Goal: Task Accomplishment & Management: Complete application form

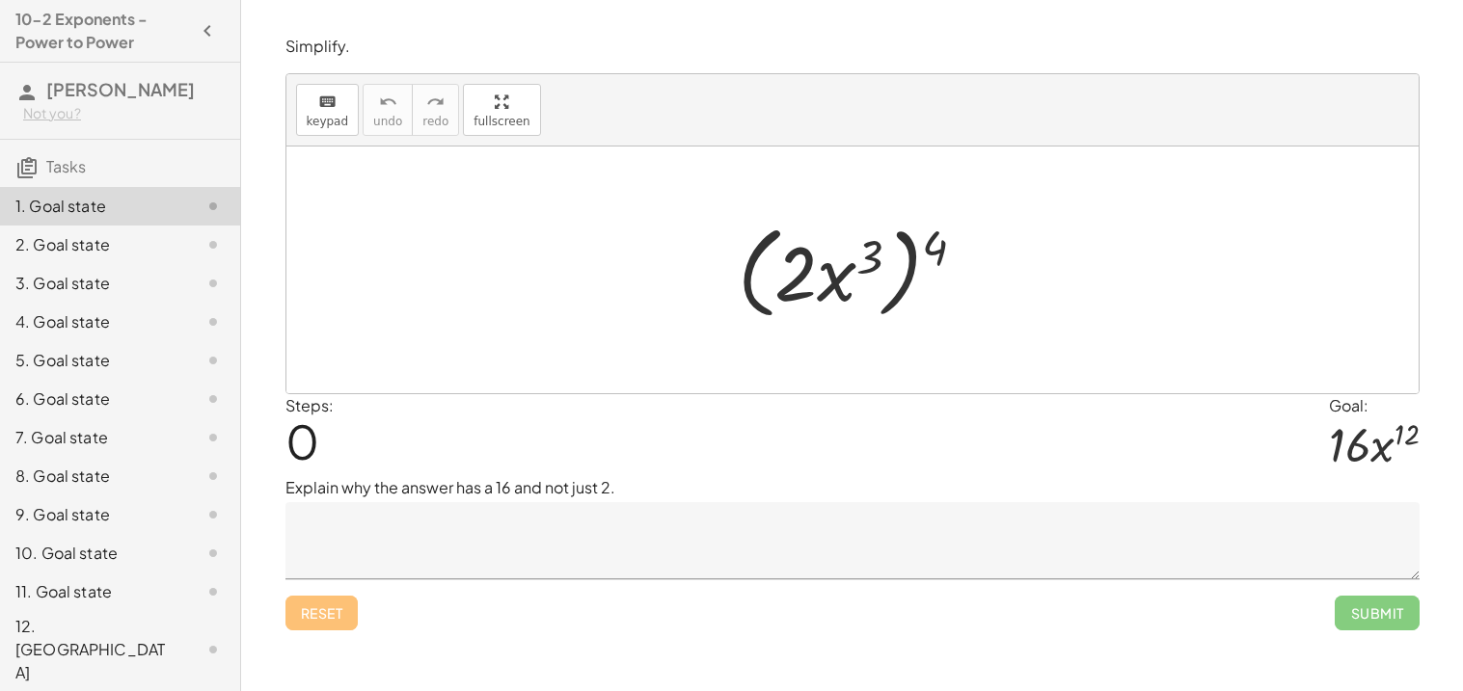
click at [344, 571] on textarea at bounding box center [852, 540] width 1134 height 77
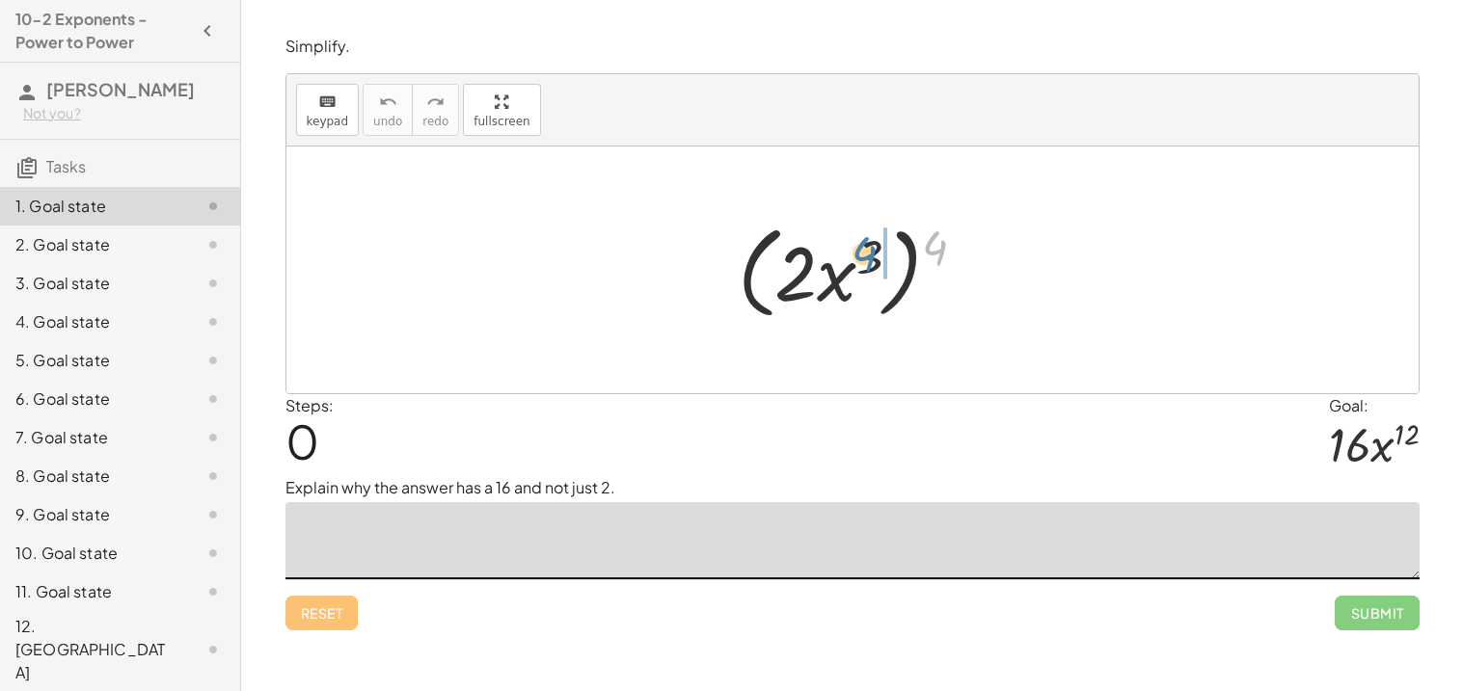
drag, startPoint x: 947, startPoint y: 243, endPoint x: 876, endPoint y: 252, distance: 71.9
click at [876, 252] on div at bounding box center [859, 270] width 263 height 111
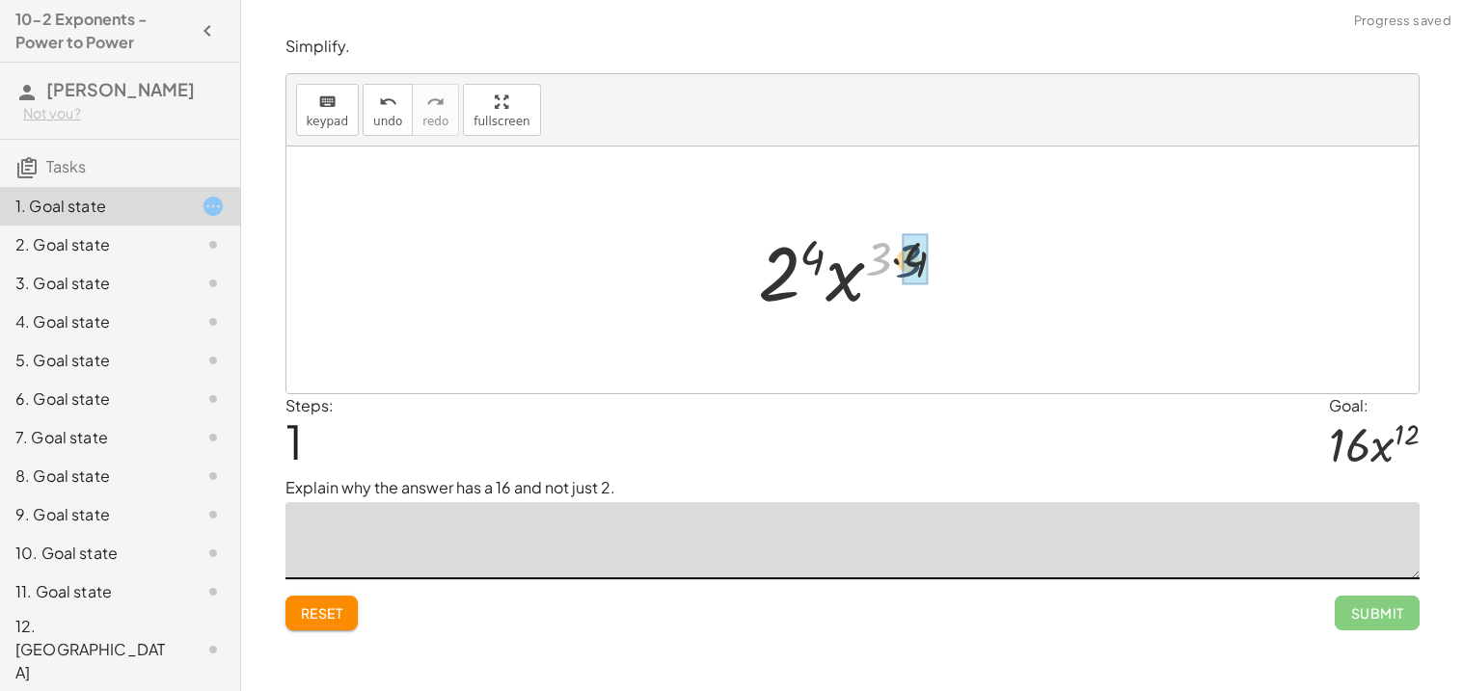
drag, startPoint x: 871, startPoint y: 250, endPoint x: 908, endPoint y: 254, distance: 37.8
drag, startPoint x: 868, startPoint y: 277, endPoint x: 806, endPoint y: 279, distance: 61.7
click at [806, 279] on div at bounding box center [860, 270] width 202 height 99
drag, startPoint x: 794, startPoint y: 282, endPoint x: 859, endPoint y: 287, distance: 65.8
click at [859, 287] on div at bounding box center [860, 270] width 202 height 99
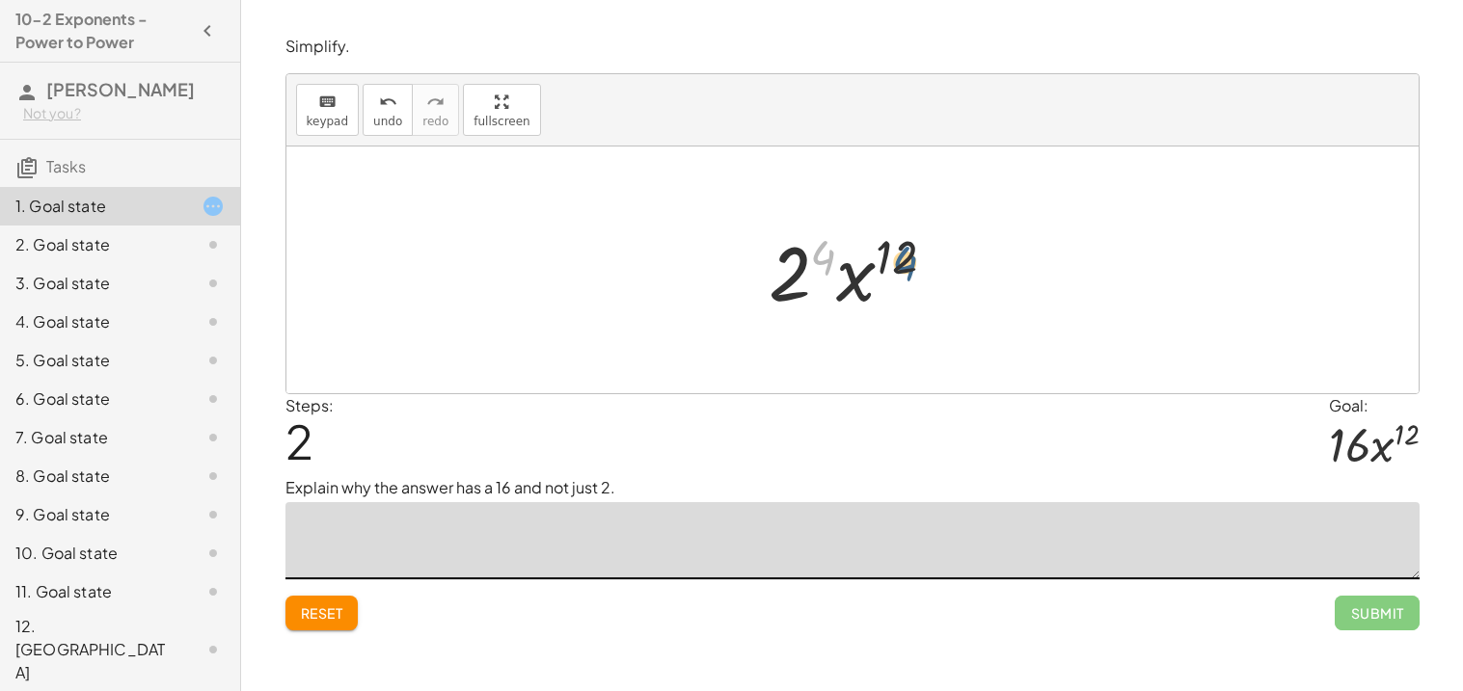
drag, startPoint x: 827, startPoint y: 259, endPoint x: 912, endPoint y: 265, distance: 85.1
click at [912, 265] on div at bounding box center [860, 270] width 202 height 99
drag, startPoint x: 898, startPoint y: 261, endPoint x: 820, endPoint y: 261, distance: 78.1
click at [820, 261] on div at bounding box center [860, 270] width 202 height 99
drag, startPoint x: 854, startPoint y: 283, endPoint x: 784, endPoint y: 272, distance: 71.2
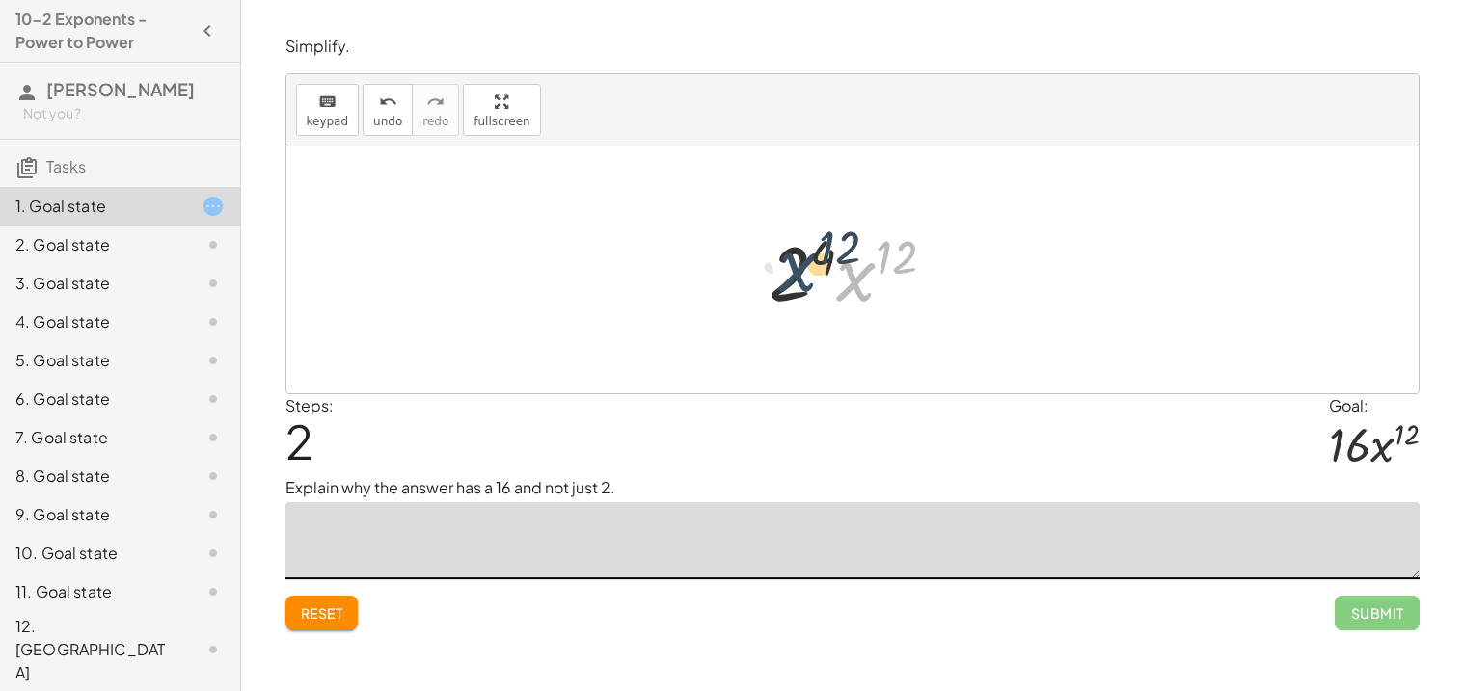
click at [784, 272] on div at bounding box center [860, 270] width 202 height 99
click at [333, 115] on span "keypad" at bounding box center [328, 122] width 42 height 14
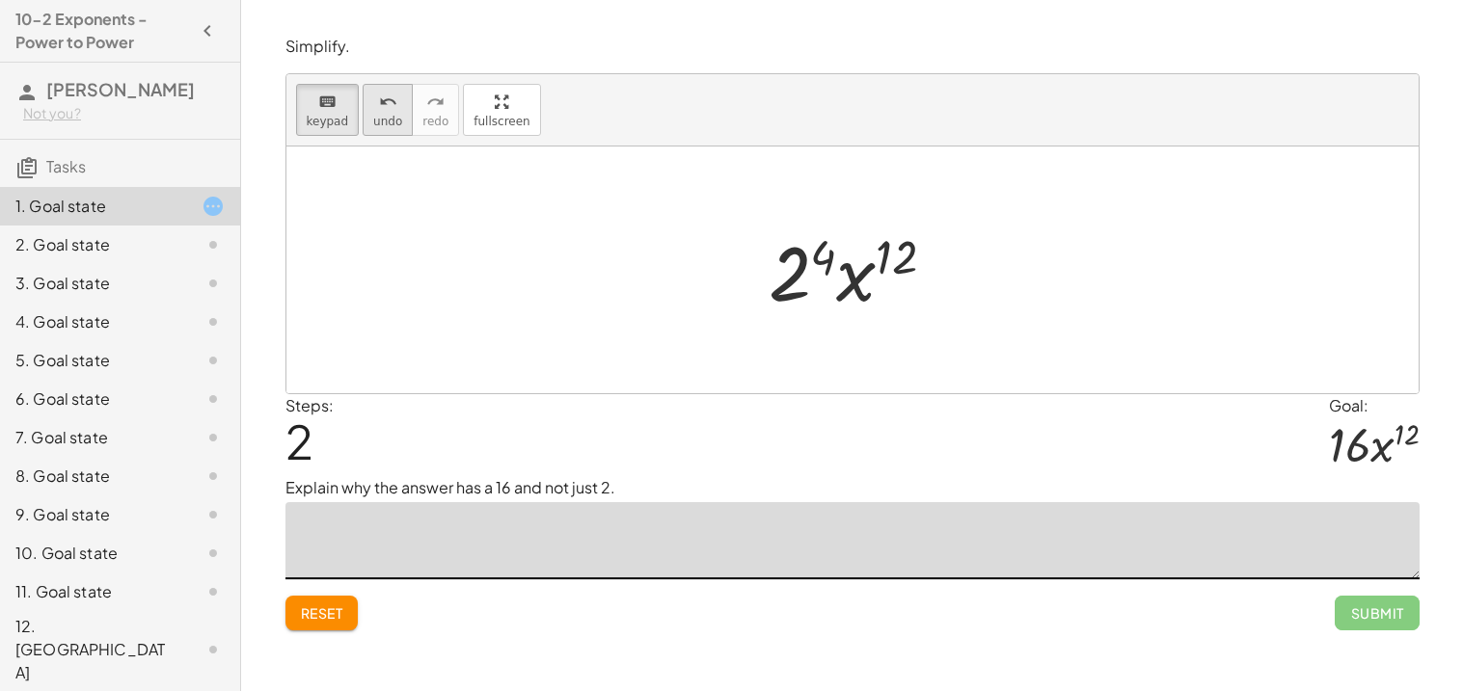
click at [373, 122] on span "undo" at bounding box center [387, 122] width 29 height 14
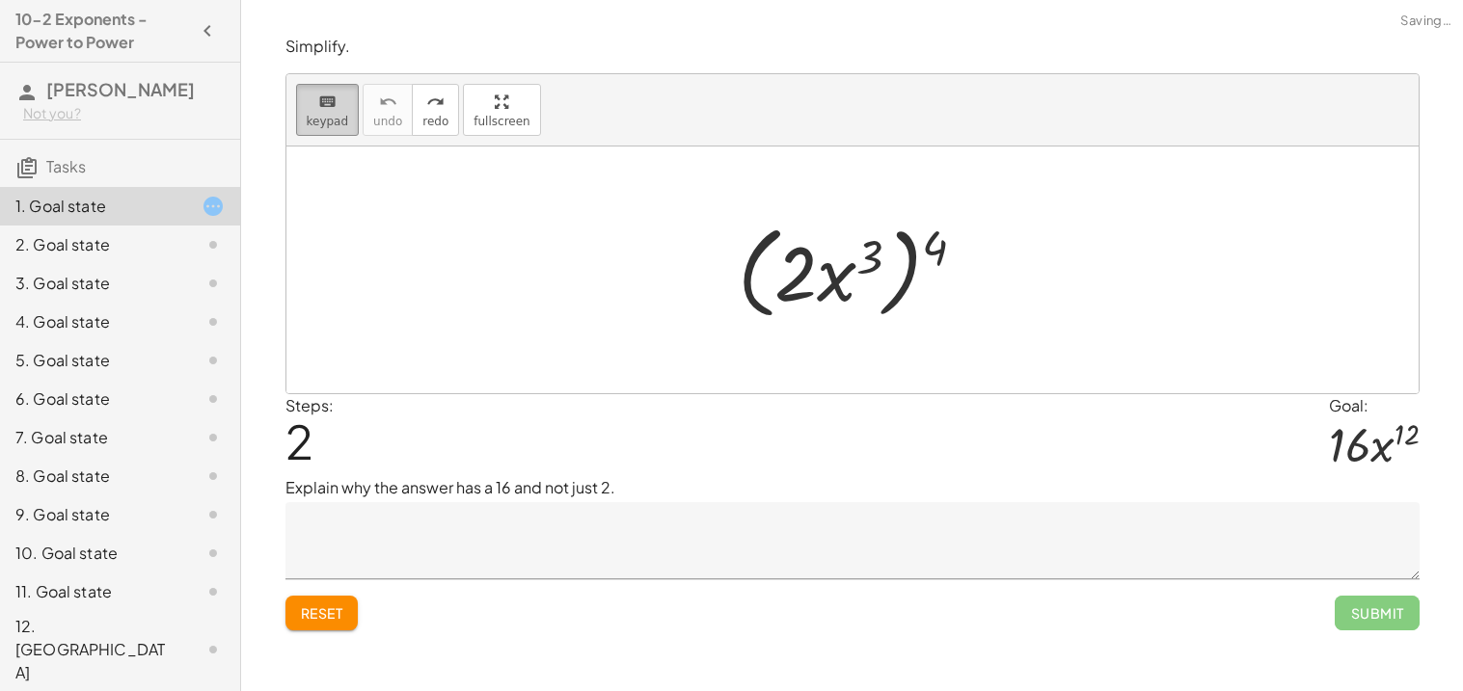
click at [329, 115] on span "keypad" at bounding box center [328, 122] width 42 height 14
click at [311, 123] on span "keypad" at bounding box center [328, 122] width 42 height 14
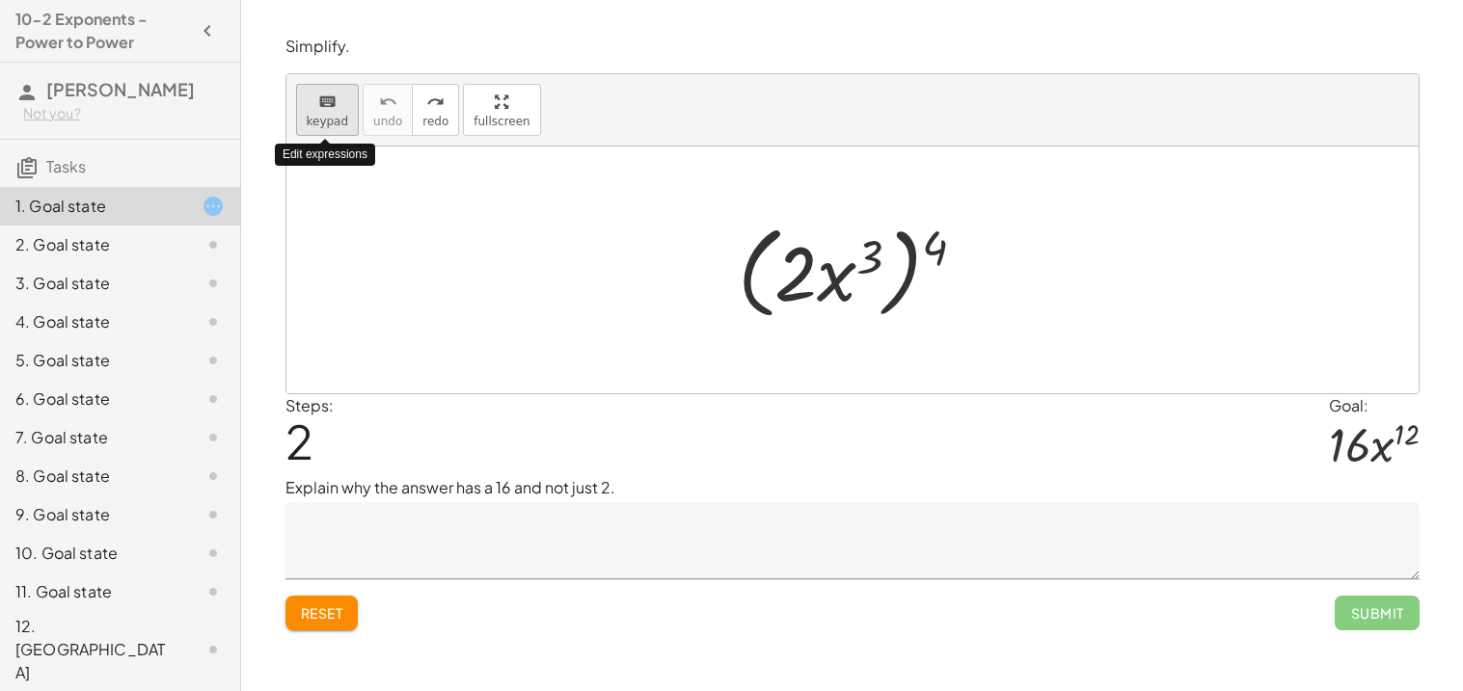
click at [314, 123] on span "keypad" at bounding box center [328, 122] width 42 height 14
click at [542, 576] on textarea at bounding box center [852, 540] width 1134 height 77
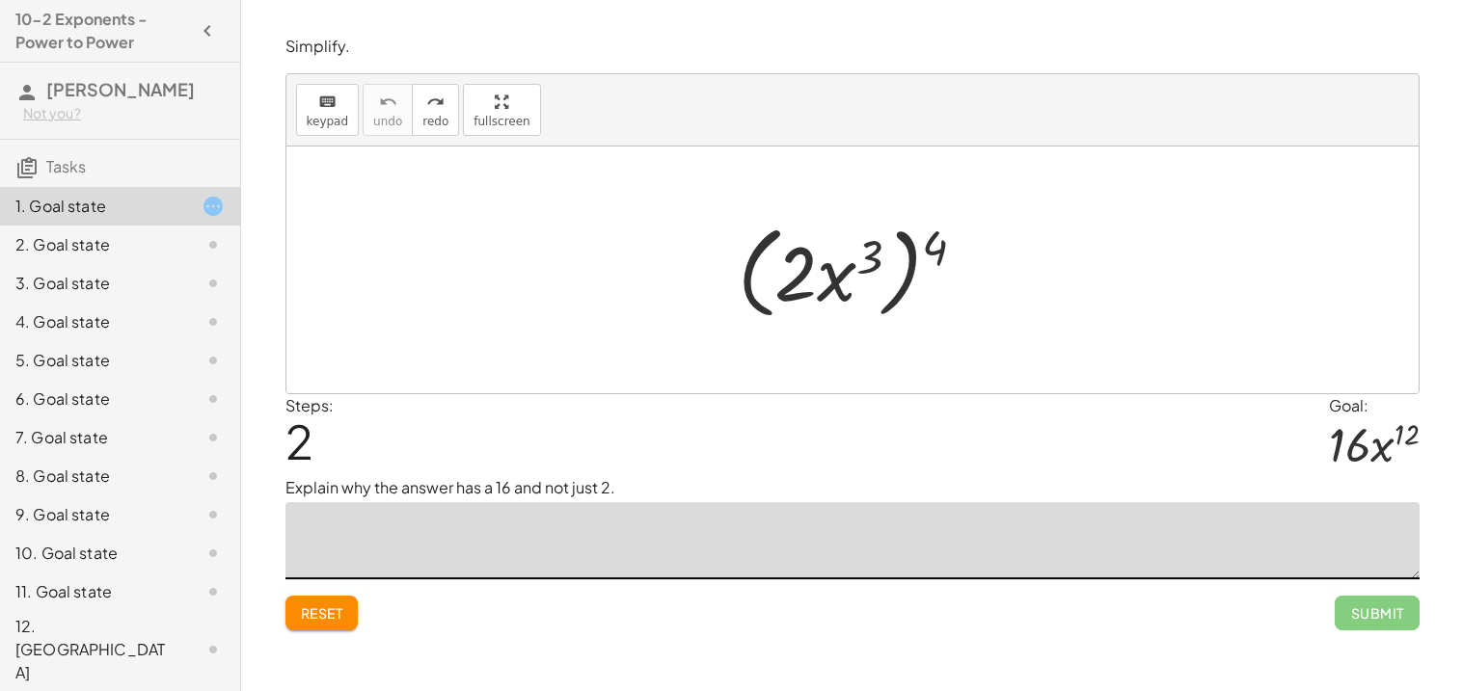
click at [542, 576] on textarea at bounding box center [852, 540] width 1134 height 77
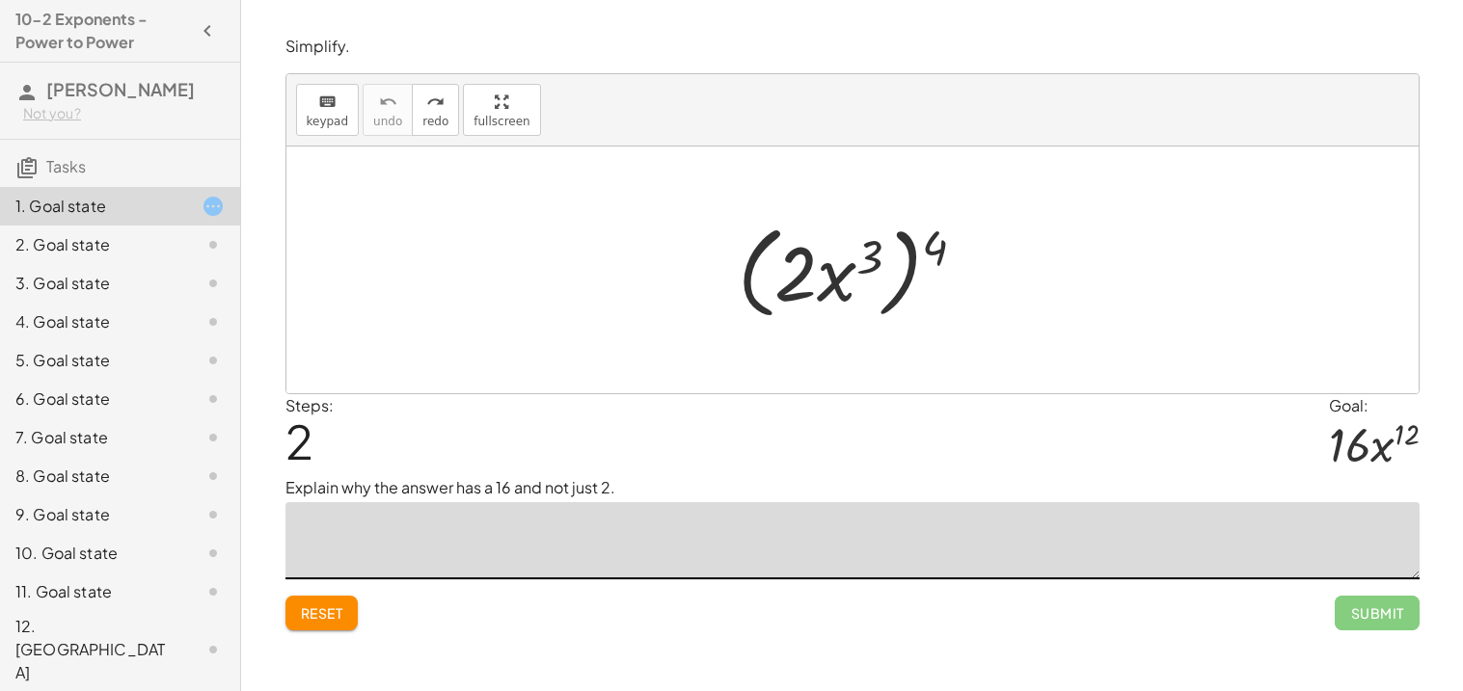
click at [542, 576] on textarea at bounding box center [852, 540] width 1134 height 77
click at [310, 108] on div "keyboard" at bounding box center [328, 101] width 42 height 23
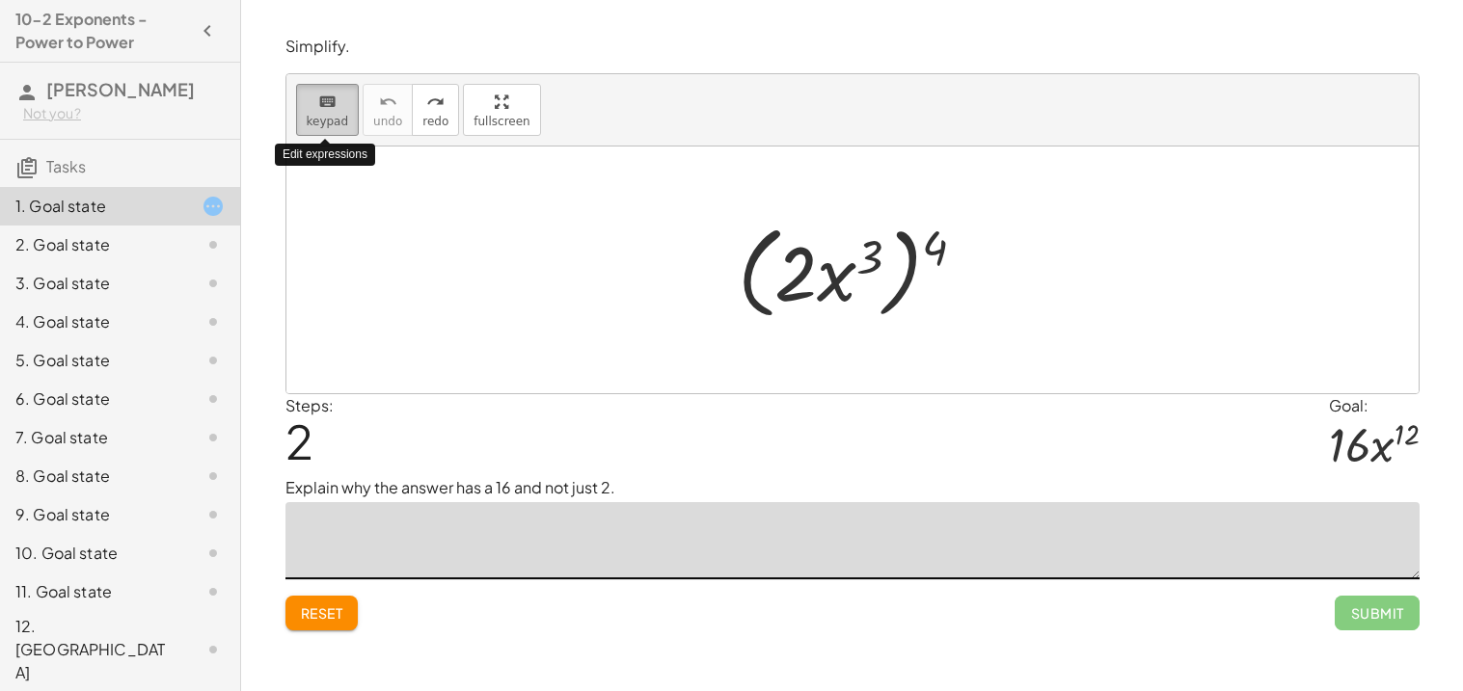
click at [310, 108] on div "keyboard" at bounding box center [328, 101] width 42 height 23
drag, startPoint x: 862, startPoint y: 255, endPoint x: 921, endPoint y: 240, distance: 60.6
click at [921, 240] on div at bounding box center [859, 270] width 263 height 111
drag, startPoint x: 934, startPoint y: 249, endPoint x: 866, endPoint y: 260, distance: 69.4
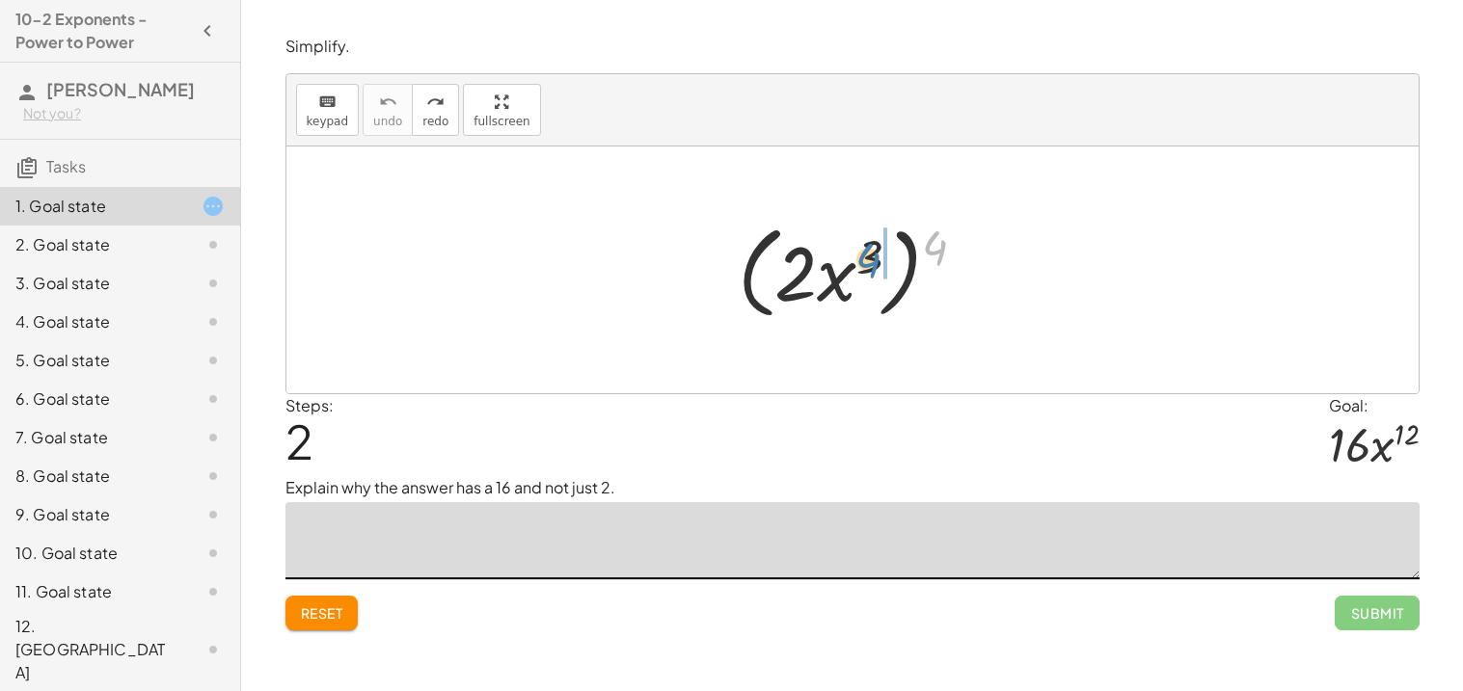
click at [866, 260] on div at bounding box center [859, 270] width 263 height 111
click at [832, 293] on div at bounding box center [860, 270] width 224 height 99
drag, startPoint x: 879, startPoint y: 257, endPoint x: 911, endPoint y: 255, distance: 32.8
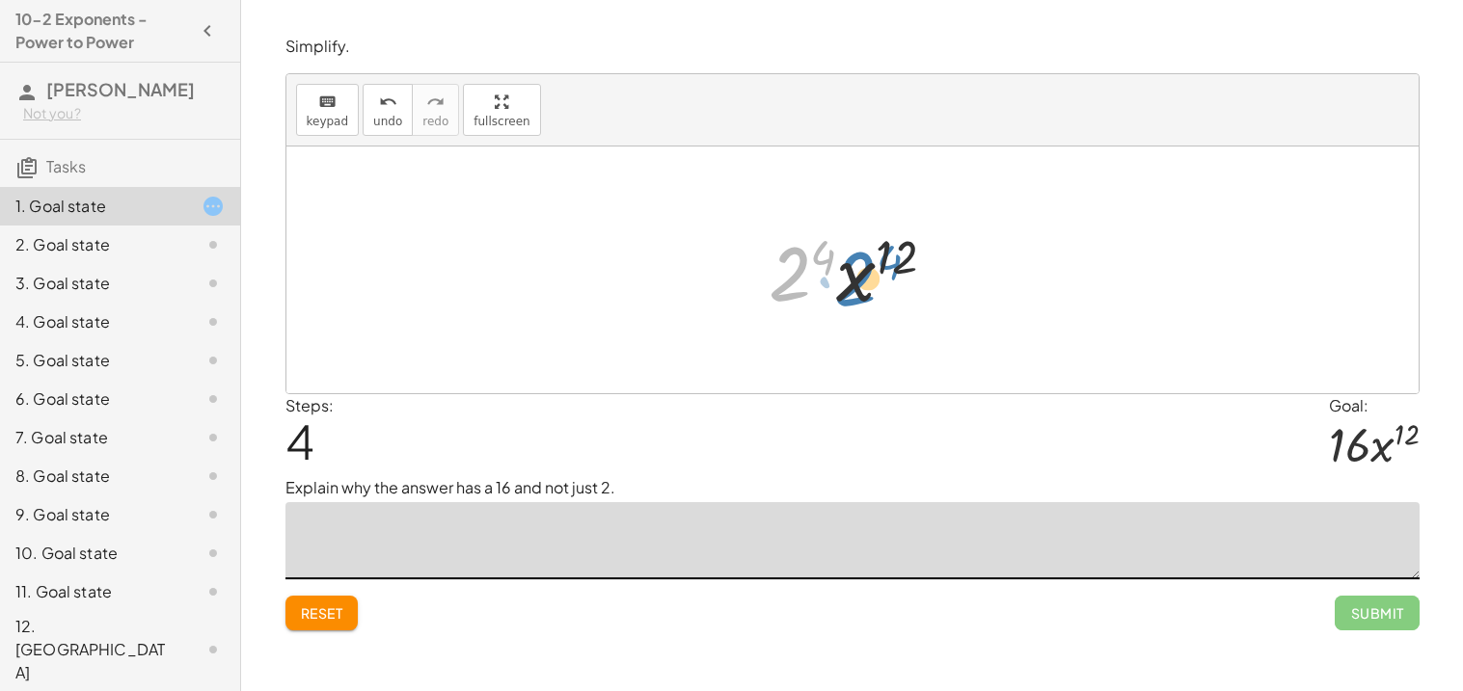
drag, startPoint x: 791, startPoint y: 268, endPoint x: 857, endPoint y: 272, distance: 66.7
click at [857, 272] on div at bounding box center [860, 270] width 202 height 99
click at [824, 257] on div at bounding box center [860, 270] width 202 height 99
click at [380, 119] on span "undo" at bounding box center [387, 122] width 29 height 14
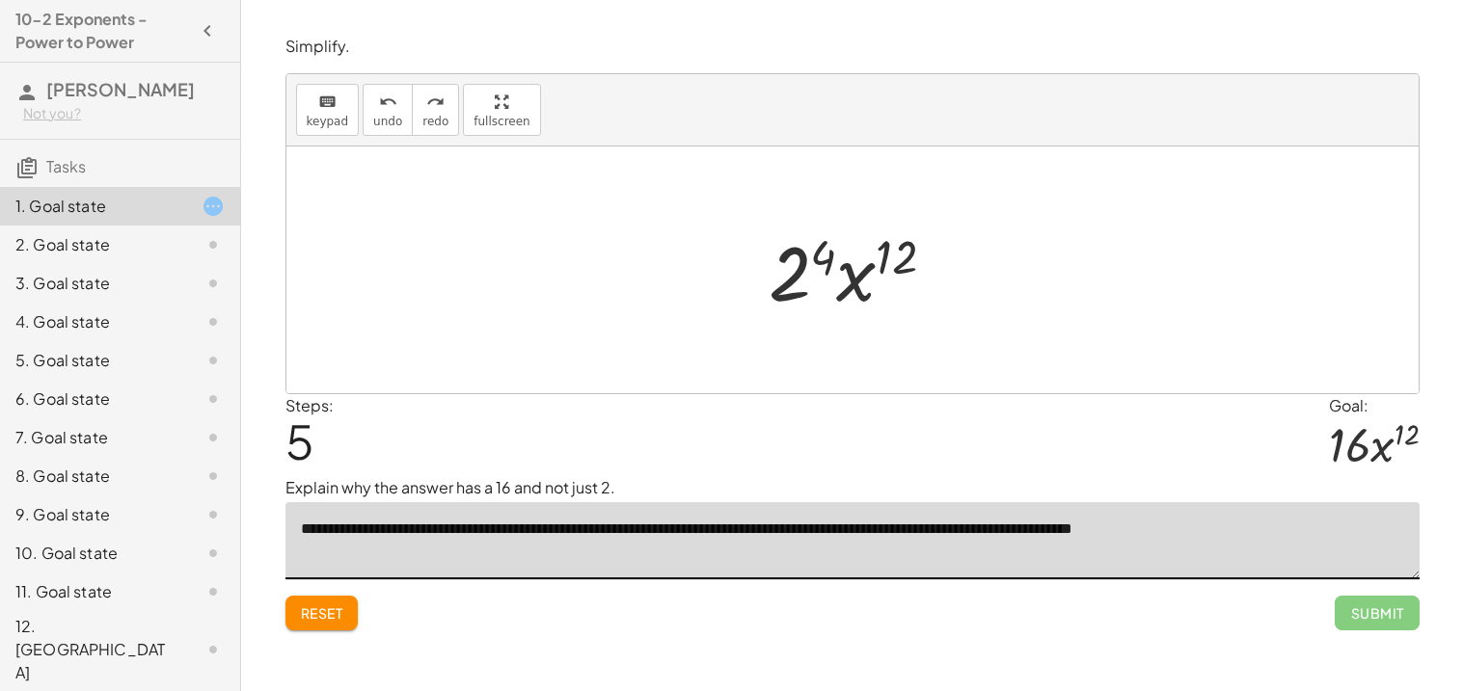
click at [823, 248] on div at bounding box center [860, 270] width 202 height 99
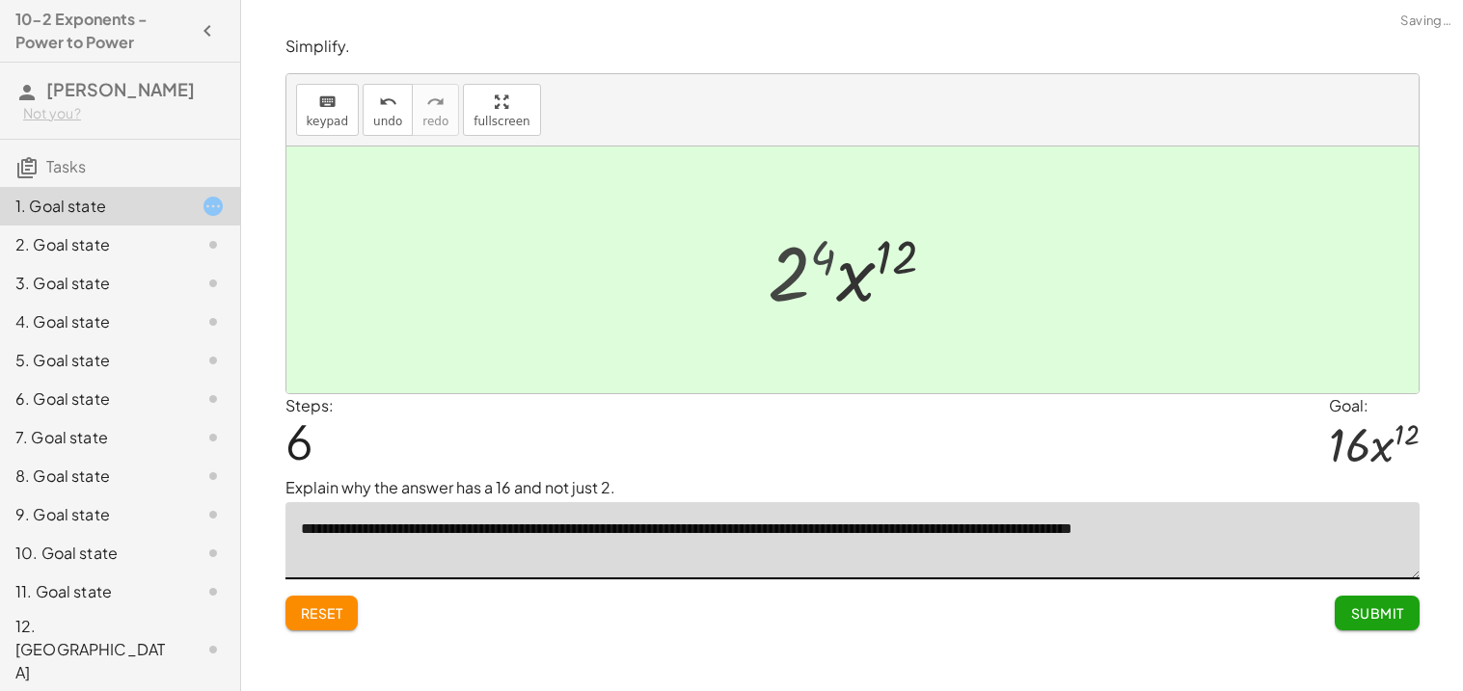
click at [823, 248] on div at bounding box center [859, 270] width 203 height 99
click at [795, 272] on div at bounding box center [859, 270] width 203 height 99
click at [894, 255] on div at bounding box center [859, 270] width 203 height 99
click at [853, 279] on div at bounding box center [859, 270] width 203 height 99
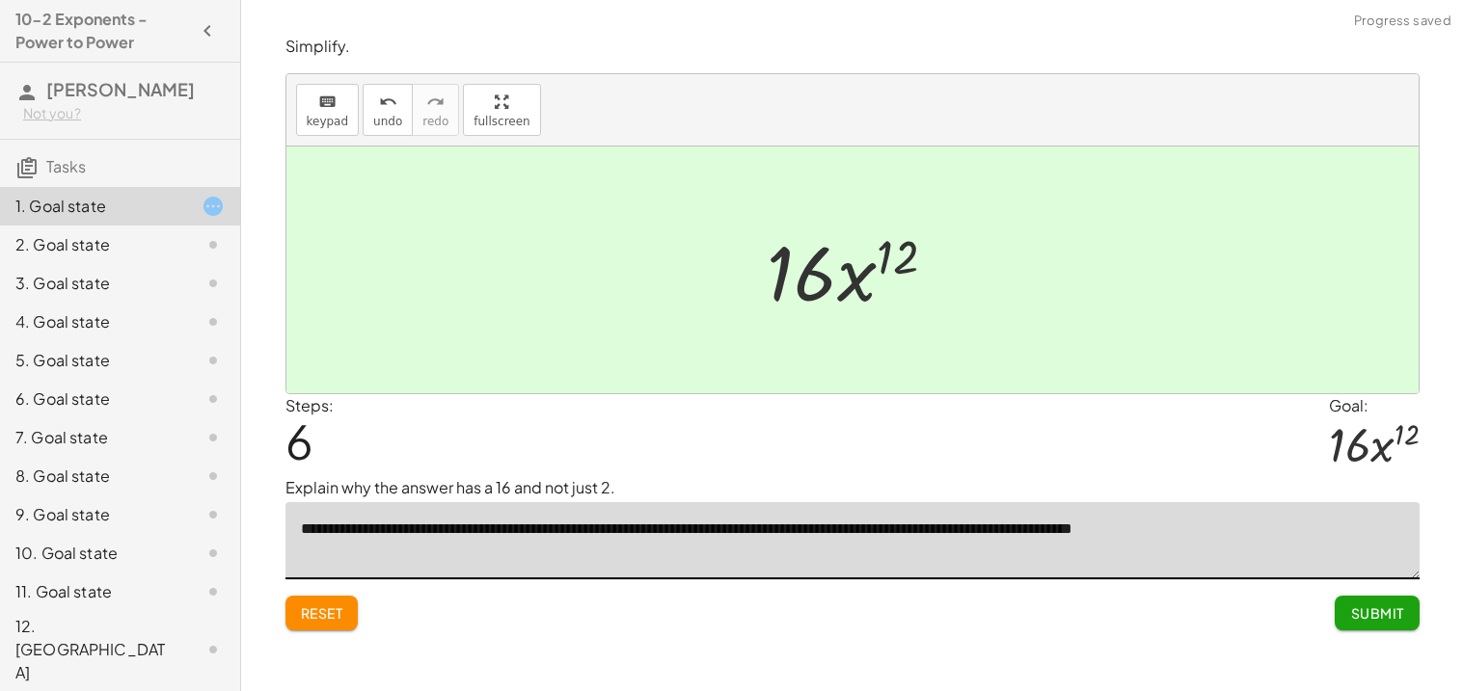
click at [853, 279] on div at bounding box center [859, 270] width 203 height 99
click at [853, 278] on div at bounding box center [859, 270] width 203 height 99
type textarea "**********"
click at [1398, 619] on span "Submit" at bounding box center [1376, 613] width 53 height 17
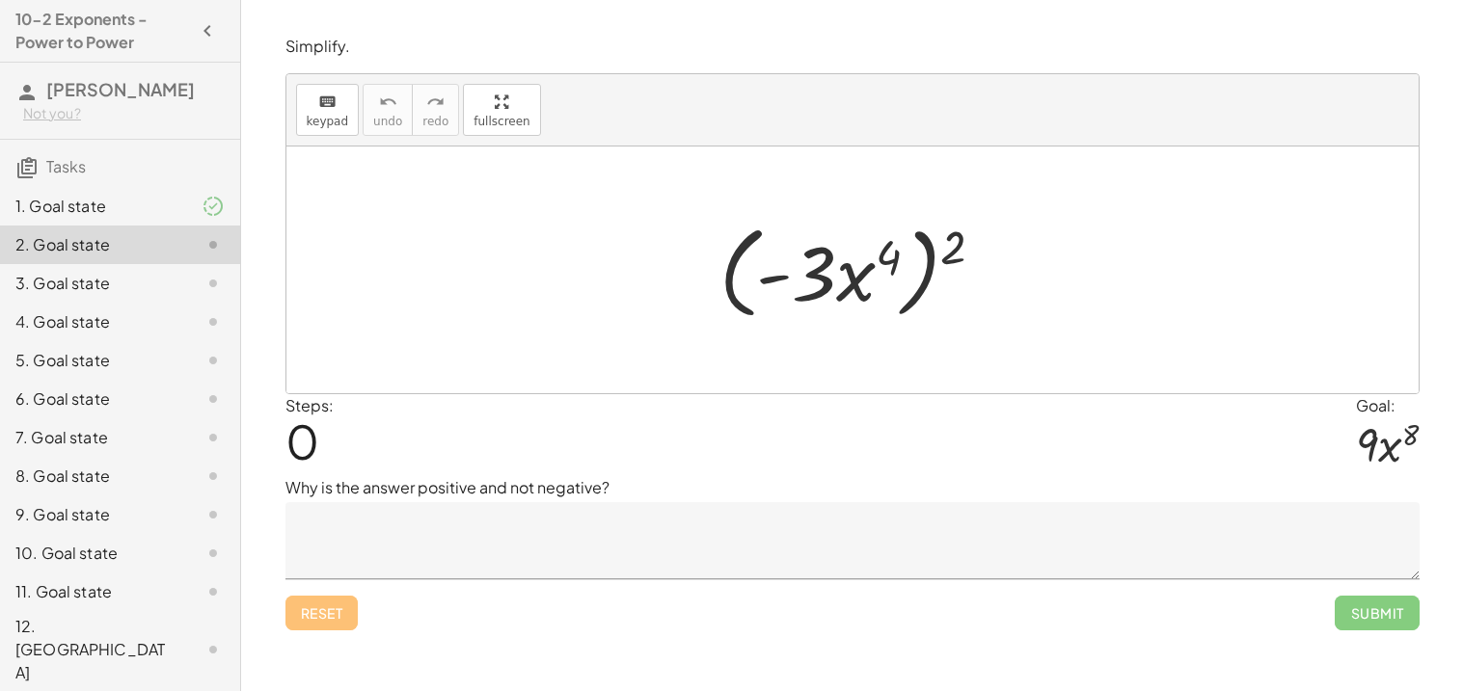
click at [846, 303] on div at bounding box center [859, 270] width 299 height 111
drag, startPoint x: 851, startPoint y: 275, endPoint x: 861, endPoint y: 274, distance: 10.7
click at [861, 274] on div at bounding box center [859, 270] width 299 height 111
drag, startPoint x: 951, startPoint y: 251, endPoint x: 886, endPoint y: 261, distance: 65.5
click at [886, 261] on div at bounding box center [859, 270] width 299 height 111
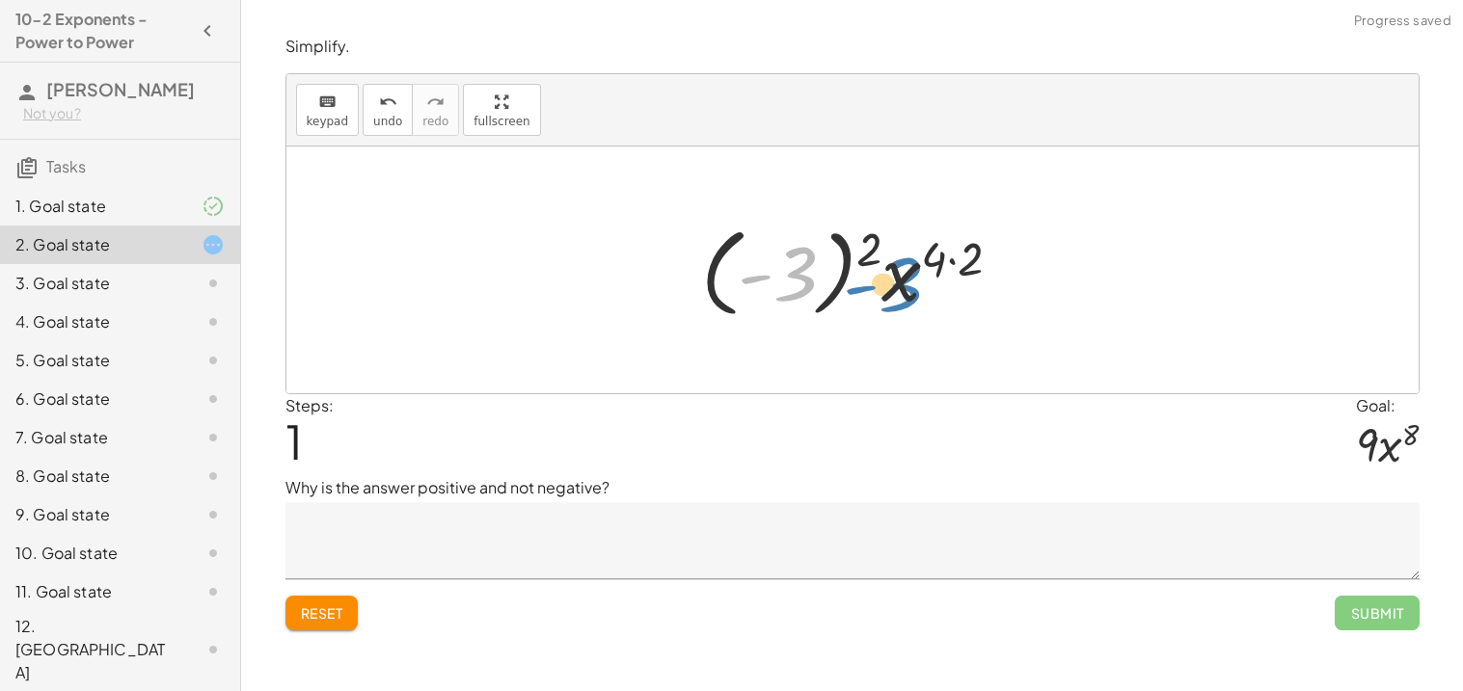
drag, startPoint x: 787, startPoint y: 279, endPoint x: 892, endPoint y: 288, distance: 105.6
click at [892, 288] on div at bounding box center [859, 270] width 336 height 107
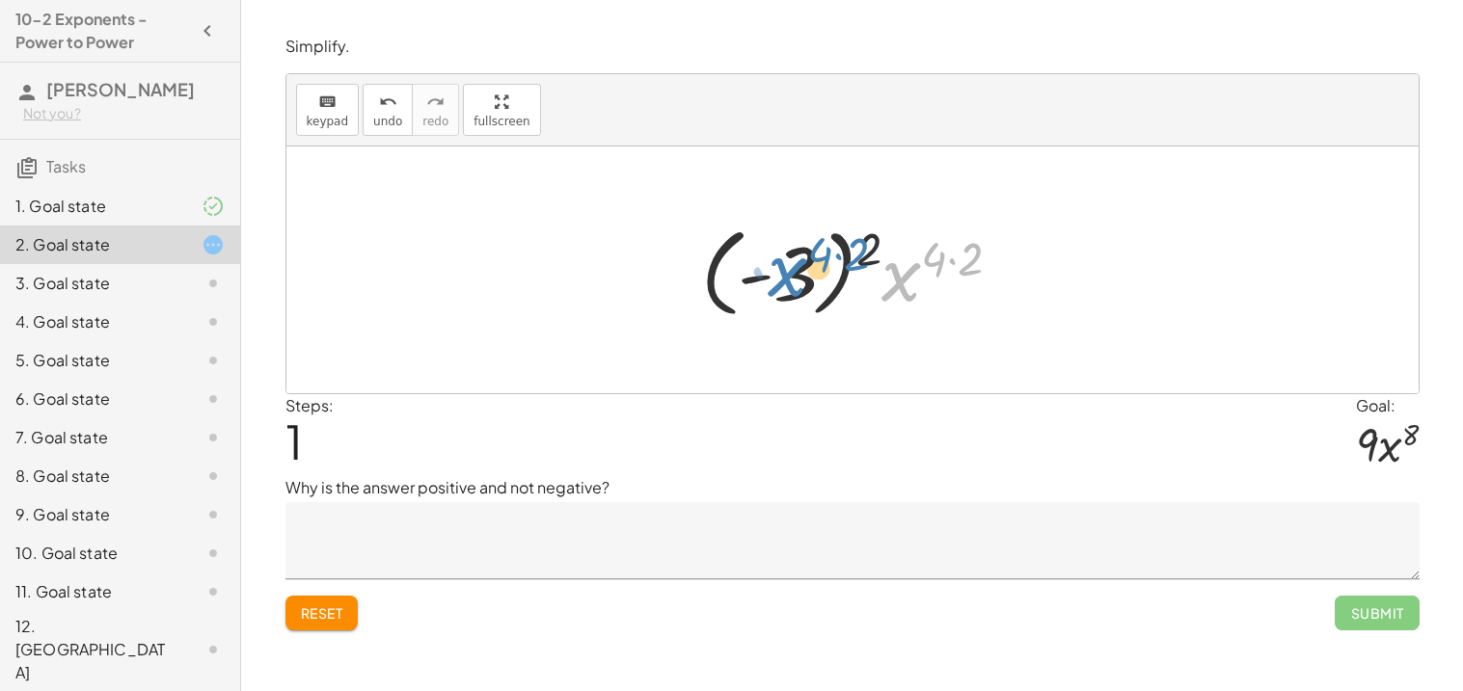
drag, startPoint x: 896, startPoint y: 286, endPoint x: 779, endPoint y: 282, distance: 116.8
click at [779, 282] on div at bounding box center [859, 270] width 336 height 107
drag, startPoint x: 873, startPoint y: 249, endPoint x: 930, endPoint y: 257, distance: 57.6
click at [930, 257] on div at bounding box center [859, 270] width 336 height 107
drag, startPoint x: 931, startPoint y: 258, endPoint x: 963, endPoint y: 262, distance: 33.0
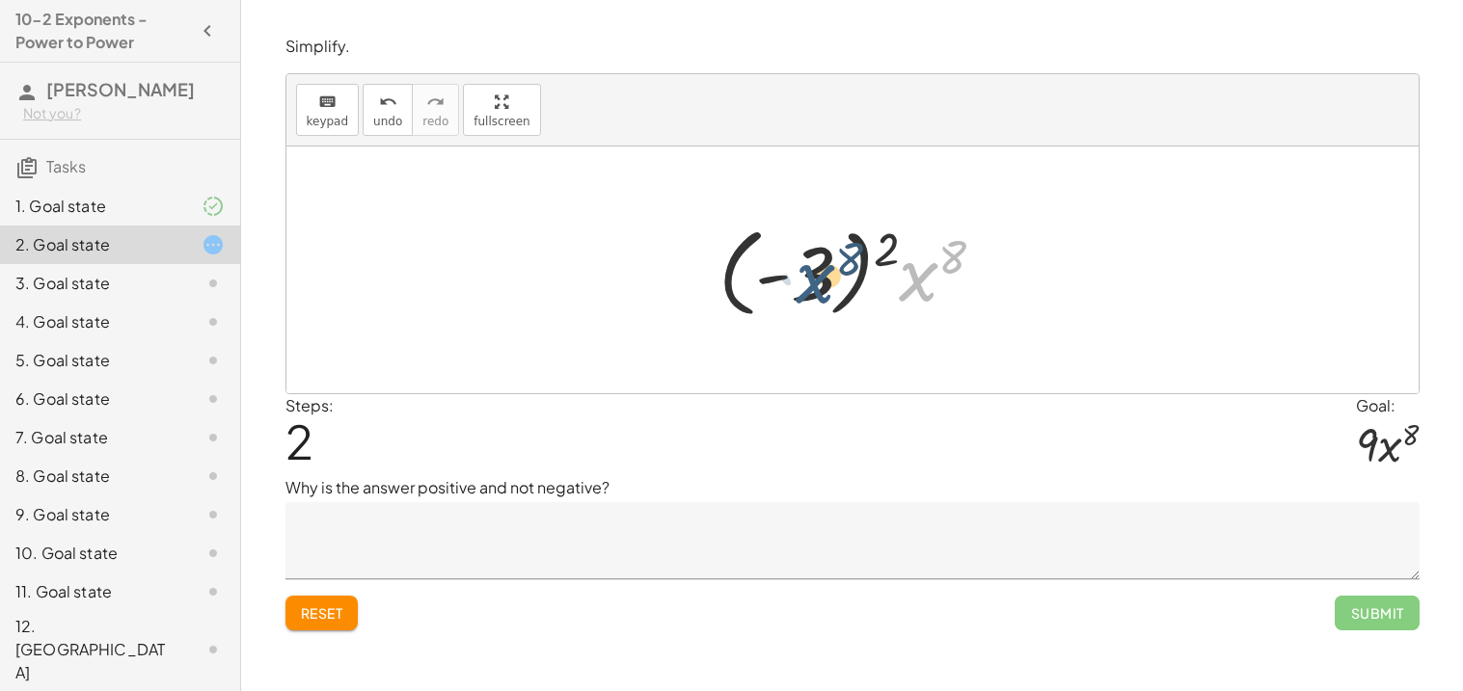
drag, startPoint x: 912, startPoint y: 279, endPoint x: 798, endPoint y: 281, distance: 113.8
click at [798, 281] on div at bounding box center [860, 270] width 302 height 107
drag, startPoint x: 885, startPoint y: 252, endPoint x: 954, endPoint y: 263, distance: 69.4
click at [954, 263] on div at bounding box center [860, 270] width 302 height 107
drag, startPoint x: 954, startPoint y: 263, endPoint x: 888, endPoint y: 259, distance: 65.7
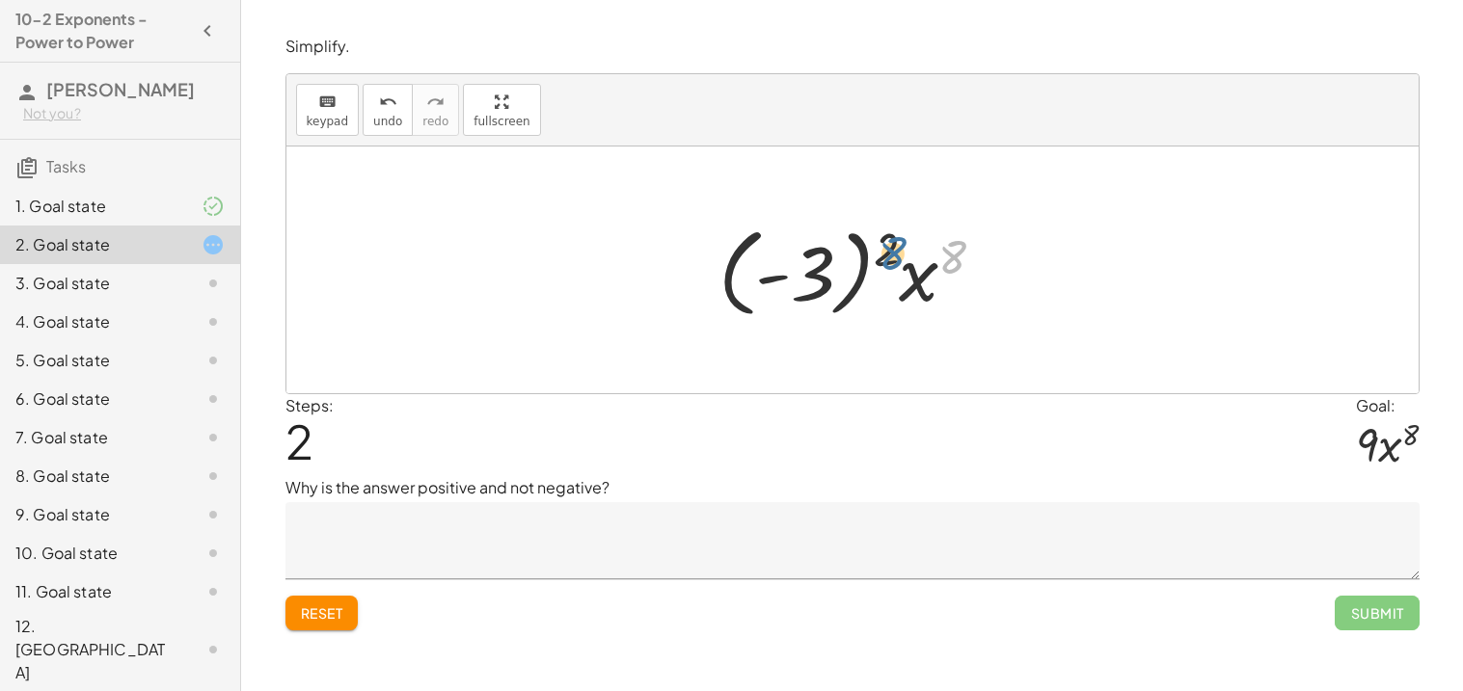
click at [888, 259] on div at bounding box center [860, 270] width 302 height 107
drag, startPoint x: 810, startPoint y: 271, endPoint x: 927, endPoint y: 286, distance: 117.7
click at [927, 286] on div at bounding box center [860, 270] width 302 height 107
drag, startPoint x: 926, startPoint y: 287, endPoint x: 823, endPoint y: 269, distance: 104.8
click at [823, 269] on div at bounding box center [860, 270] width 302 height 107
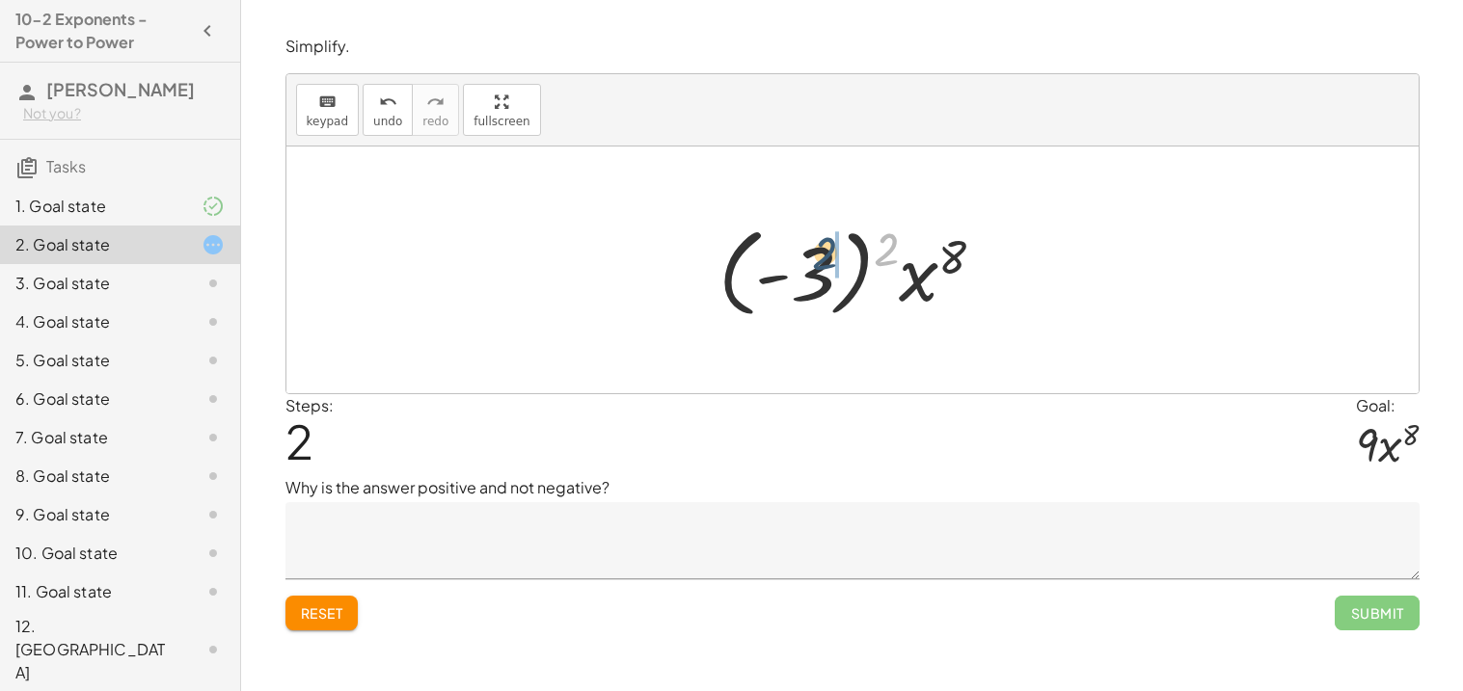
drag, startPoint x: 892, startPoint y: 252, endPoint x: 826, endPoint y: 257, distance: 65.8
click at [826, 257] on div at bounding box center [860, 270] width 302 height 107
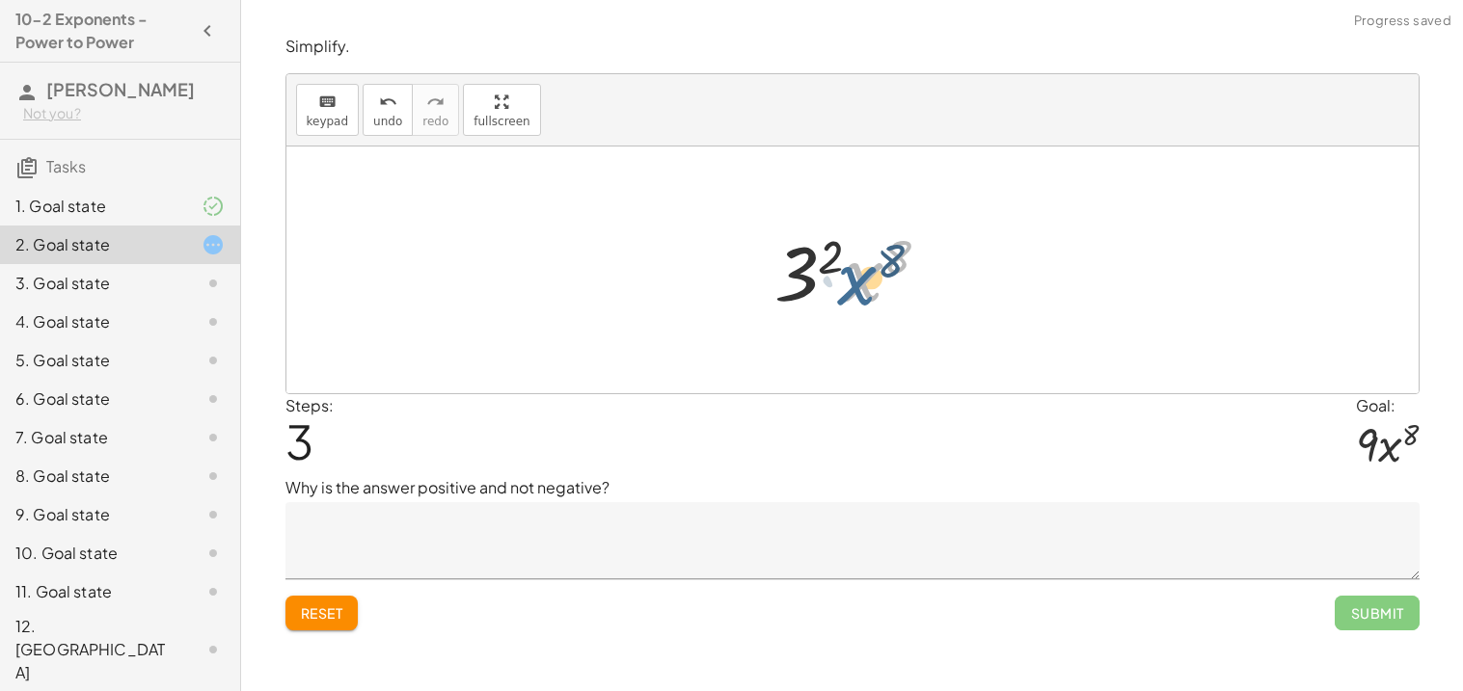
click at [847, 286] on div at bounding box center [860, 270] width 190 height 99
drag, startPoint x: 856, startPoint y: 278, endPoint x: 796, endPoint y: 273, distance: 60.9
click at [796, 273] on div at bounding box center [860, 270] width 190 height 99
drag, startPoint x: 828, startPoint y: 263, endPoint x: 802, endPoint y: 271, distance: 27.2
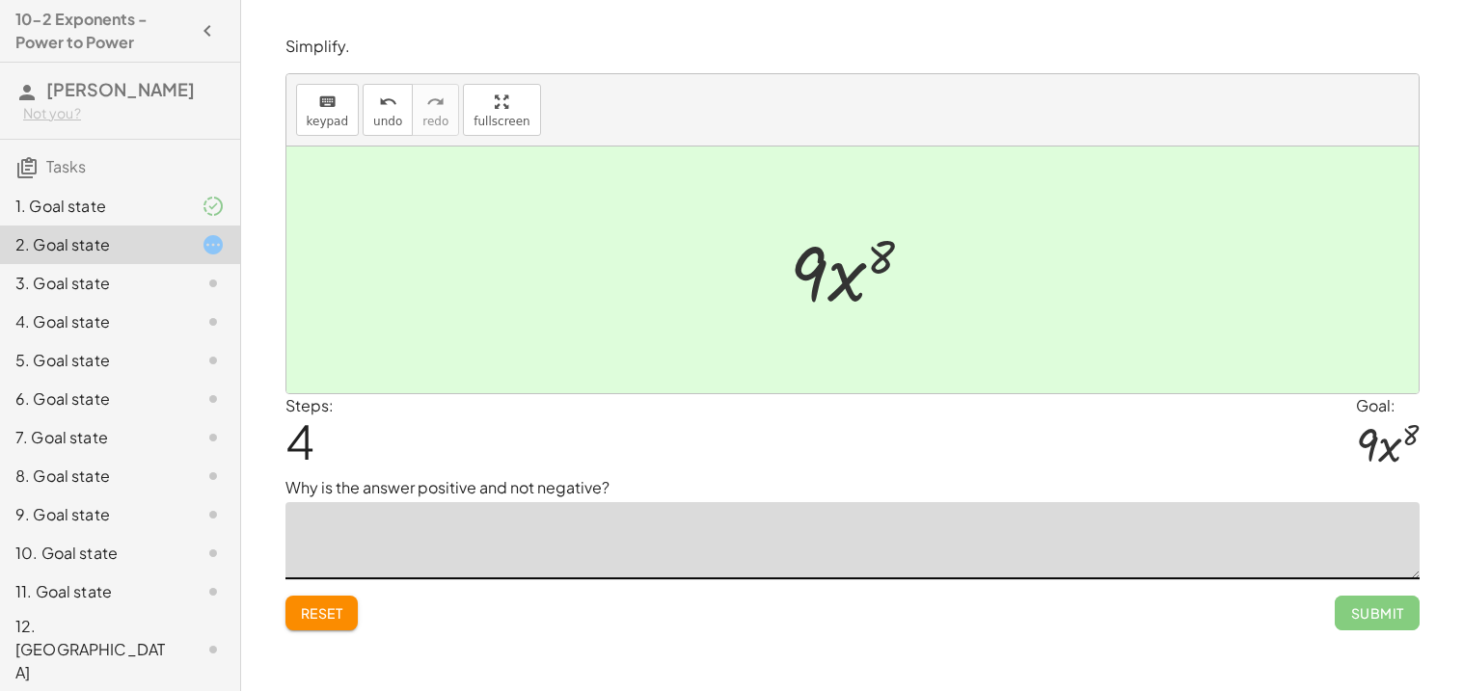
click at [493, 558] on textarea at bounding box center [852, 540] width 1134 height 77
click at [392, 115] on span "undo" at bounding box center [387, 122] width 29 height 14
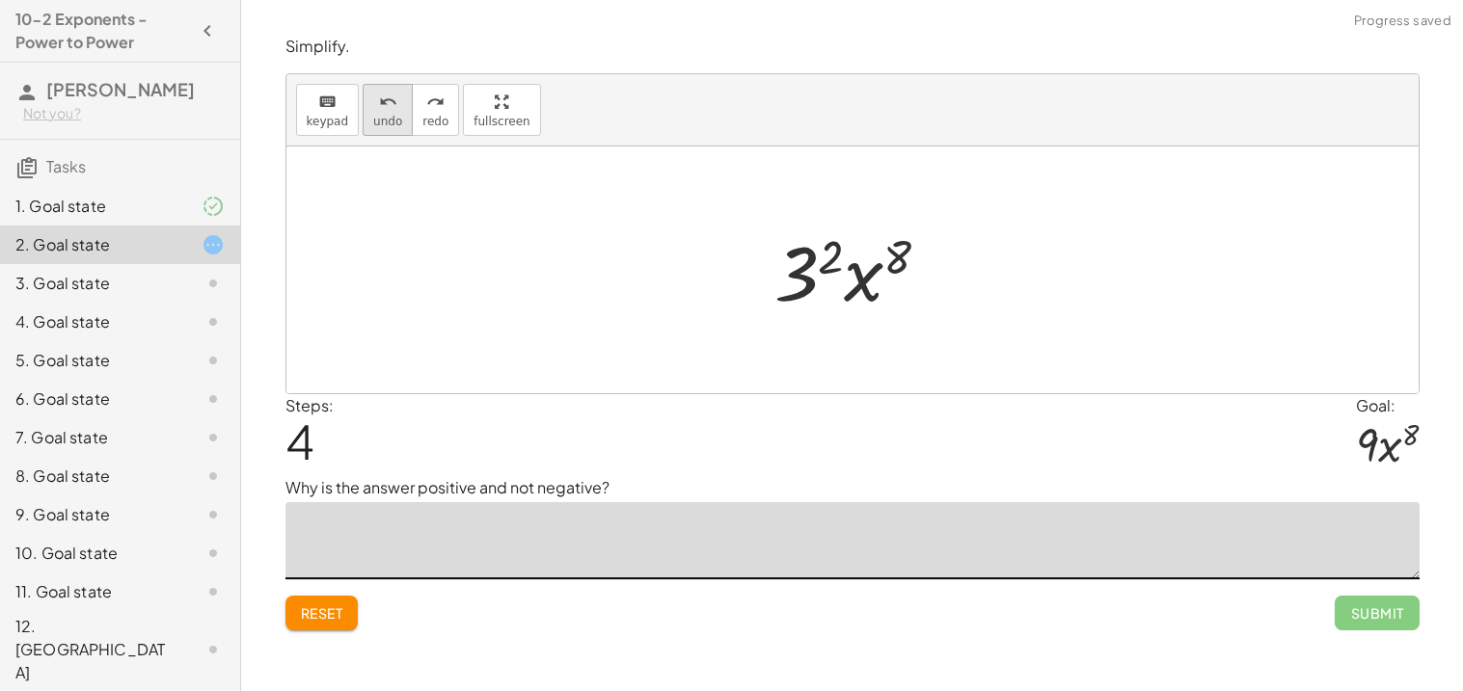
click at [376, 119] on span "undo" at bounding box center [387, 122] width 29 height 14
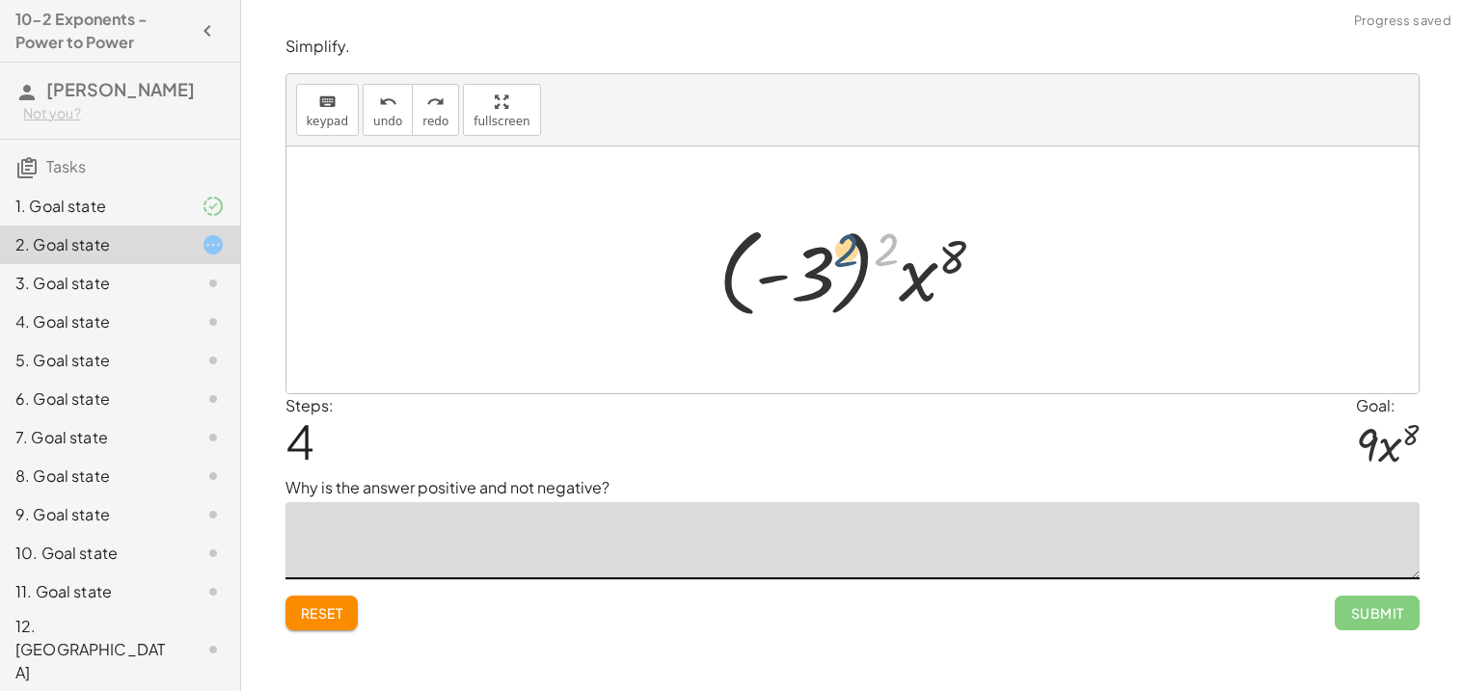
drag, startPoint x: 892, startPoint y: 255, endPoint x: 850, endPoint y: 256, distance: 42.4
click at [850, 256] on div at bounding box center [860, 270] width 302 height 107
drag, startPoint x: 885, startPoint y: 258, endPoint x: 824, endPoint y: 260, distance: 60.8
click at [824, 260] on div at bounding box center [860, 270] width 302 height 107
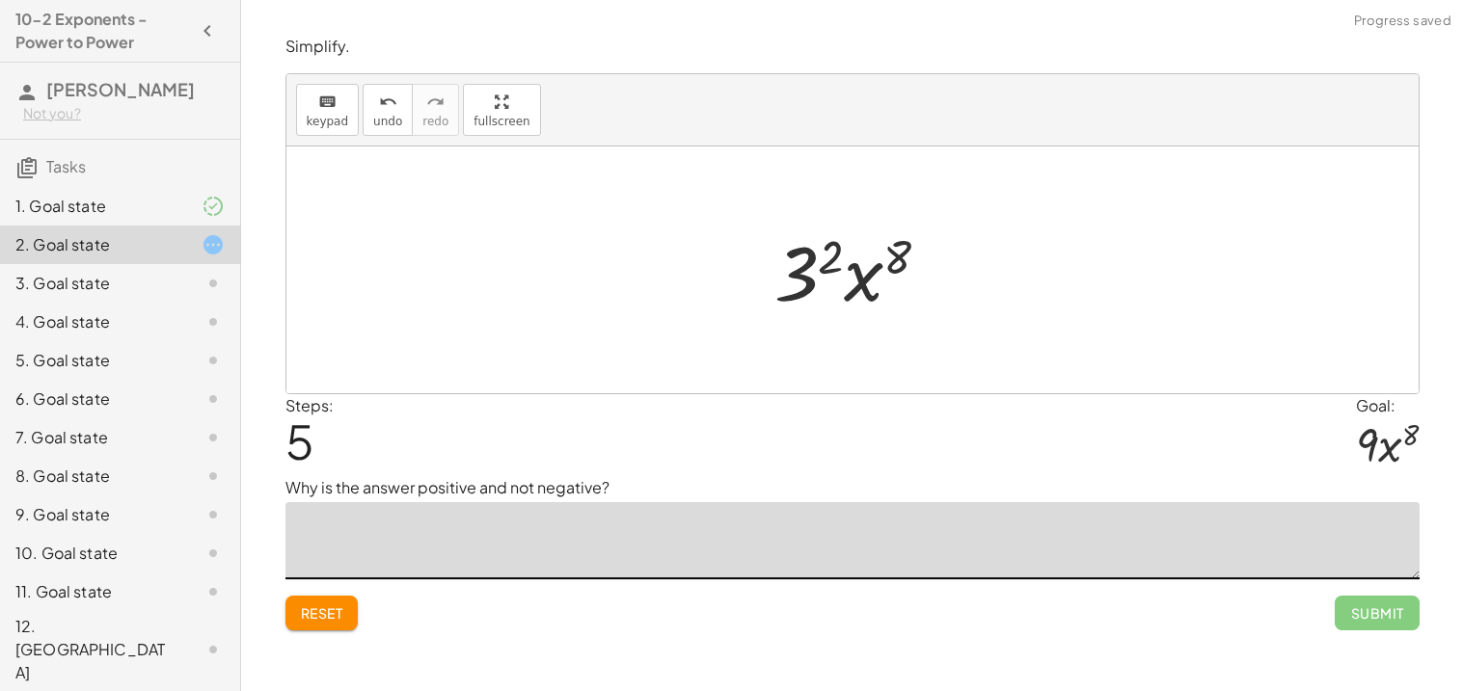
click at [554, 510] on textarea at bounding box center [852, 540] width 1134 height 77
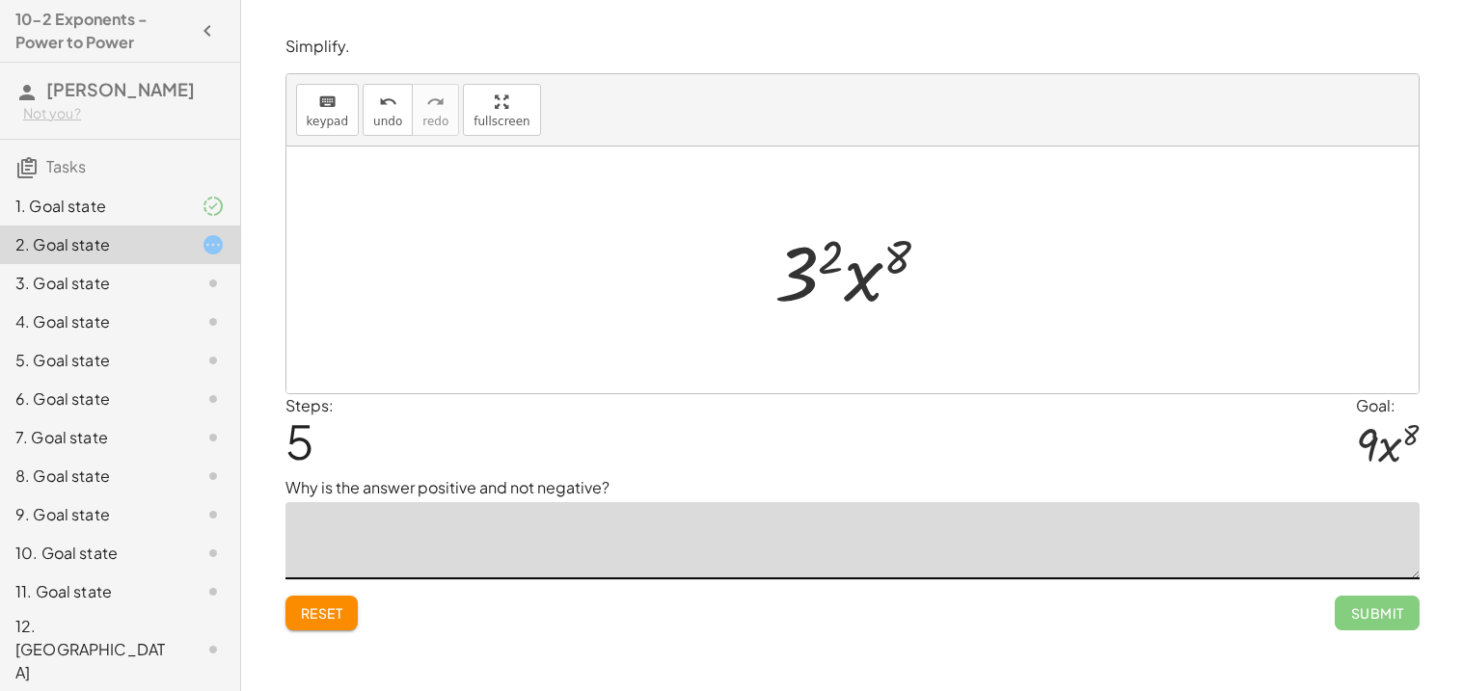
click at [554, 510] on textarea at bounding box center [852, 540] width 1134 height 77
click at [374, 126] on span "undo" at bounding box center [387, 122] width 29 height 14
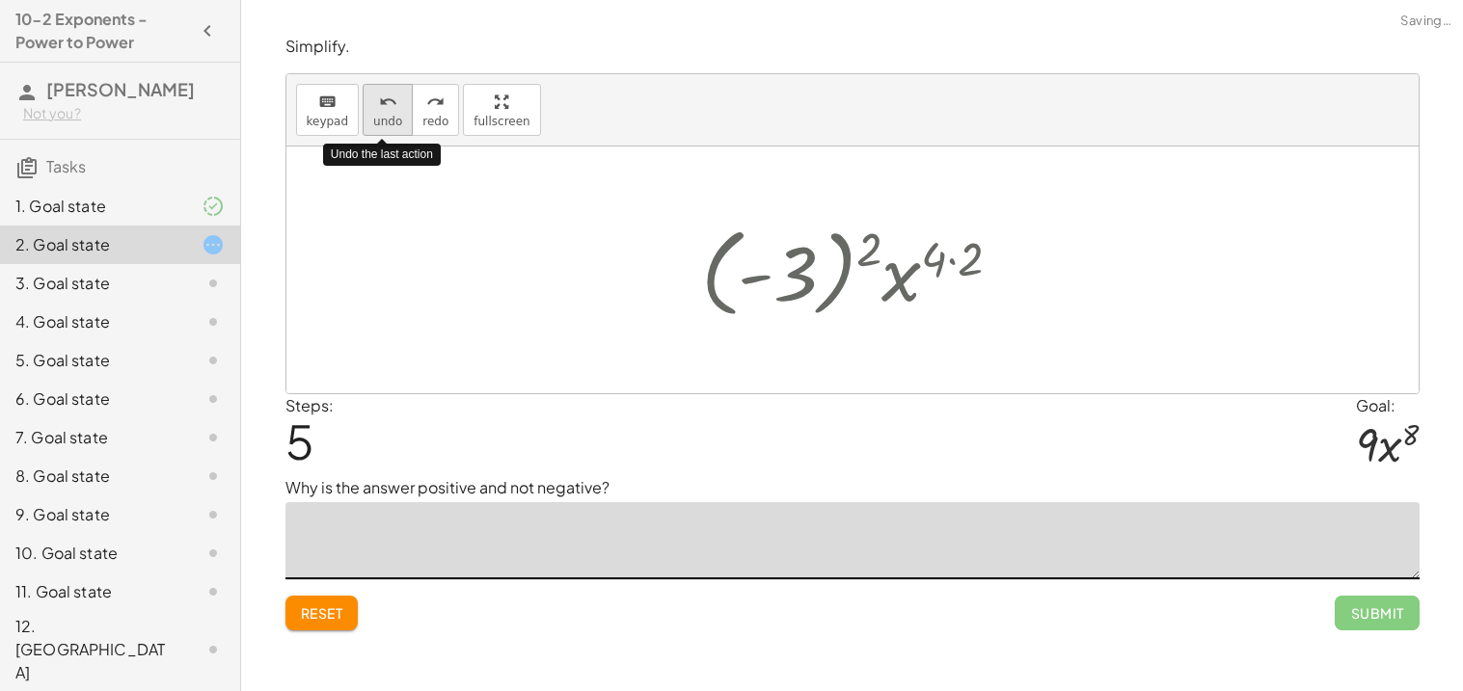
click at [374, 126] on span "undo" at bounding box center [387, 122] width 29 height 14
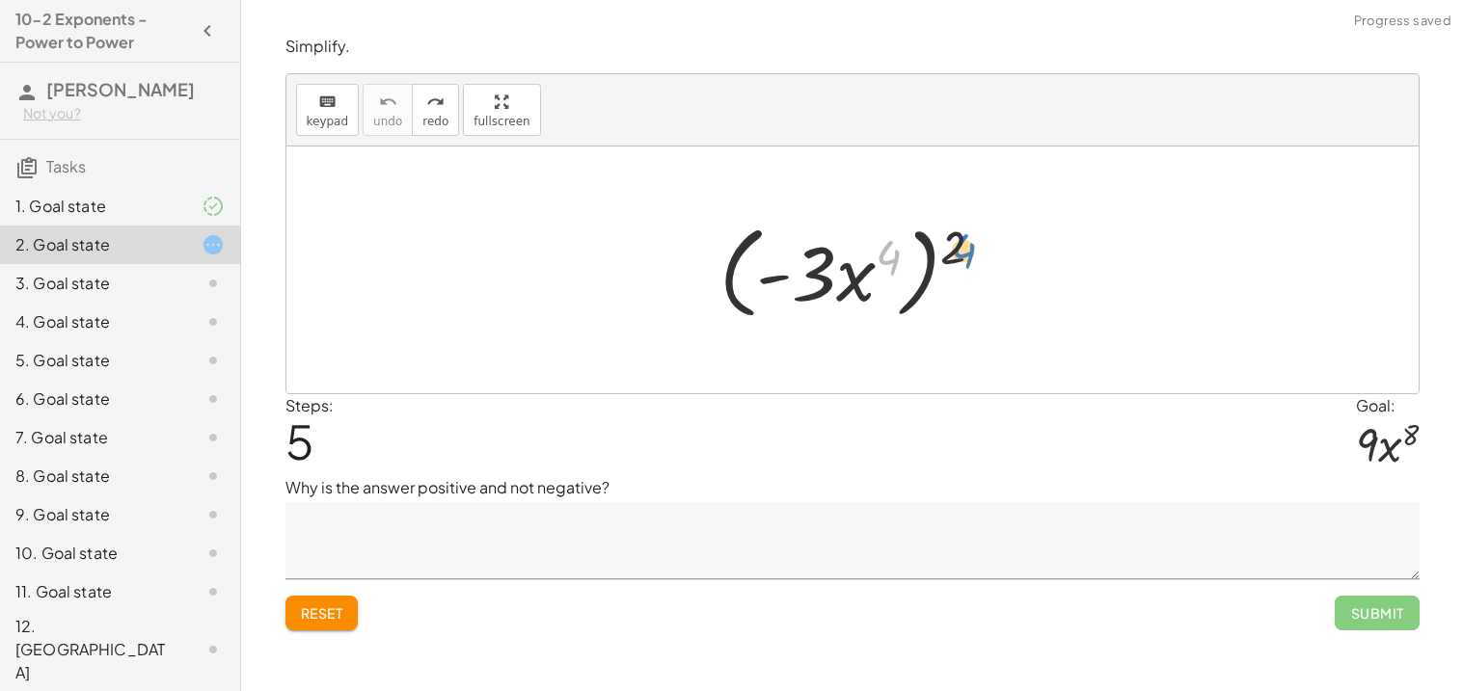
drag, startPoint x: 895, startPoint y: 255, endPoint x: 969, endPoint y: 247, distance: 74.7
click at [969, 247] on div at bounding box center [859, 270] width 299 height 111
drag, startPoint x: 956, startPoint y: 245, endPoint x: 886, endPoint y: 252, distance: 69.8
click at [886, 252] on div at bounding box center [859, 270] width 299 height 111
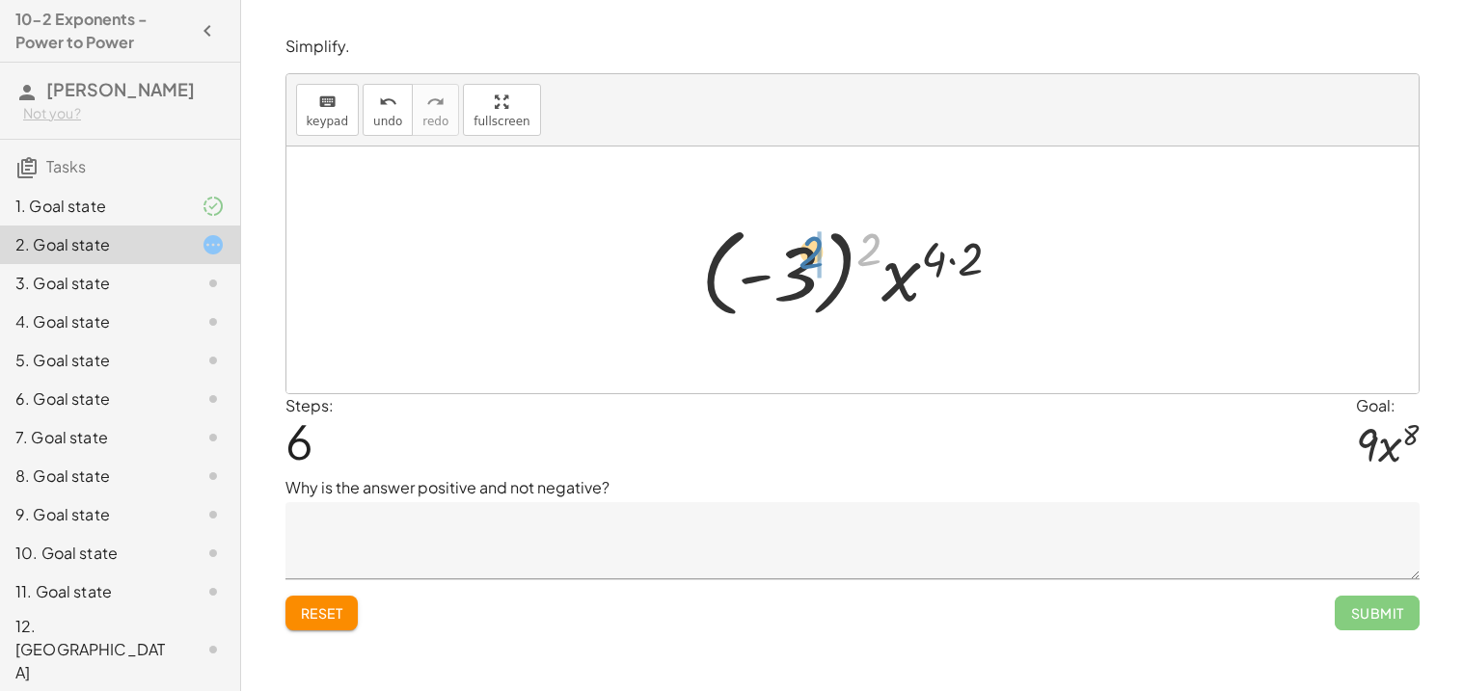
drag, startPoint x: 869, startPoint y: 245, endPoint x: 808, endPoint y: 248, distance: 60.8
click at [808, 248] on div at bounding box center [859, 270] width 336 height 107
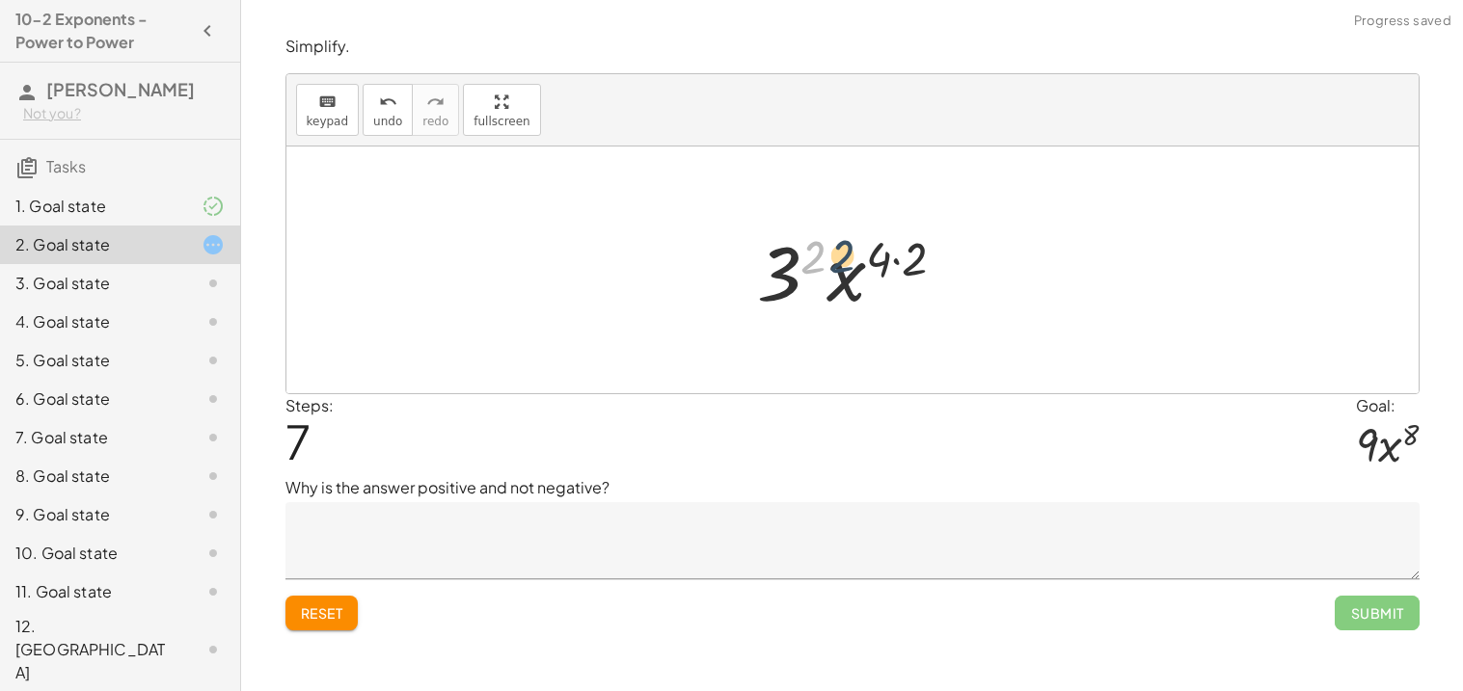
drag, startPoint x: 816, startPoint y: 252, endPoint x: 849, endPoint y: 251, distance: 32.8
click at [849, 251] on div at bounding box center [859, 270] width 224 height 99
click at [381, 103] on icon "undo" at bounding box center [388, 102] width 18 height 23
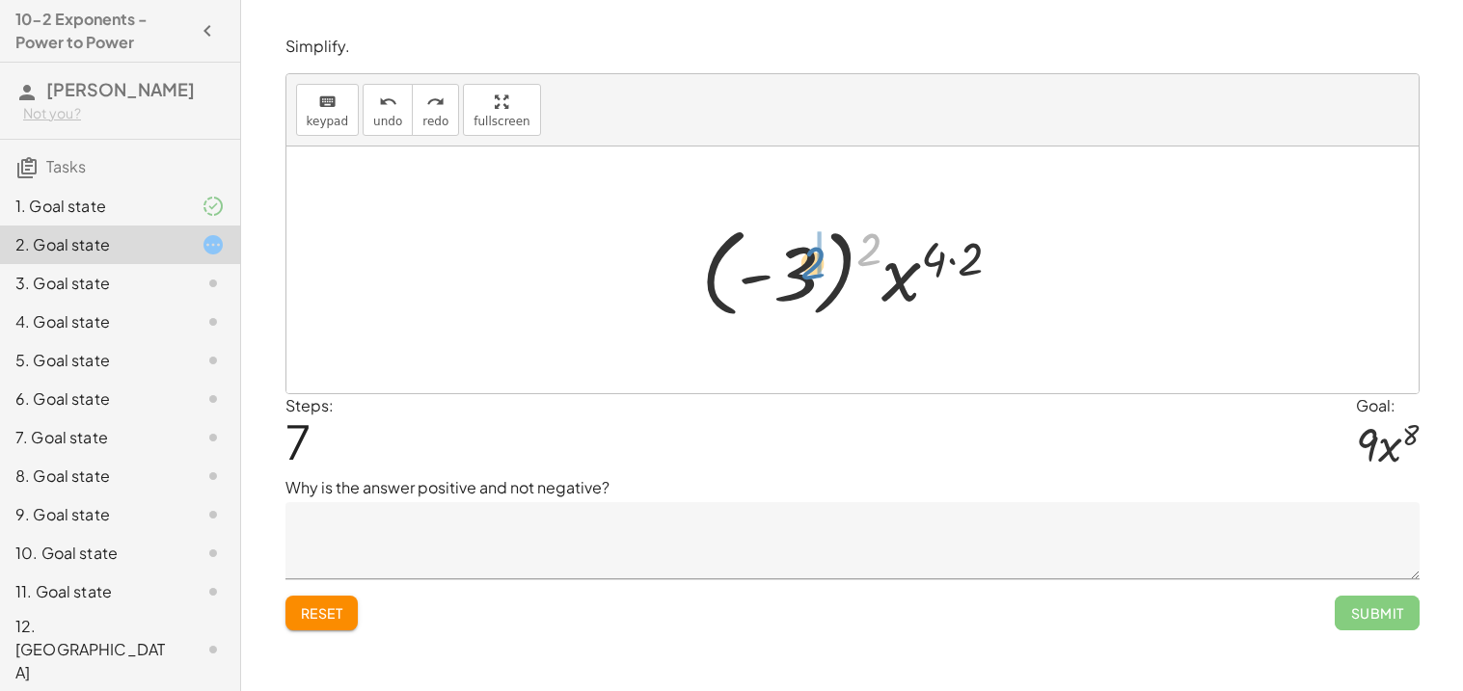
drag, startPoint x: 863, startPoint y: 242, endPoint x: 804, endPoint y: 253, distance: 59.8
click at [804, 253] on div at bounding box center [859, 270] width 336 height 107
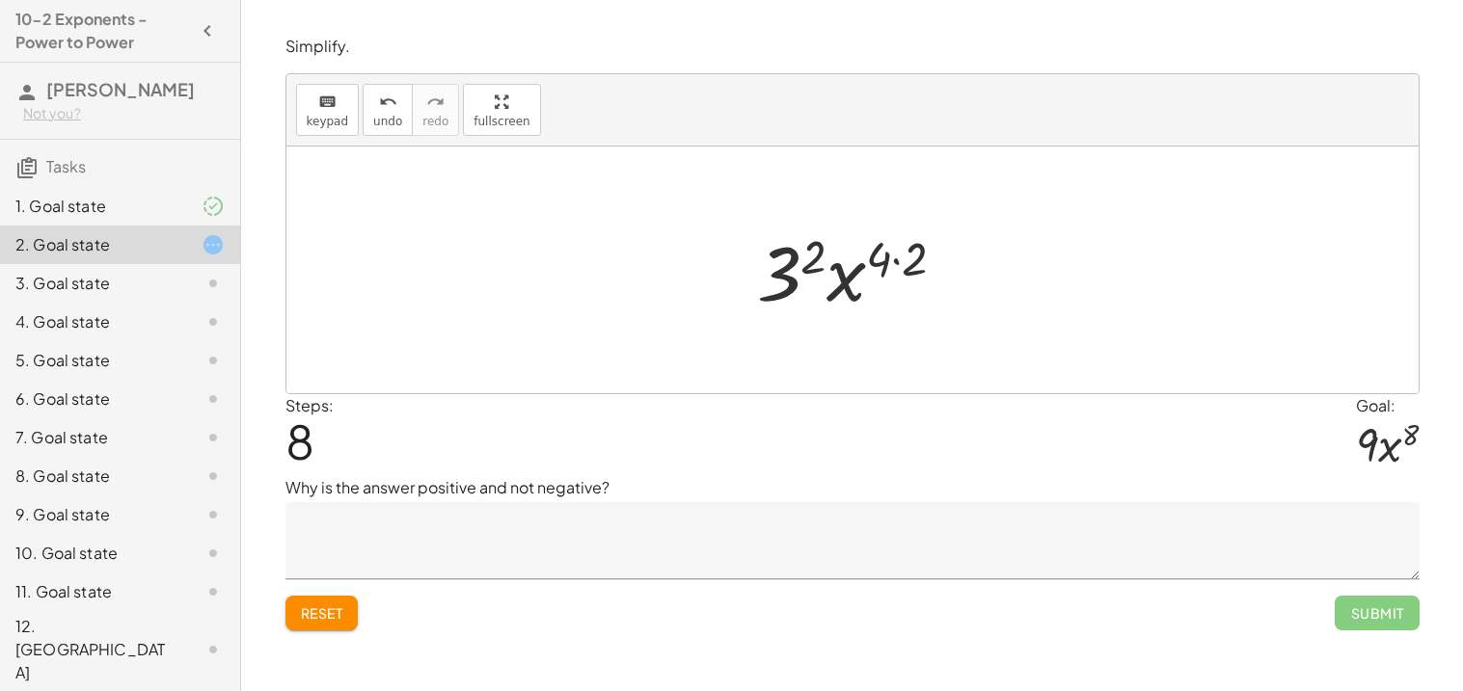
click at [623, 572] on textarea at bounding box center [852, 540] width 1134 height 77
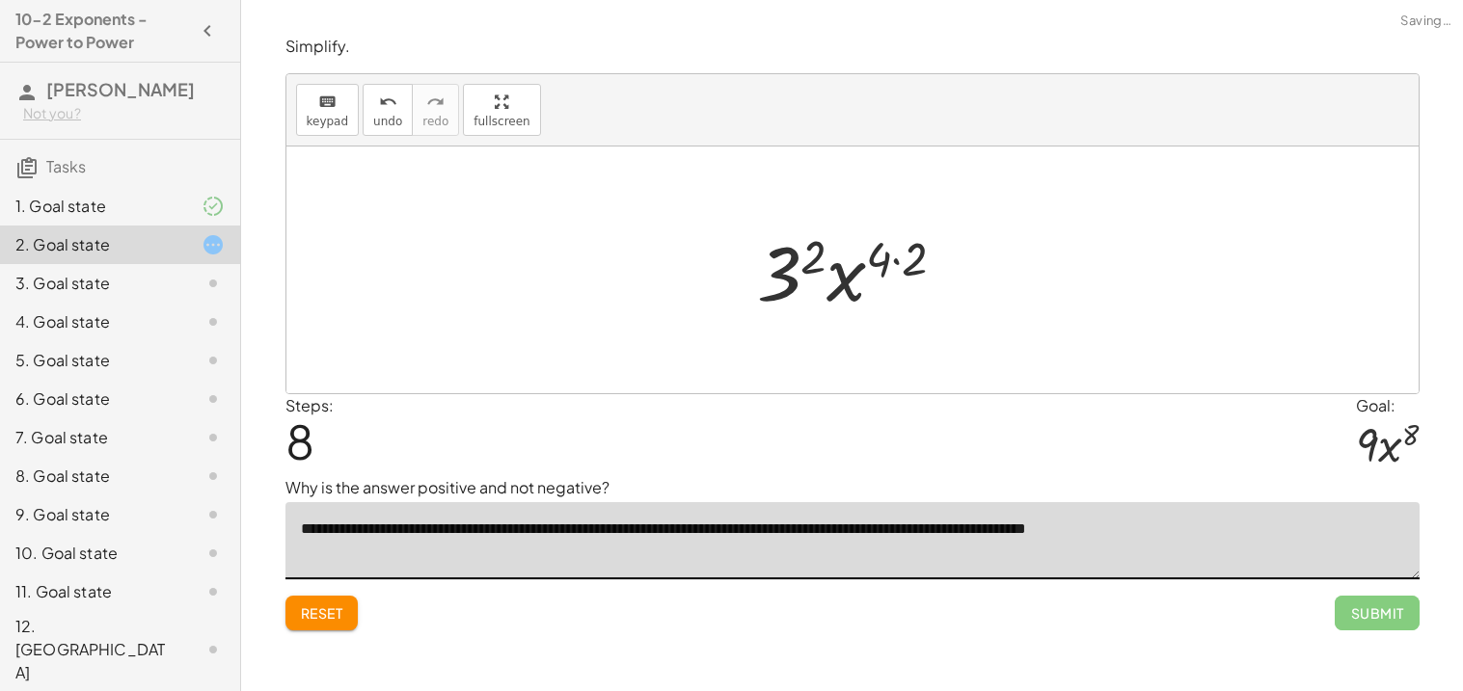
type textarea "**********"
click at [535, 533] on textarea "**********" at bounding box center [852, 540] width 1134 height 77
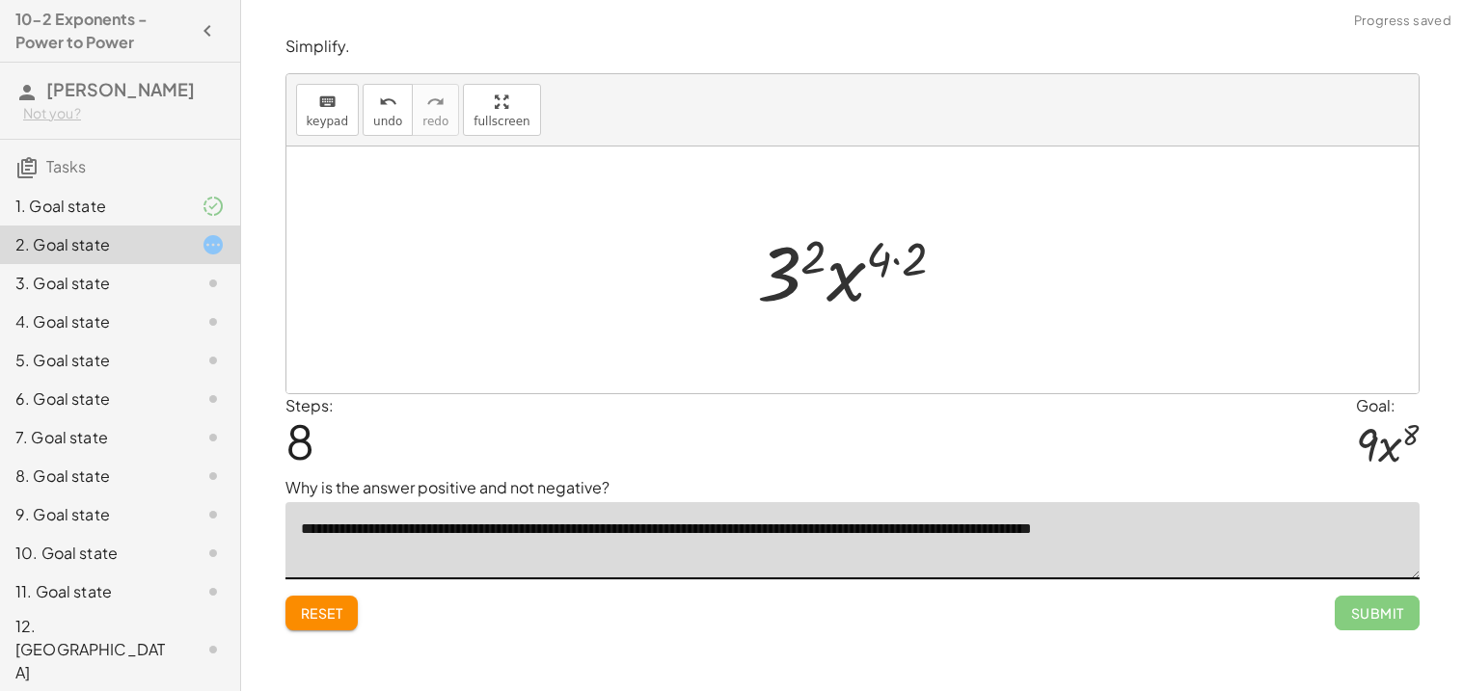
click at [535, 533] on textarea "**********" at bounding box center [852, 540] width 1134 height 77
click at [619, 532] on textarea "**********" at bounding box center [852, 540] width 1134 height 77
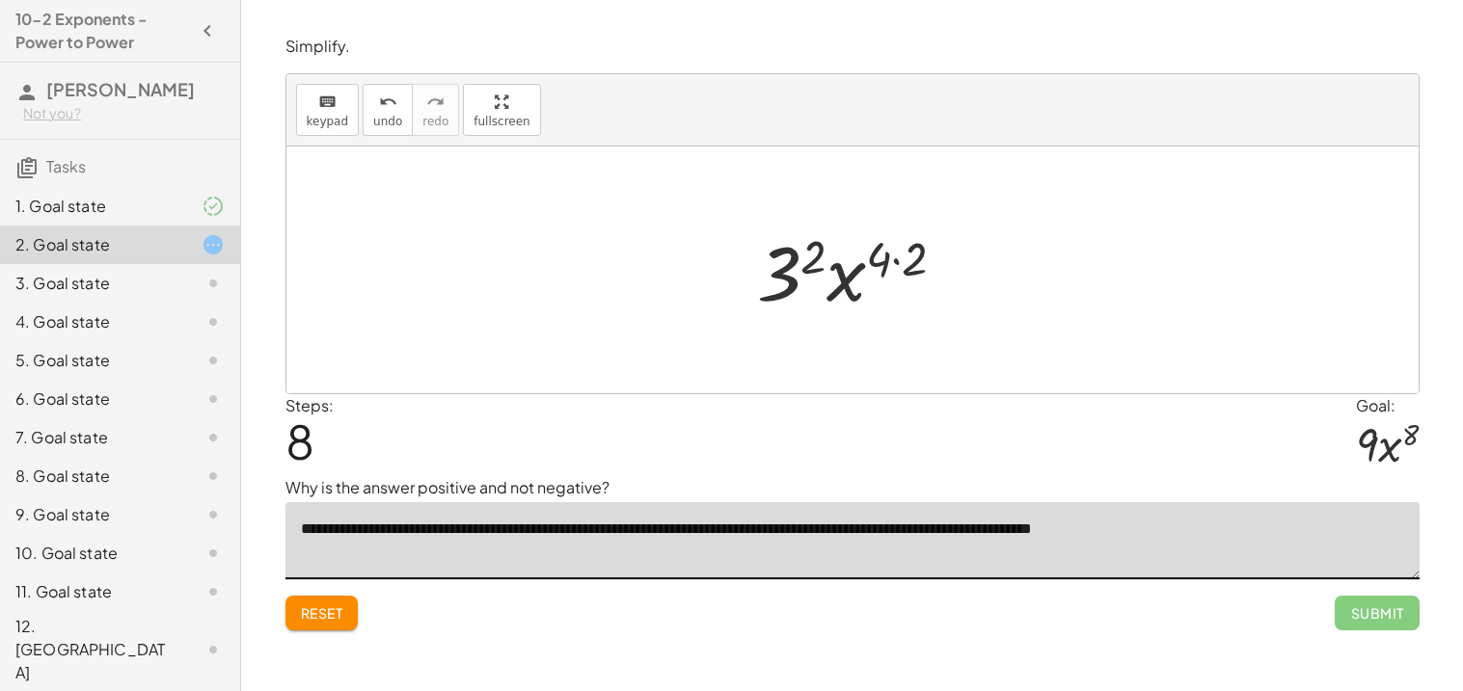
click at [619, 532] on textarea "**********" at bounding box center [852, 540] width 1134 height 77
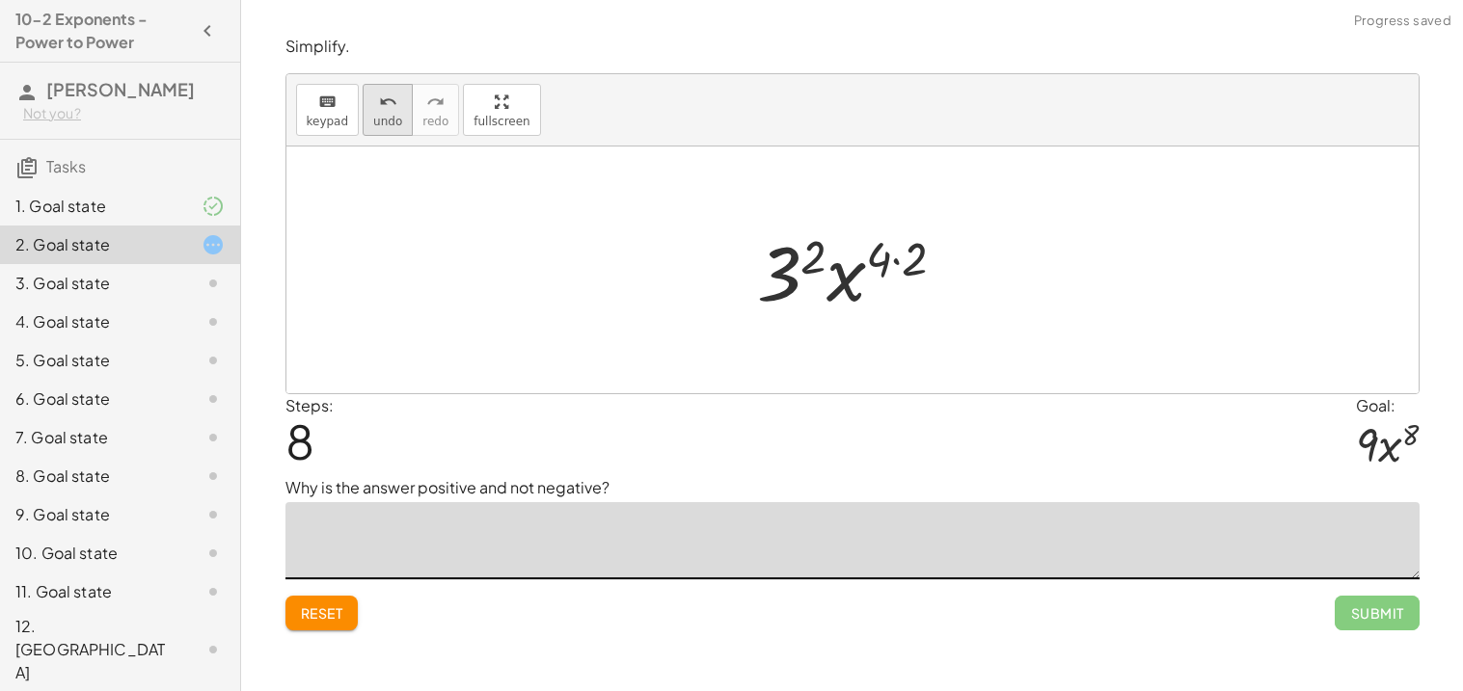
click at [379, 106] on icon "undo" at bounding box center [388, 102] width 18 height 23
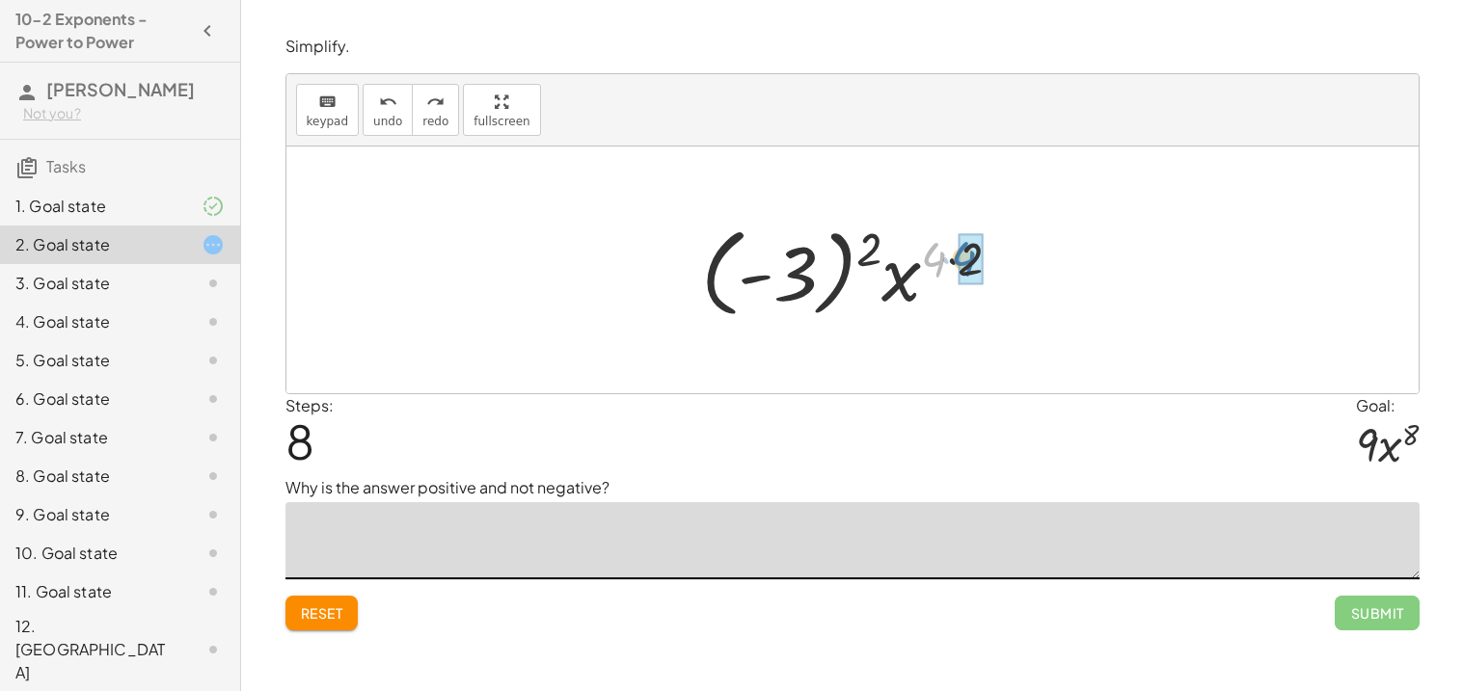
drag, startPoint x: 936, startPoint y: 263, endPoint x: 968, endPoint y: 262, distance: 31.8
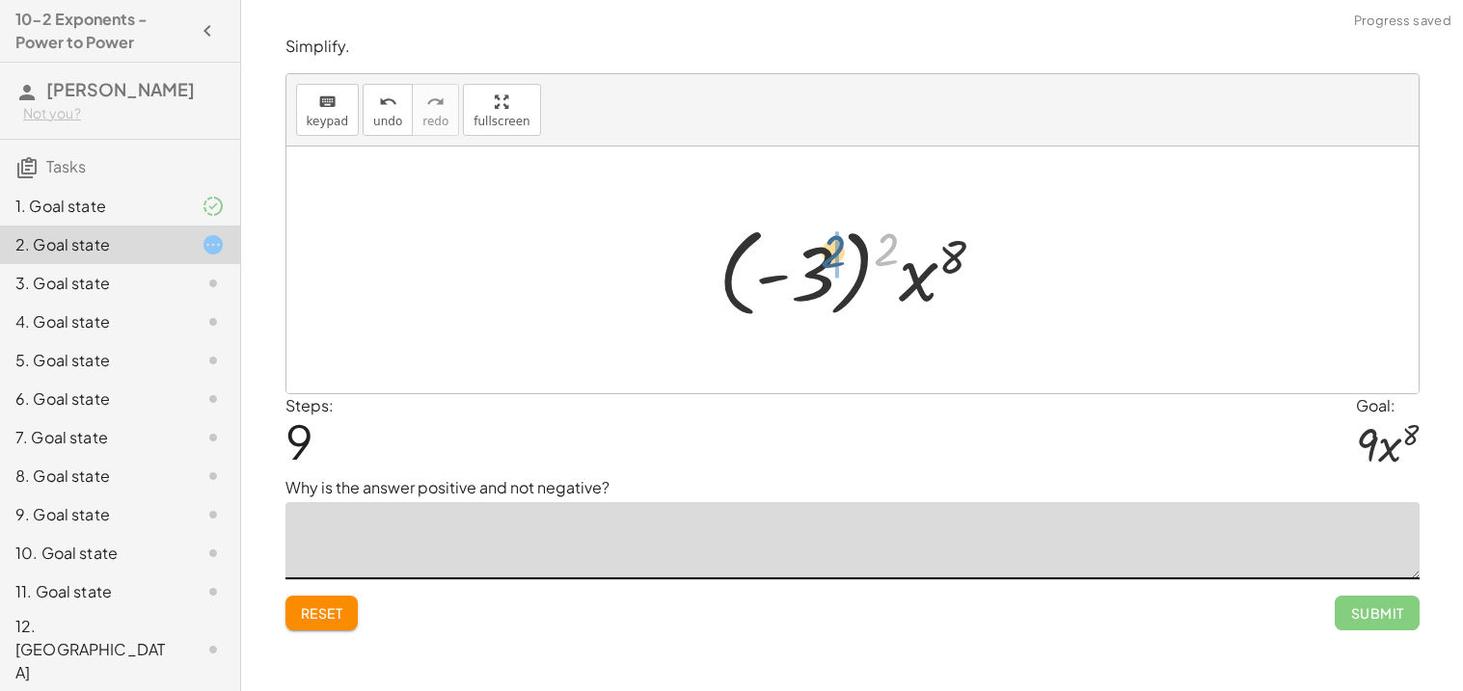
drag, startPoint x: 891, startPoint y: 256, endPoint x: 827, endPoint y: 258, distance: 63.7
click at [827, 258] on div at bounding box center [860, 270] width 302 height 107
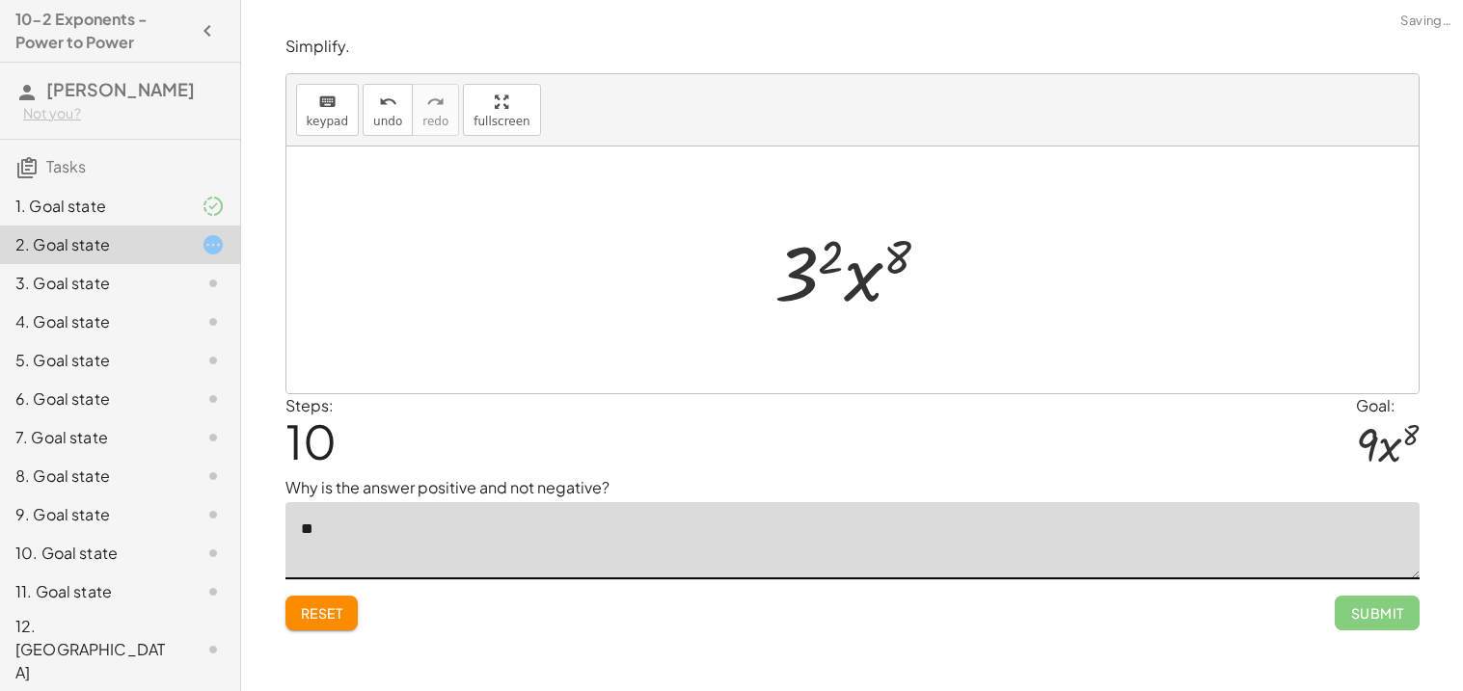
type textarea "*"
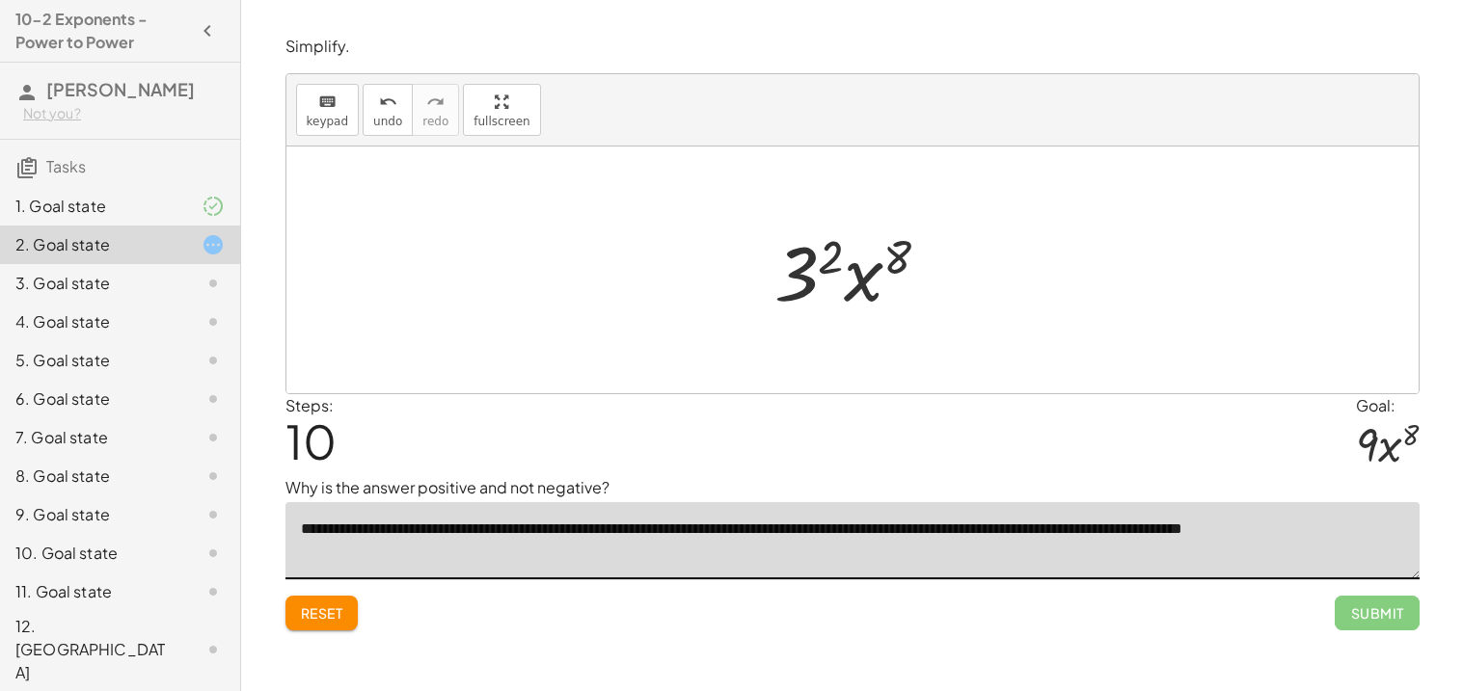
click at [1237, 539] on textarea "**********" at bounding box center [852, 540] width 1134 height 77
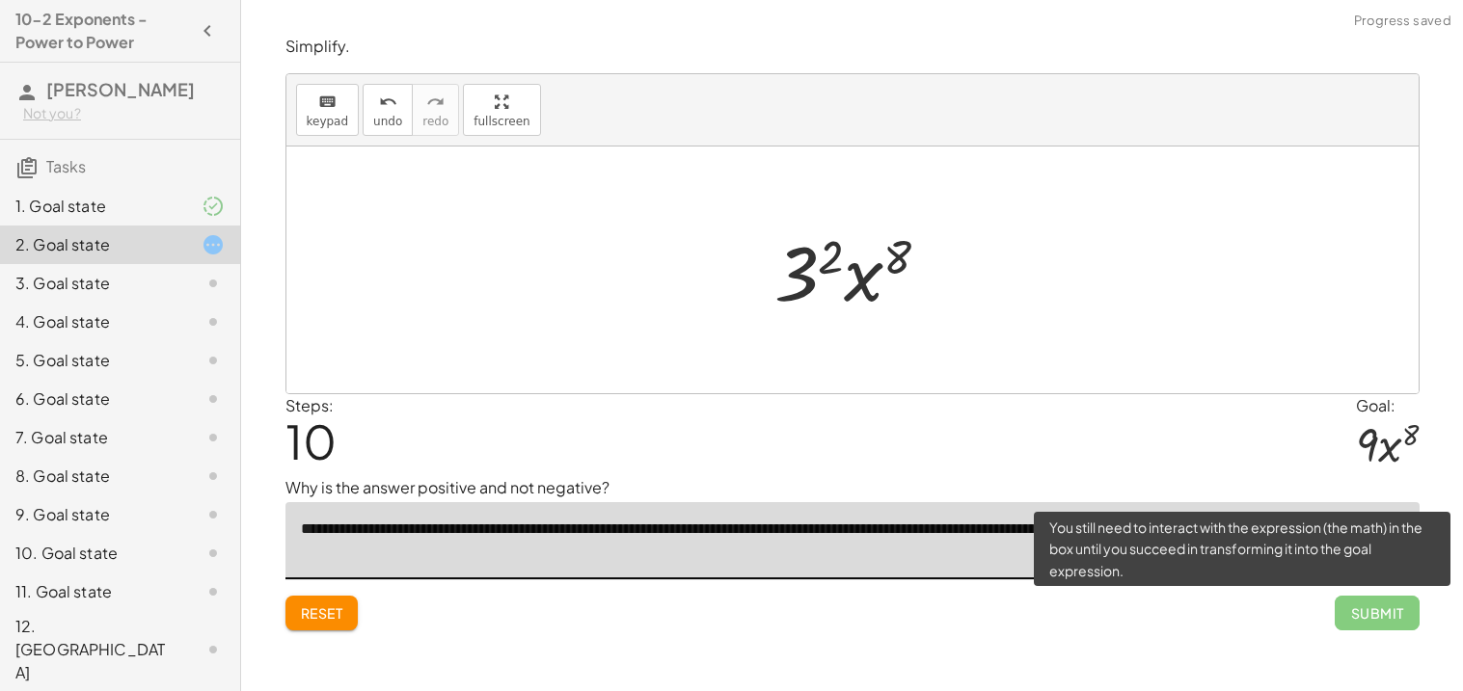
type textarea "**********"
click at [1370, 614] on span "Submit" at bounding box center [1377, 613] width 84 height 35
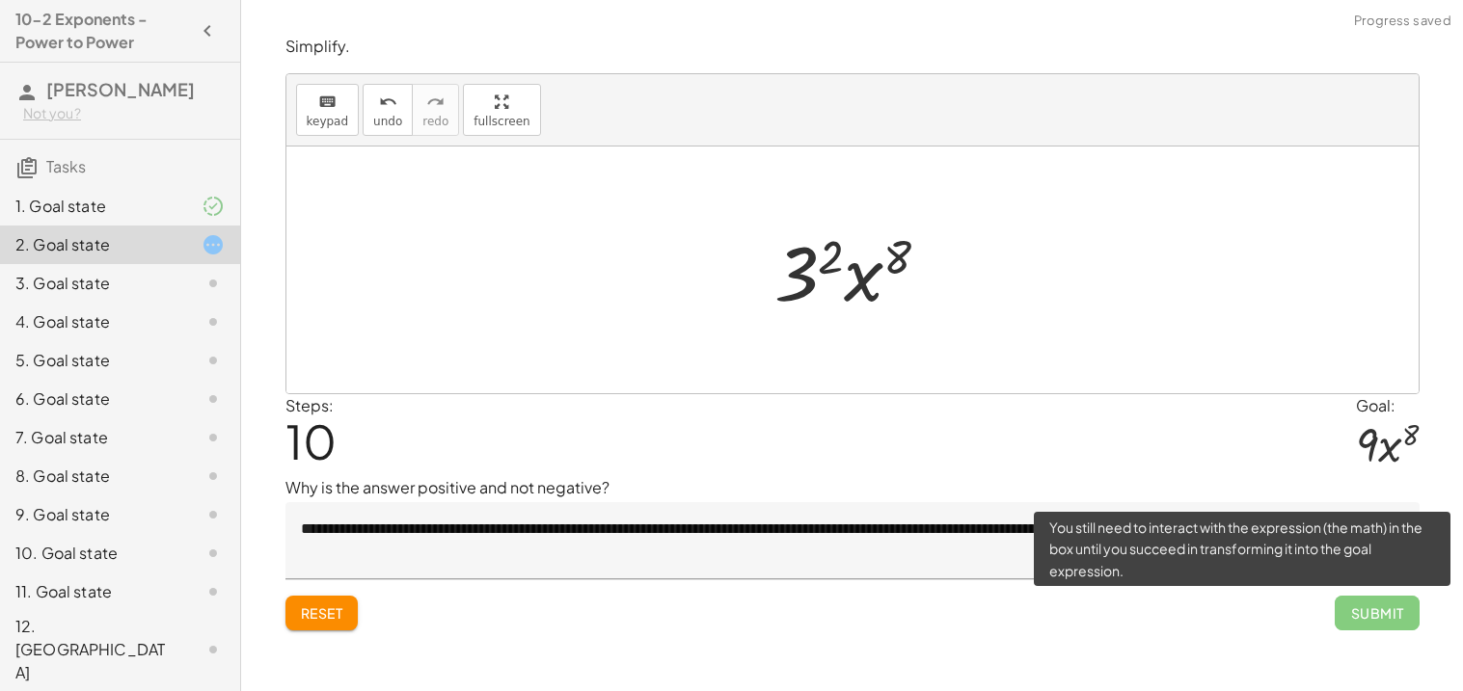
click at [1370, 614] on span "Submit" at bounding box center [1377, 613] width 84 height 35
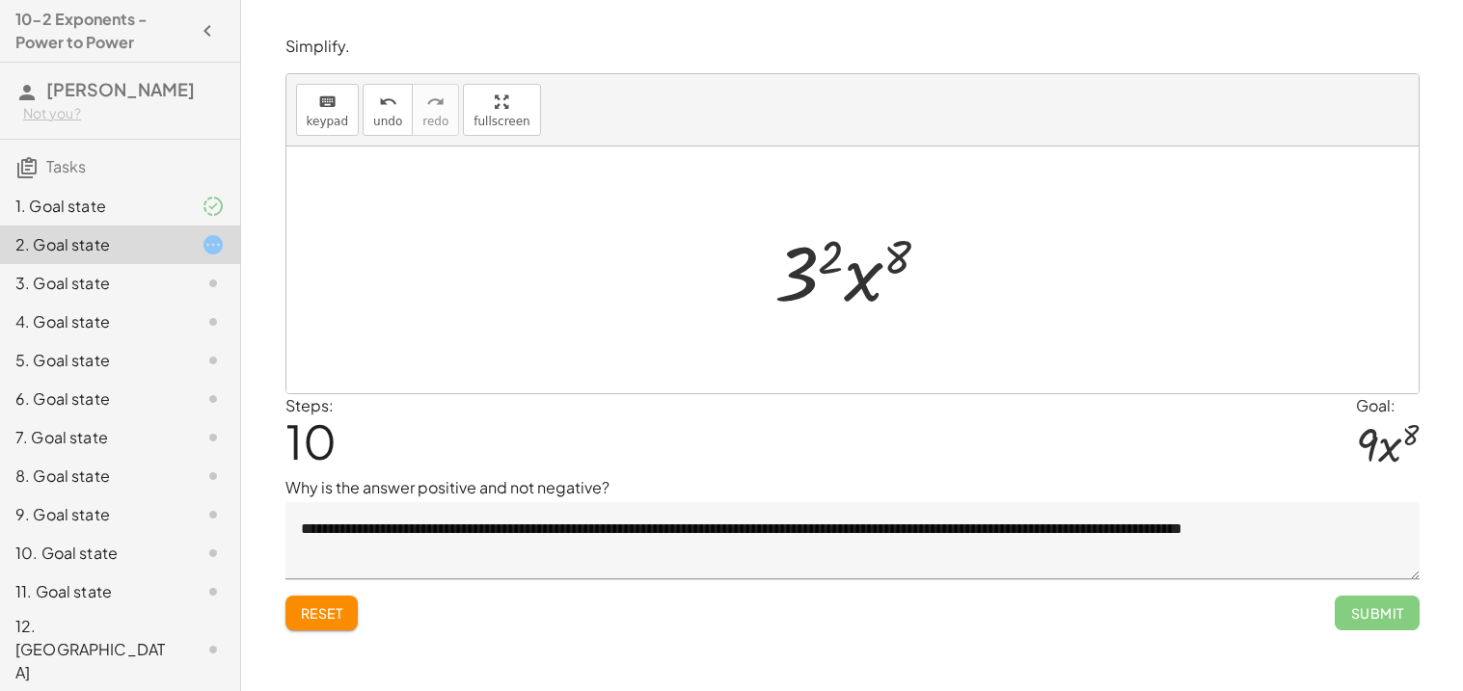
click at [133, 286] on div "3. Goal state" at bounding box center [92, 283] width 155 height 23
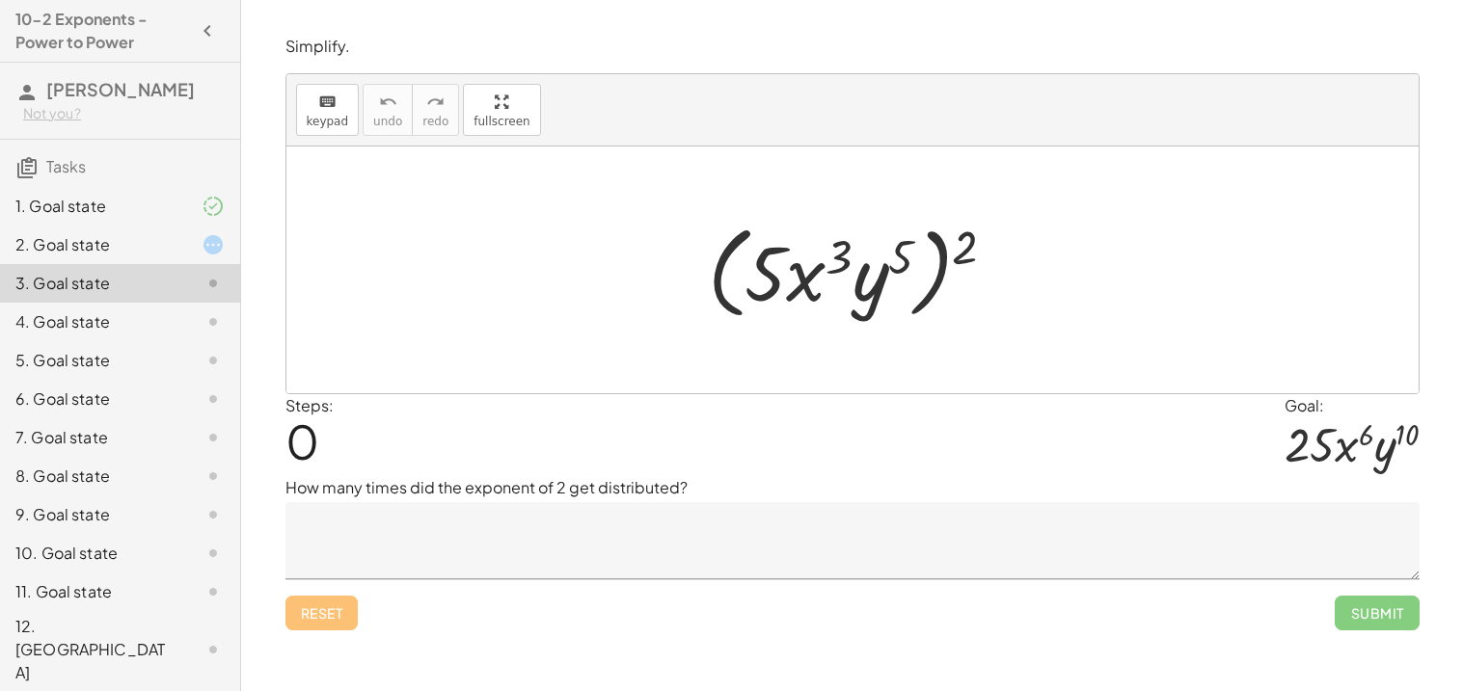
click at [406, 554] on textarea at bounding box center [852, 540] width 1134 height 77
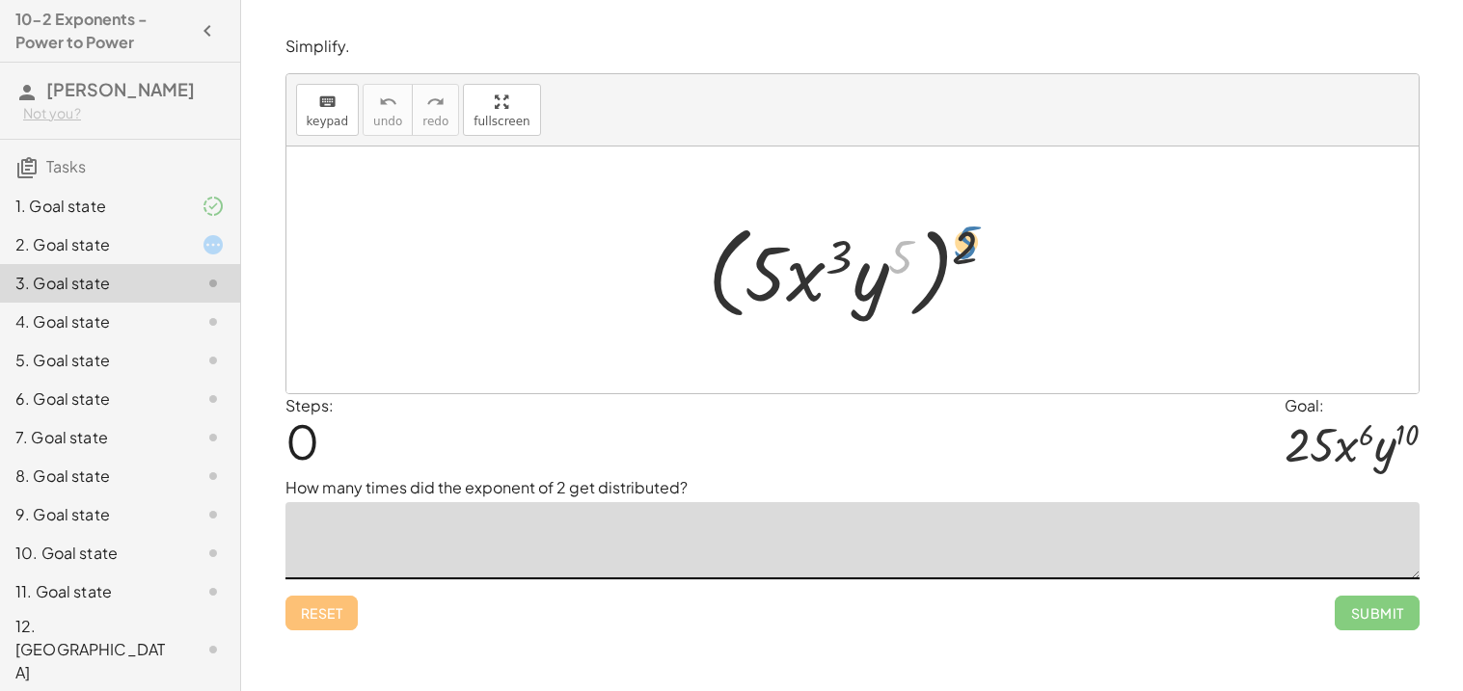
drag, startPoint x: 902, startPoint y: 245, endPoint x: 970, endPoint y: 237, distance: 68.9
click at [970, 237] on div at bounding box center [859, 270] width 323 height 111
drag, startPoint x: 968, startPoint y: 241, endPoint x: 904, endPoint y: 248, distance: 65.0
click at [904, 248] on div at bounding box center [859, 270] width 323 height 111
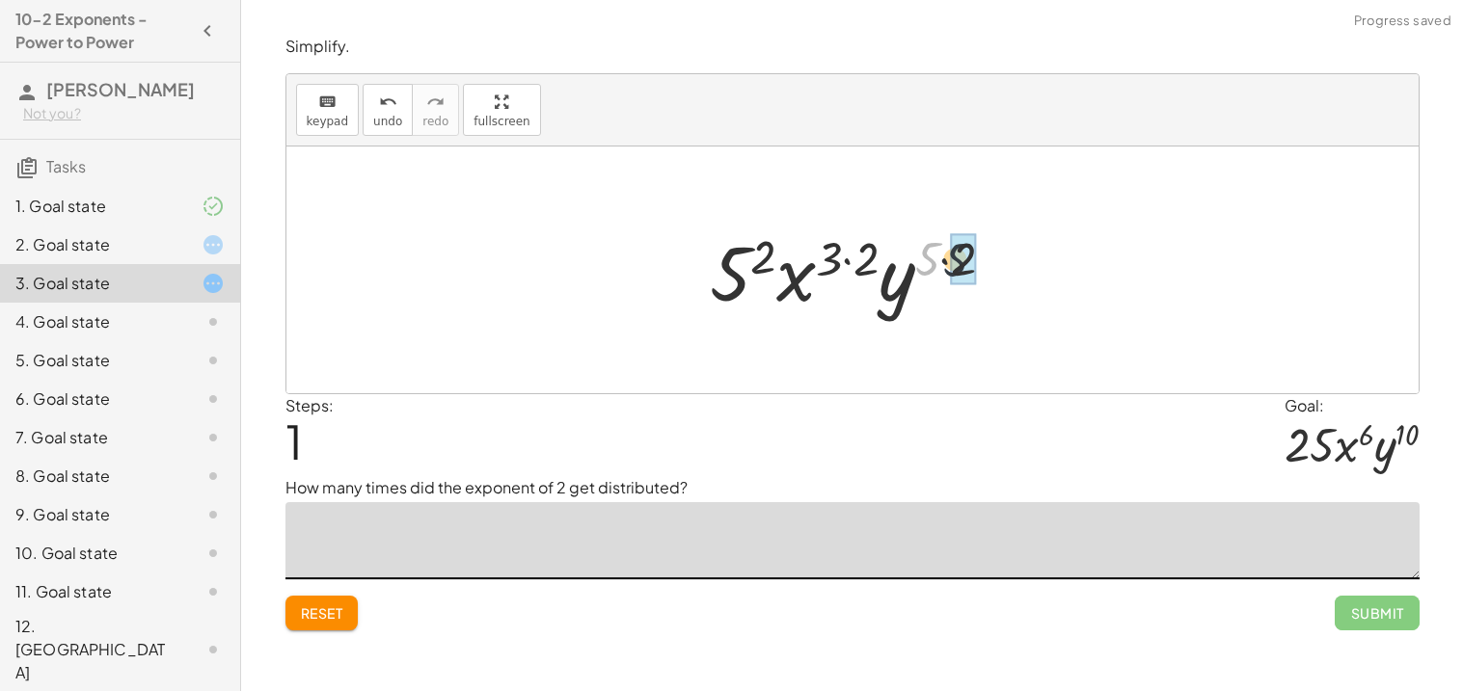
drag, startPoint x: 924, startPoint y: 265, endPoint x: 963, endPoint y: 266, distance: 39.5
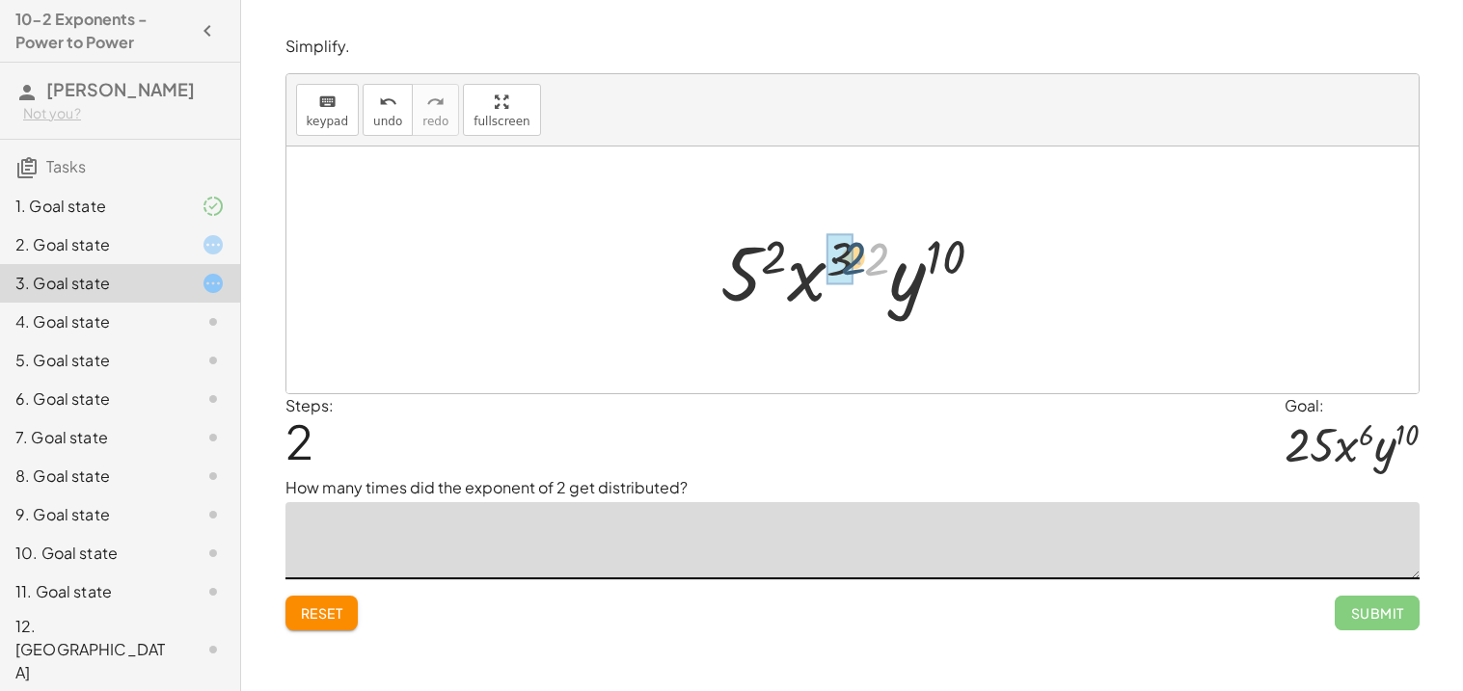
drag, startPoint x: 869, startPoint y: 262, endPoint x: 840, endPoint y: 261, distance: 28.9
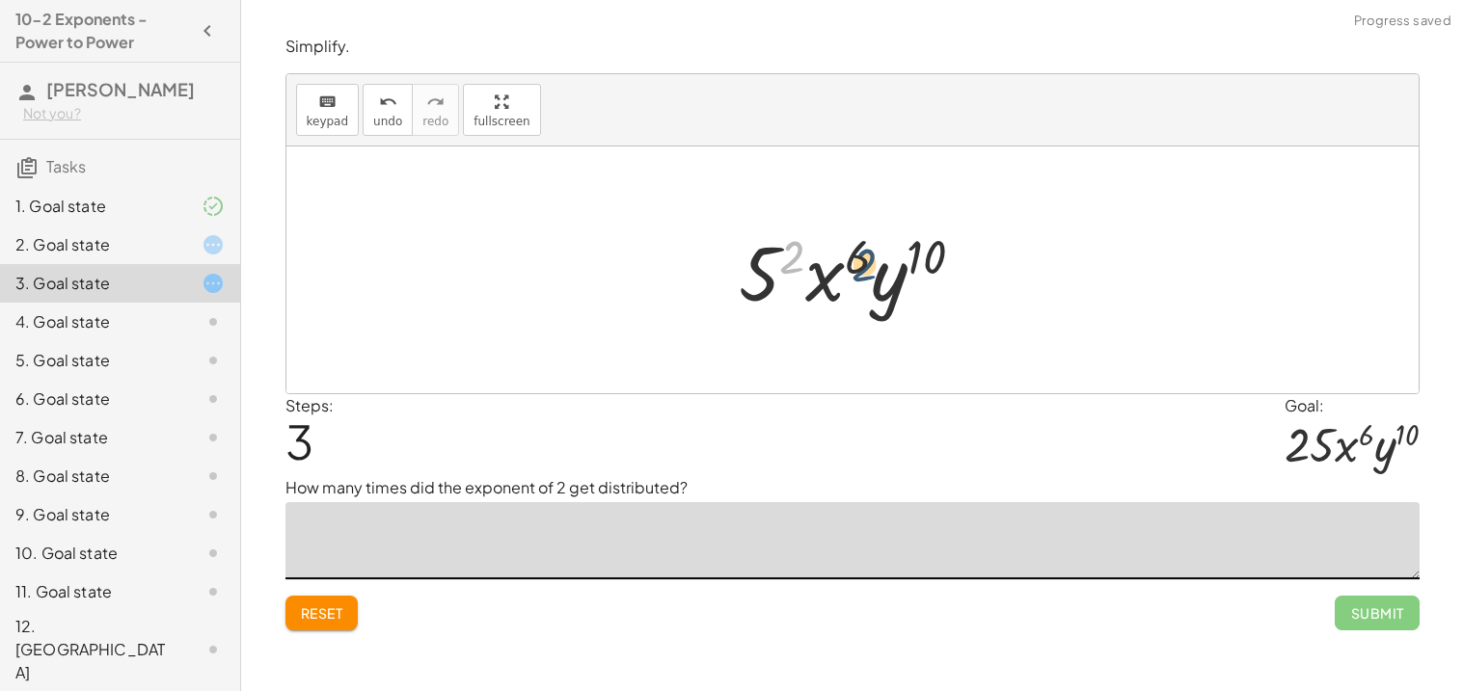
drag, startPoint x: 796, startPoint y: 259, endPoint x: 868, endPoint y: 267, distance: 72.7
click at [868, 267] on div at bounding box center [859, 270] width 260 height 99
drag, startPoint x: 829, startPoint y: 284, endPoint x: 763, endPoint y: 284, distance: 66.5
click at [763, 284] on div at bounding box center [859, 270] width 260 height 99
drag, startPoint x: 823, startPoint y: 275, endPoint x: 736, endPoint y: 274, distance: 86.8
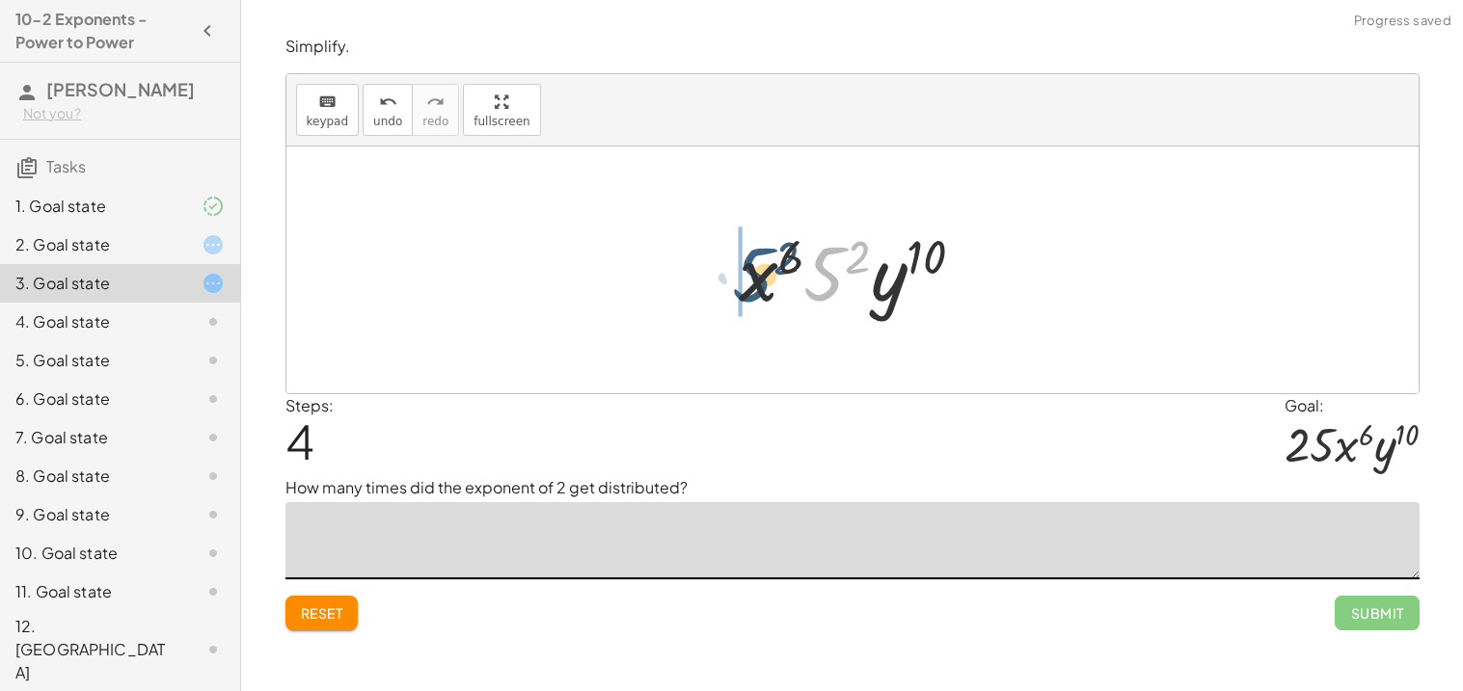
click at [736, 274] on div at bounding box center [859, 270] width 260 height 99
drag, startPoint x: 917, startPoint y: 258, endPoint x: 773, endPoint y: 258, distance: 143.7
click at [773, 258] on div at bounding box center [859, 270] width 260 height 99
drag, startPoint x: 783, startPoint y: 259, endPoint x: 841, endPoint y: 260, distance: 57.9
click at [841, 260] on div at bounding box center [859, 270] width 260 height 99
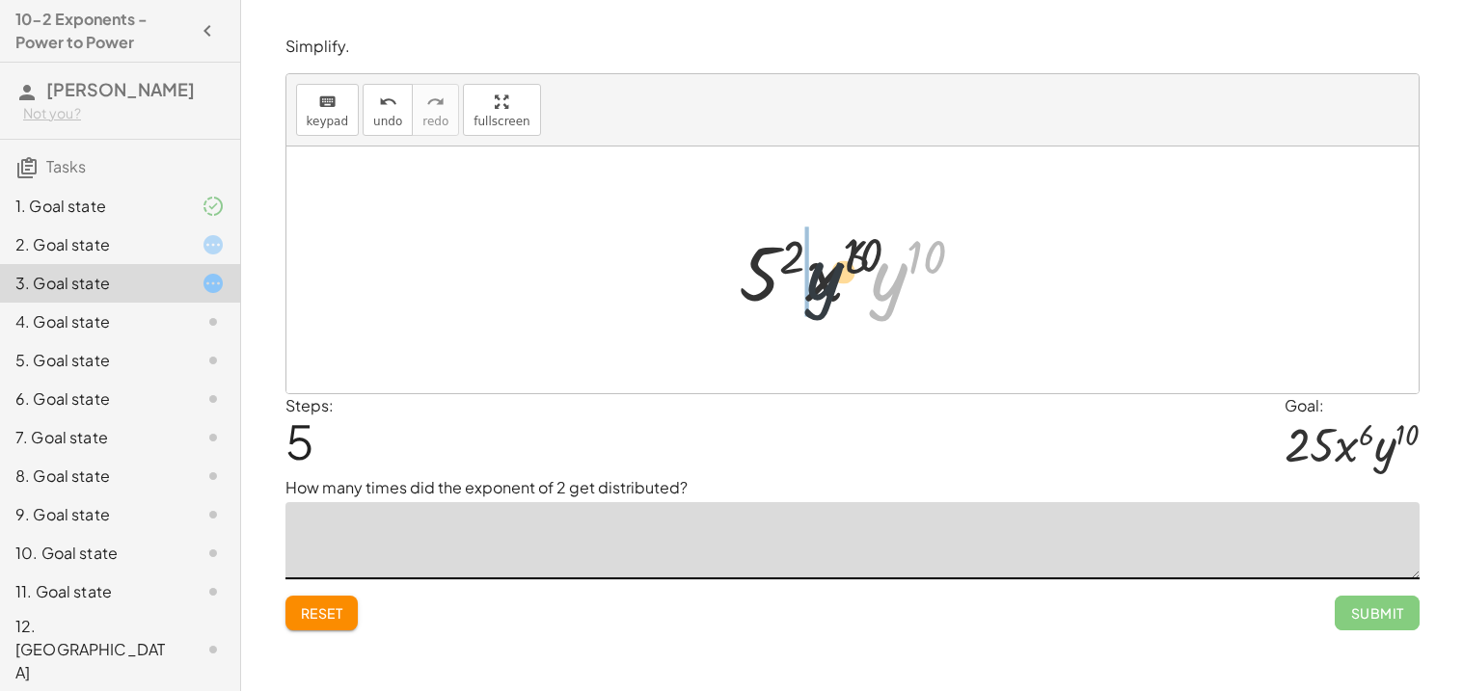
drag, startPoint x: 870, startPoint y: 285, endPoint x: 742, endPoint y: 284, distance: 128.3
click at [742, 284] on div at bounding box center [859, 270] width 260 height 99
drag, startPoint x: 905, startPoint y: 280, endPoint x: 809, endPoint y: 285, distance: 95.6
click at [809, 285] on div at bounding box center [859, 270] width 260 height 99
drag, startPoint x: 852, startPoint y: 258, endPoint x: 924, endPoint y: 262, distance: 71.5
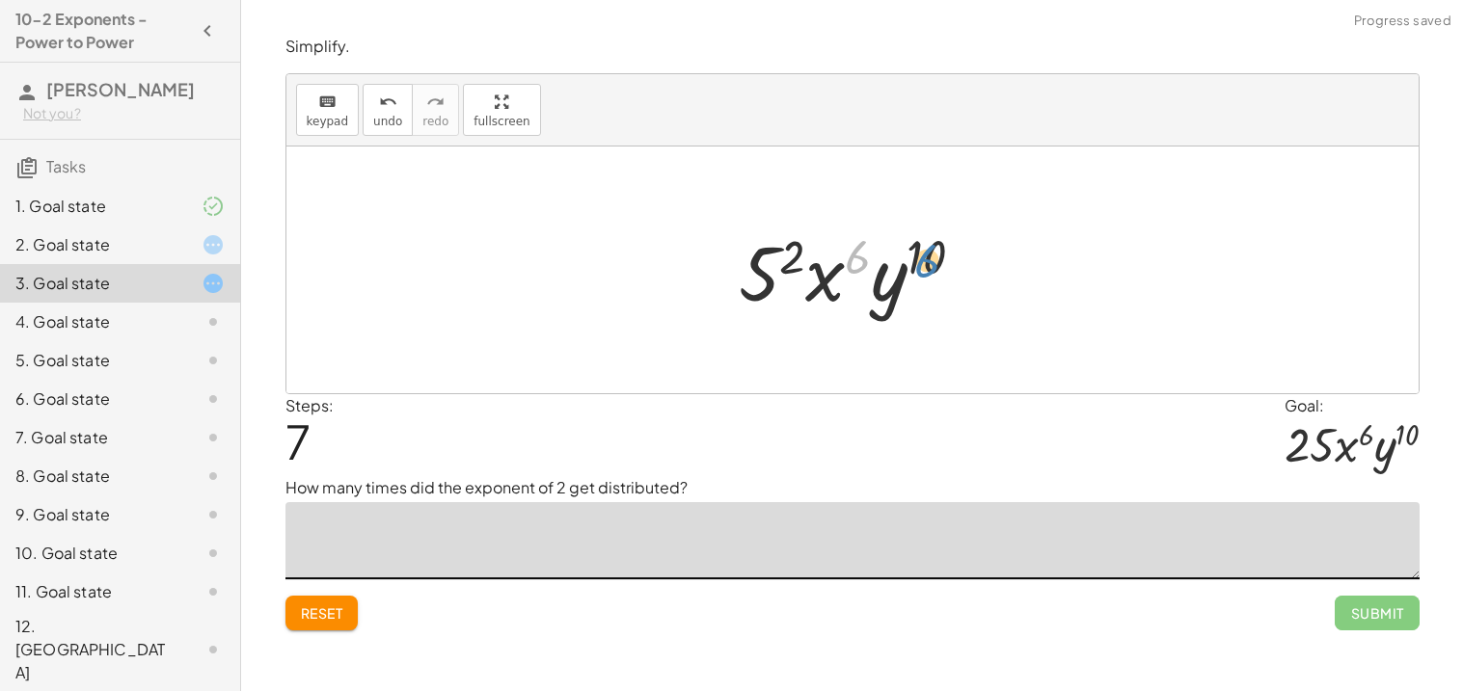
click at [924, 262] on div at bounding box center [859, 270] width 260 height 99
drag, startPoint x: 790, startPoint y: 257, endPoint x: 764, endPoint y: 276, distance: 31.8
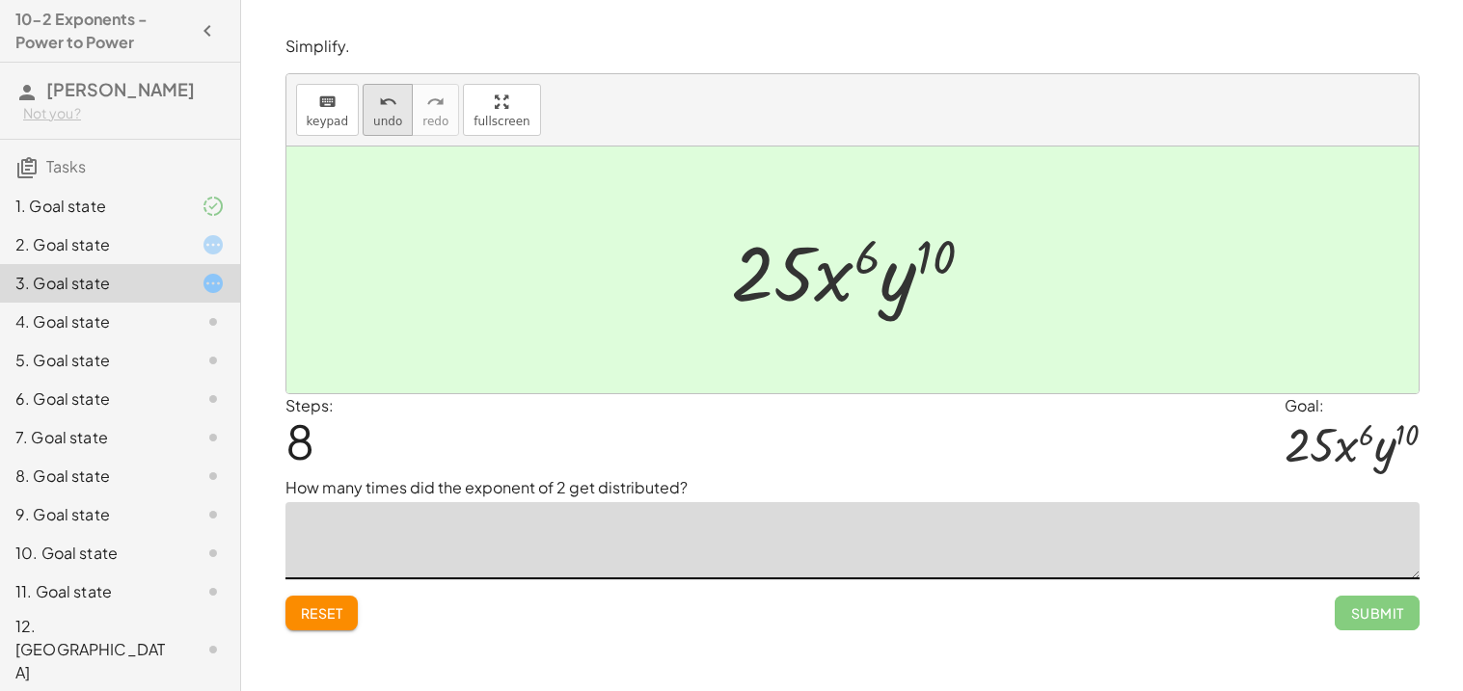
click at [379, 104] on icon "undo" at bounding box center [388, 102] width 18 height 23
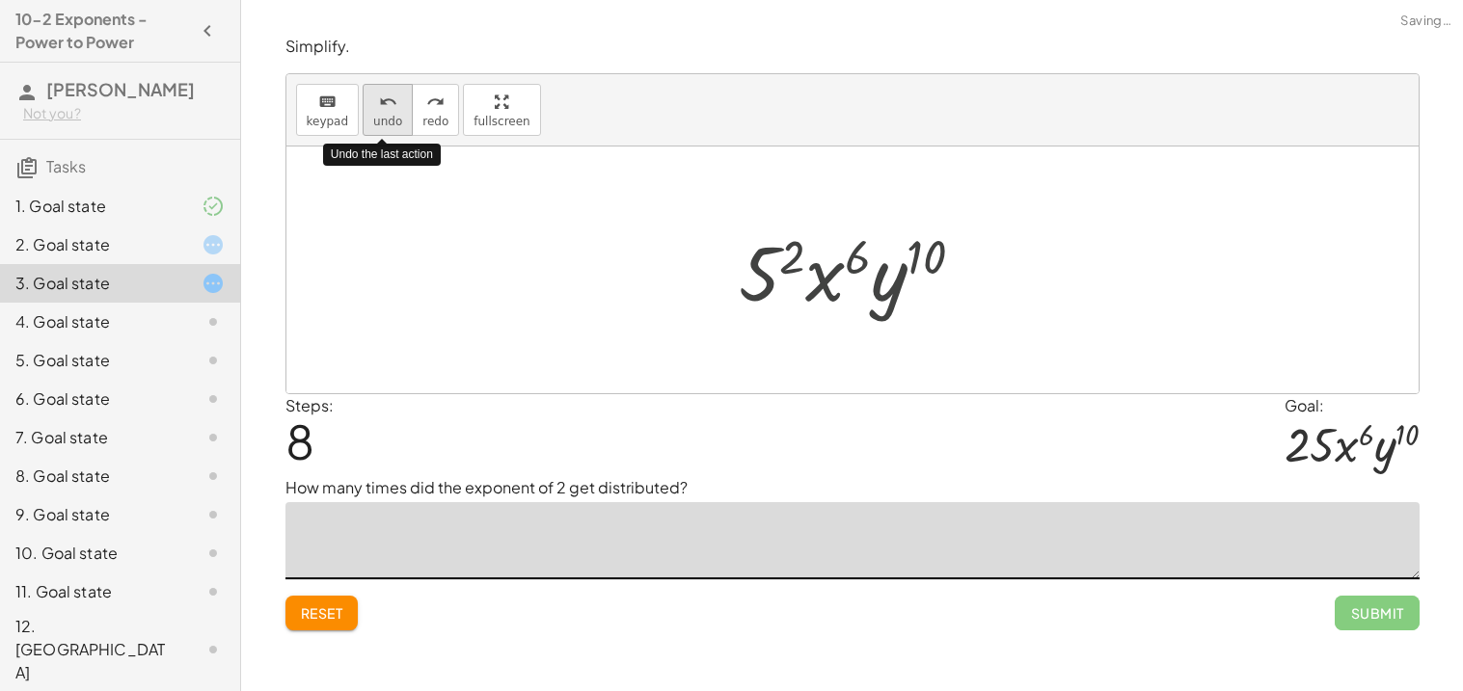
click at [379, 104] on icon "undo" at bounding box center [388, 102] width 18 height 23
click at [379, 106] on icon "undo" at bounding box center [388, 102] width 18 height 23
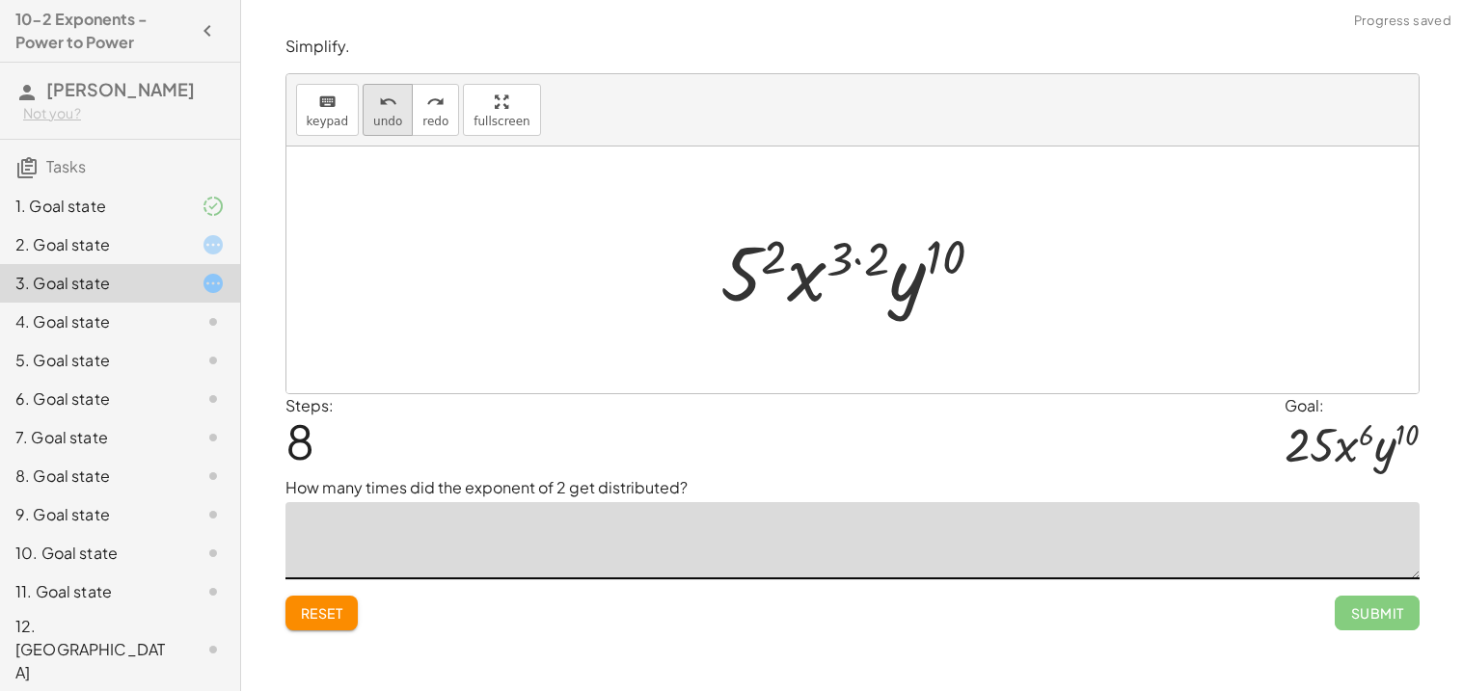
click at [378, 118] on span "undo" at bounding box center [387, 122] width 29 height 14
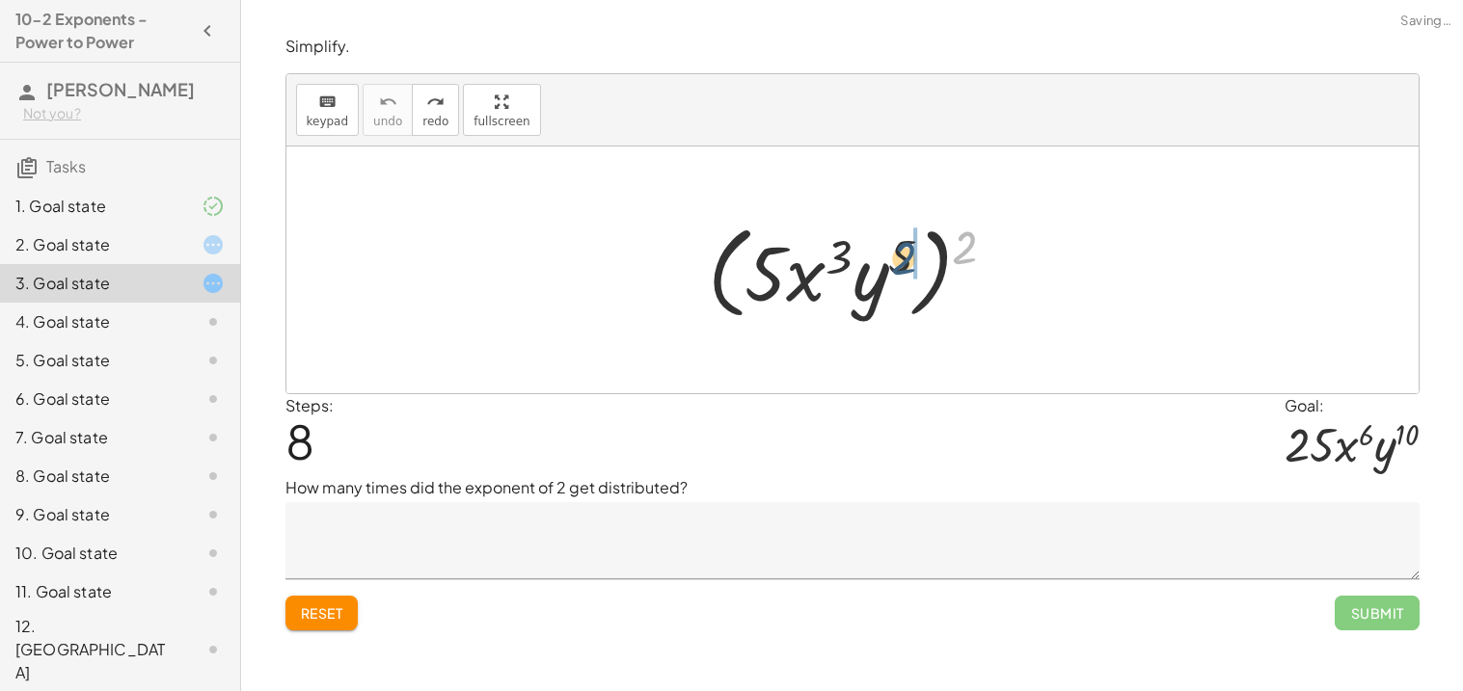
drag, startPoint x: 963, startPoint y: 253, endPoint x: 892, endPoint y: 266, distance: 72.6
click at [892, 266] on div at bounding box center [859, 270] width 323 height 111
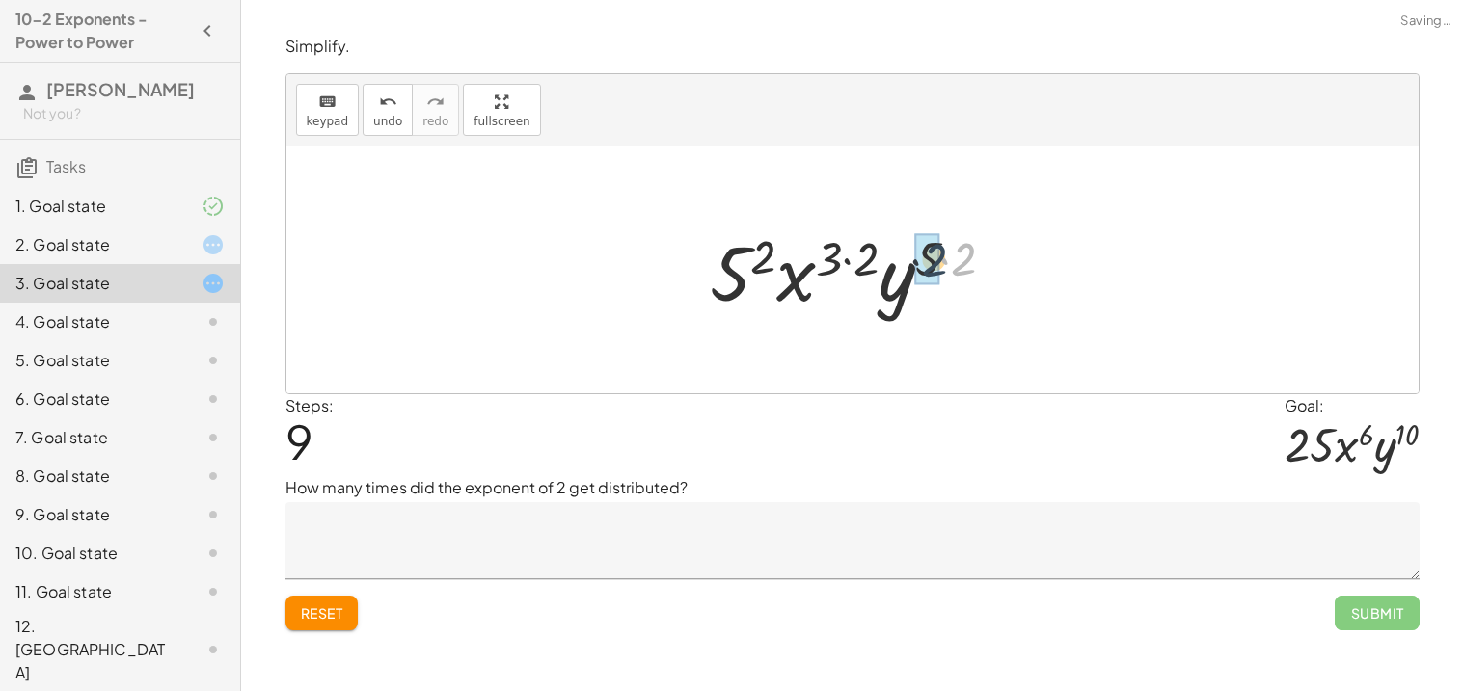
drag, startPoint x: 960, startPoint y: 266, endPoint x: 928, endPoint y: 267, distance: 31.8
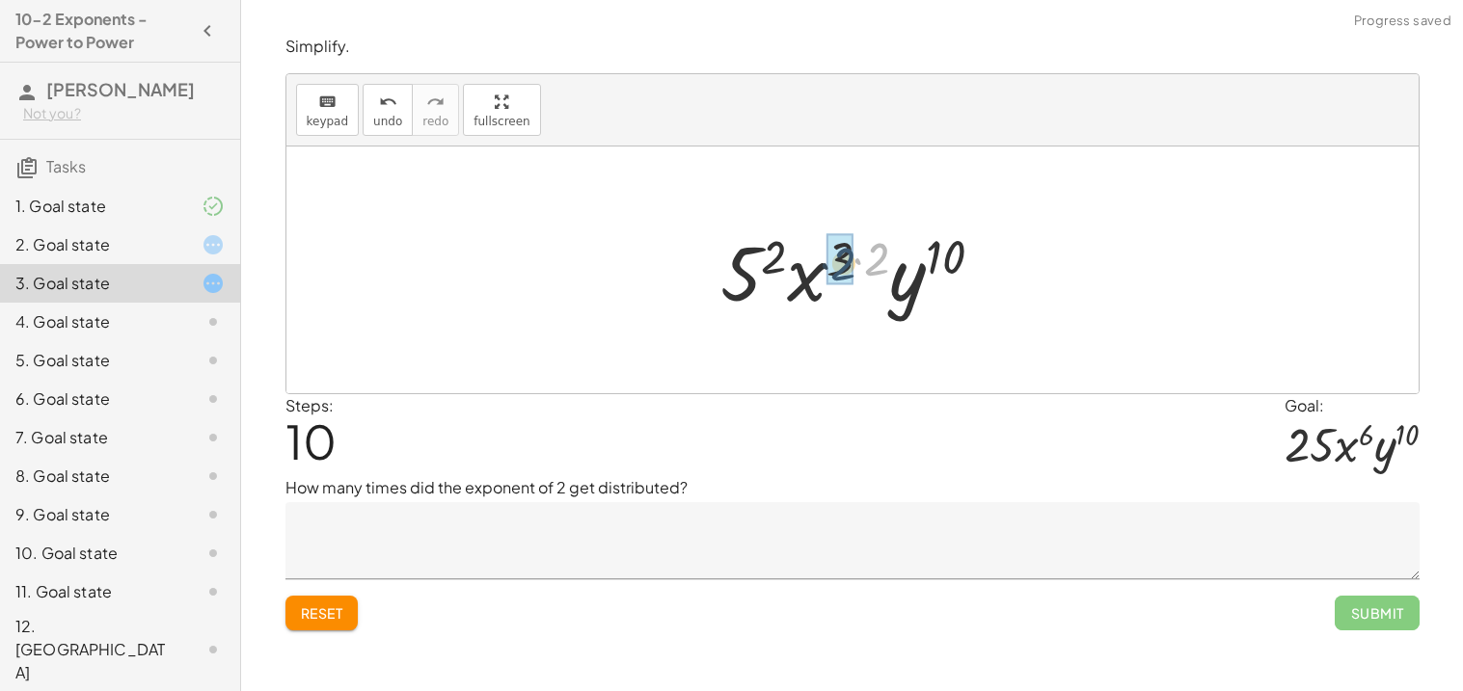
drag, startPoint x: 876, startPoint y: 262, endPoint x: 840, endPoint y: 267, distance: 36.0
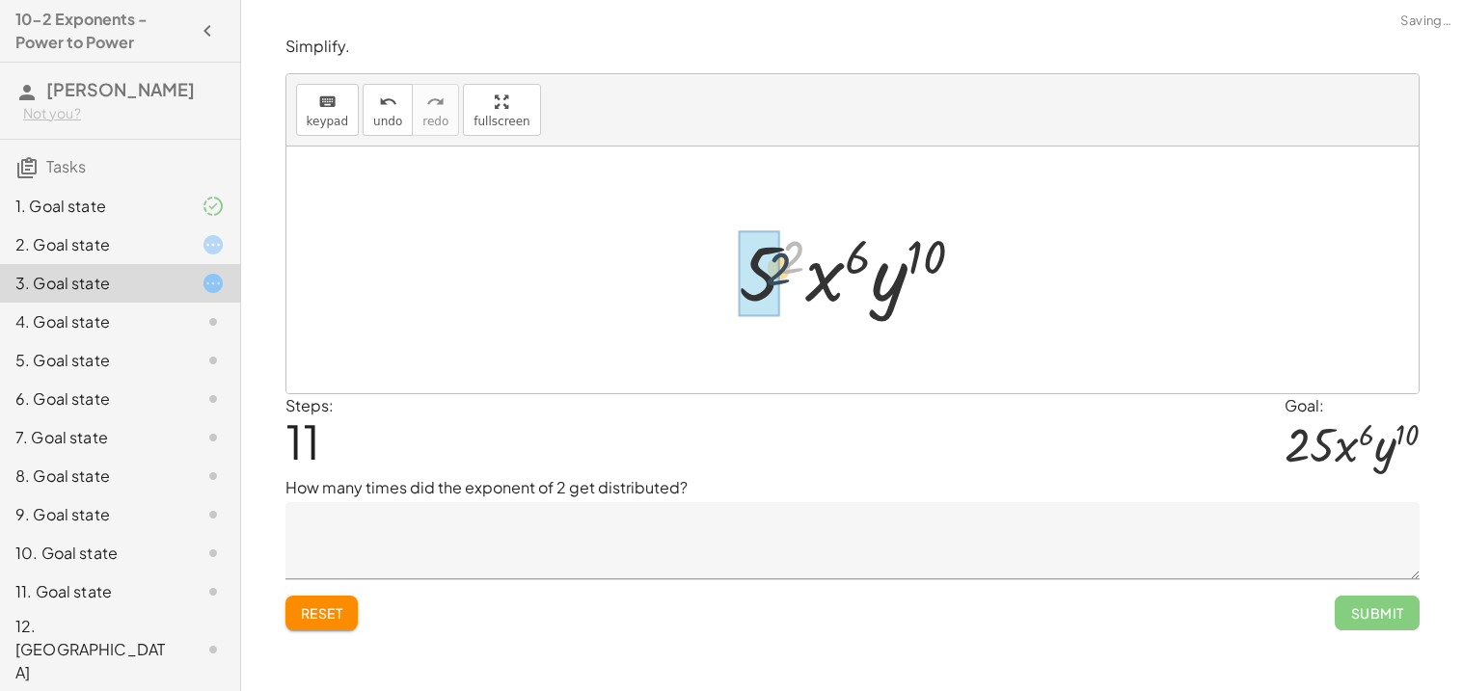
drag, startPoint x: 794, startPoint y: 252, endPoint x: 767, endPoint y: 273, distance: 34.3
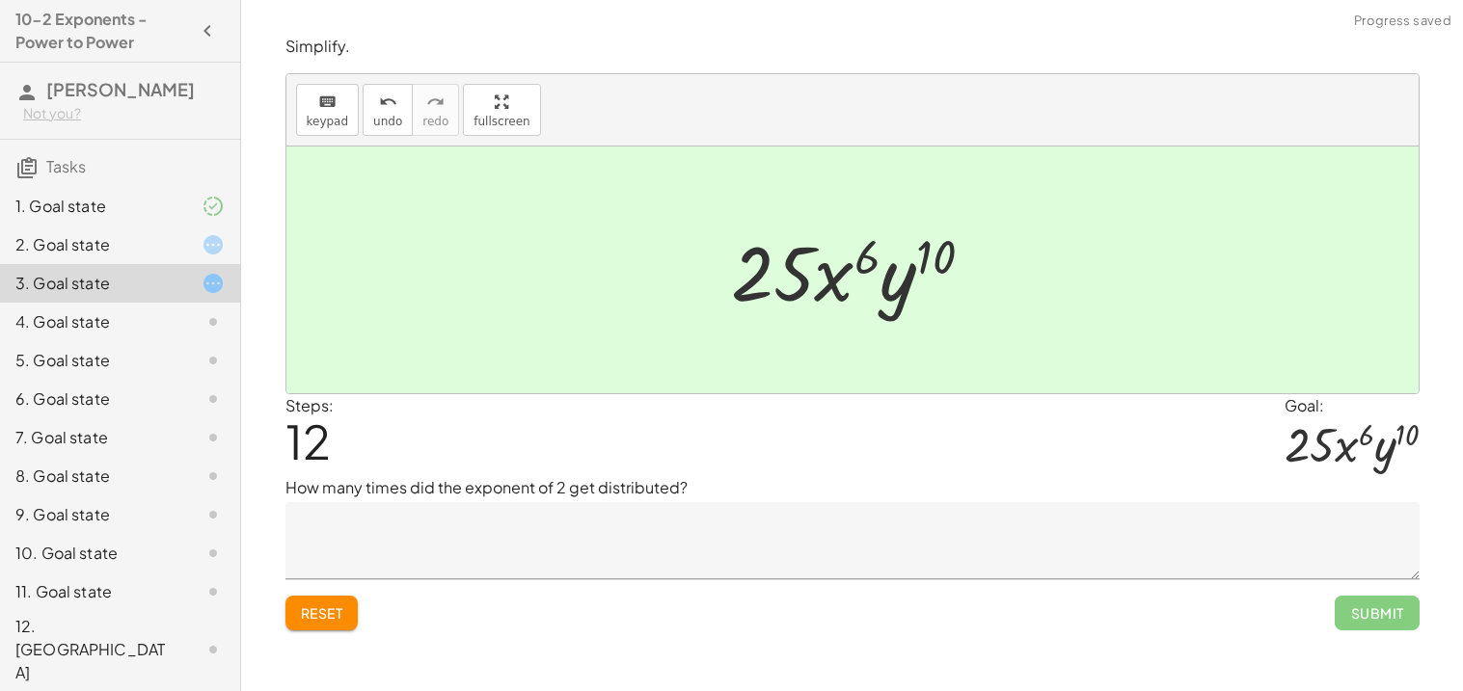
click at [709, 541] on textarea at bounding box center [852, 540] width 1134 height 77
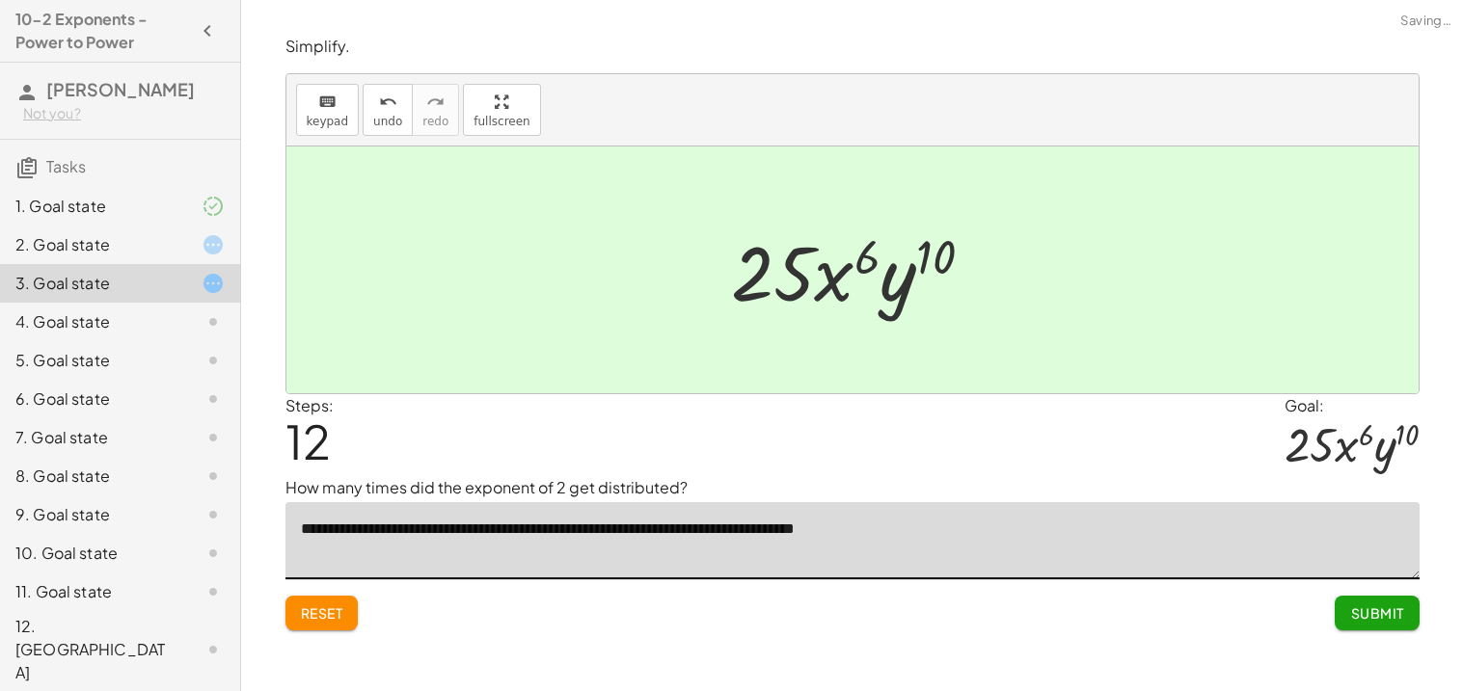
type textarea "**********"
click at [1364, 615] on span "Submit" at bounding box center [1376, 613] width 53 height 17
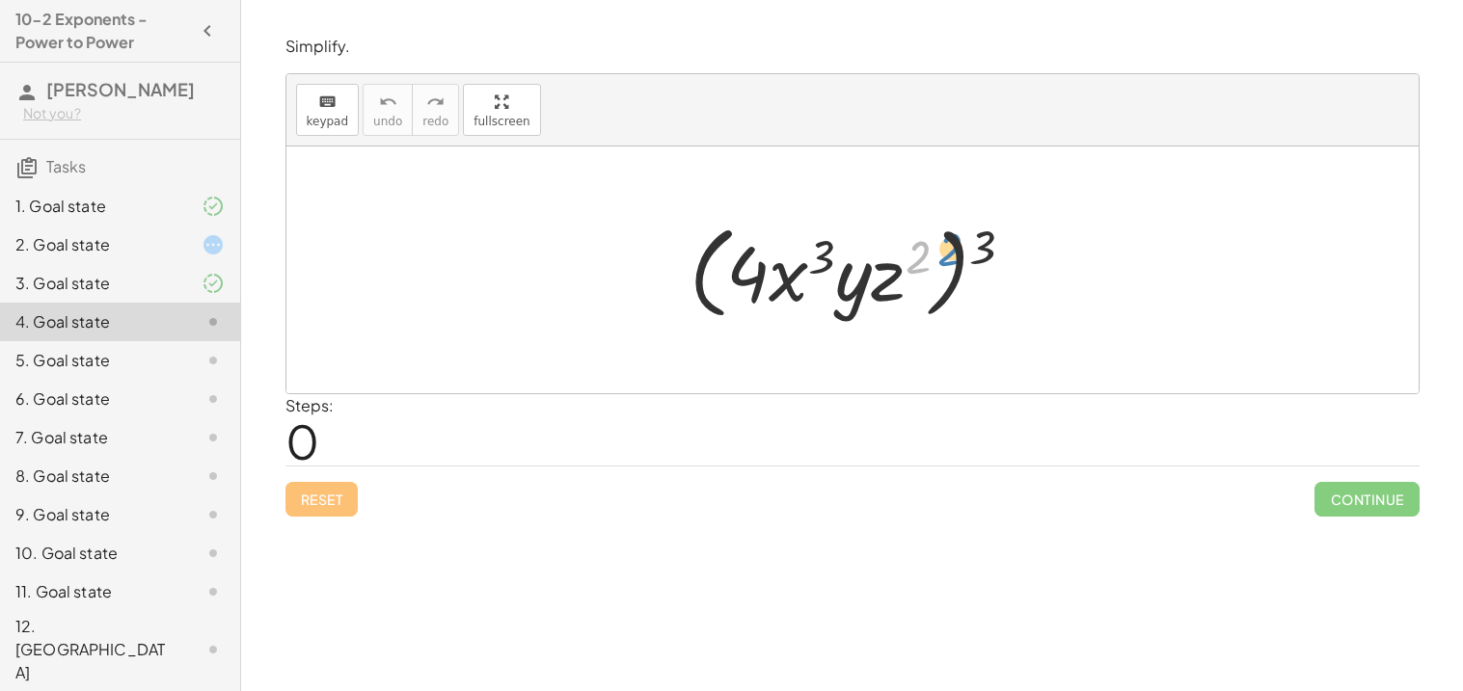
drag, startPoint x: 913, startPoint y: 254, endPoint x: 934, endPoint y: 244, distance: 23.3
click at [934, 244] on div at bounding box center [860, 270] width 360 height 111
drag, startPoint x: 985, startPoint y: 248, endPoint x: 922, endPoint y: 258, distance: 63.6
click at [922, 258] on div at bounding box center [860, 270] width 360 height 111
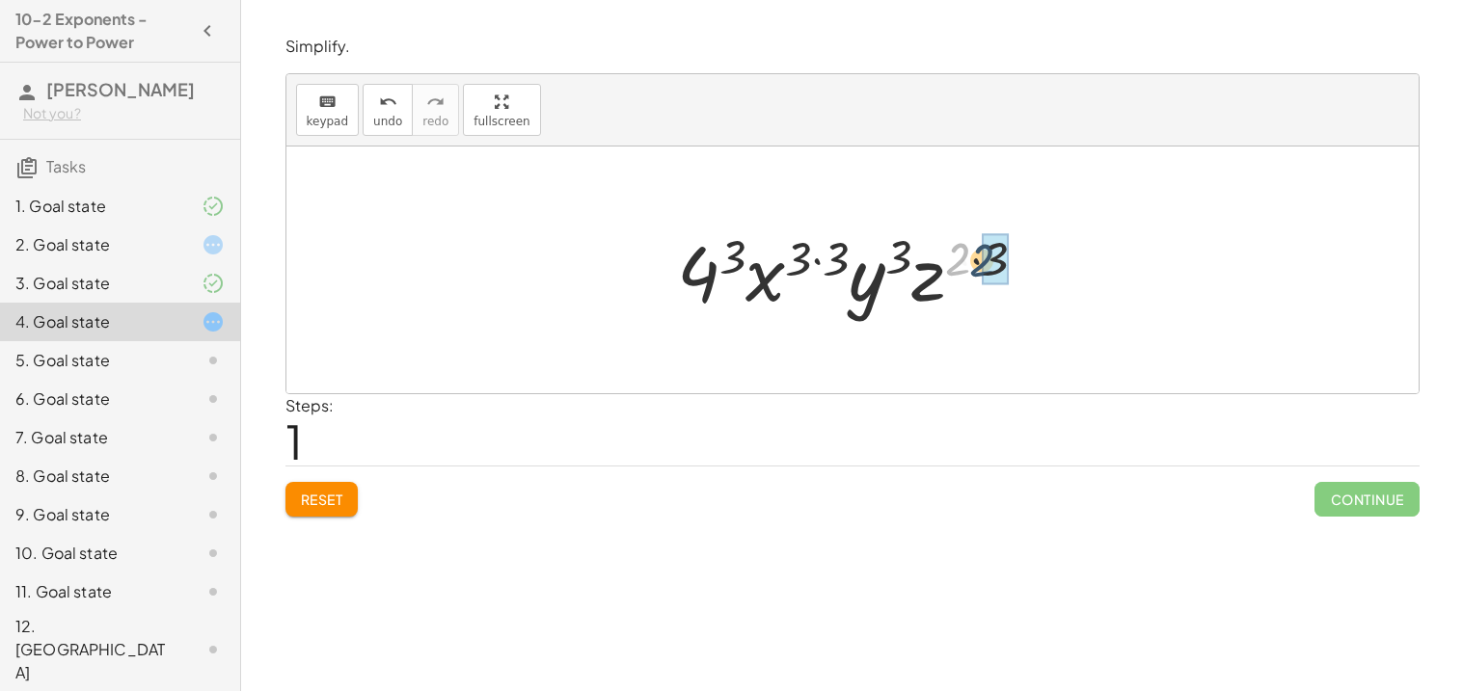
drag, startPoint x: 960, startPoint y: 252, endPoint x: 991, endPoint y: 257, distance: 32.3
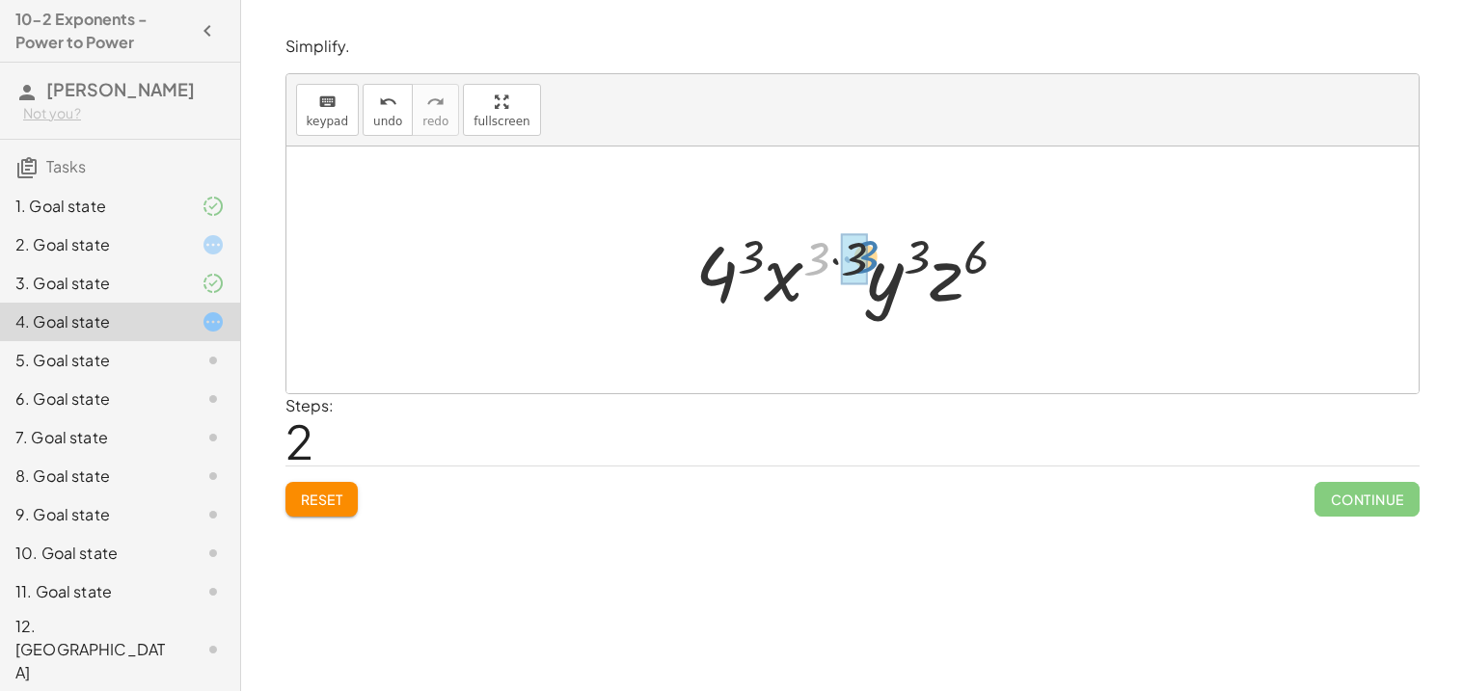
drag, startPoint x: 823, startPoint y: 259, endPoint x: 863, endPoint y: 257, distance: 40.5
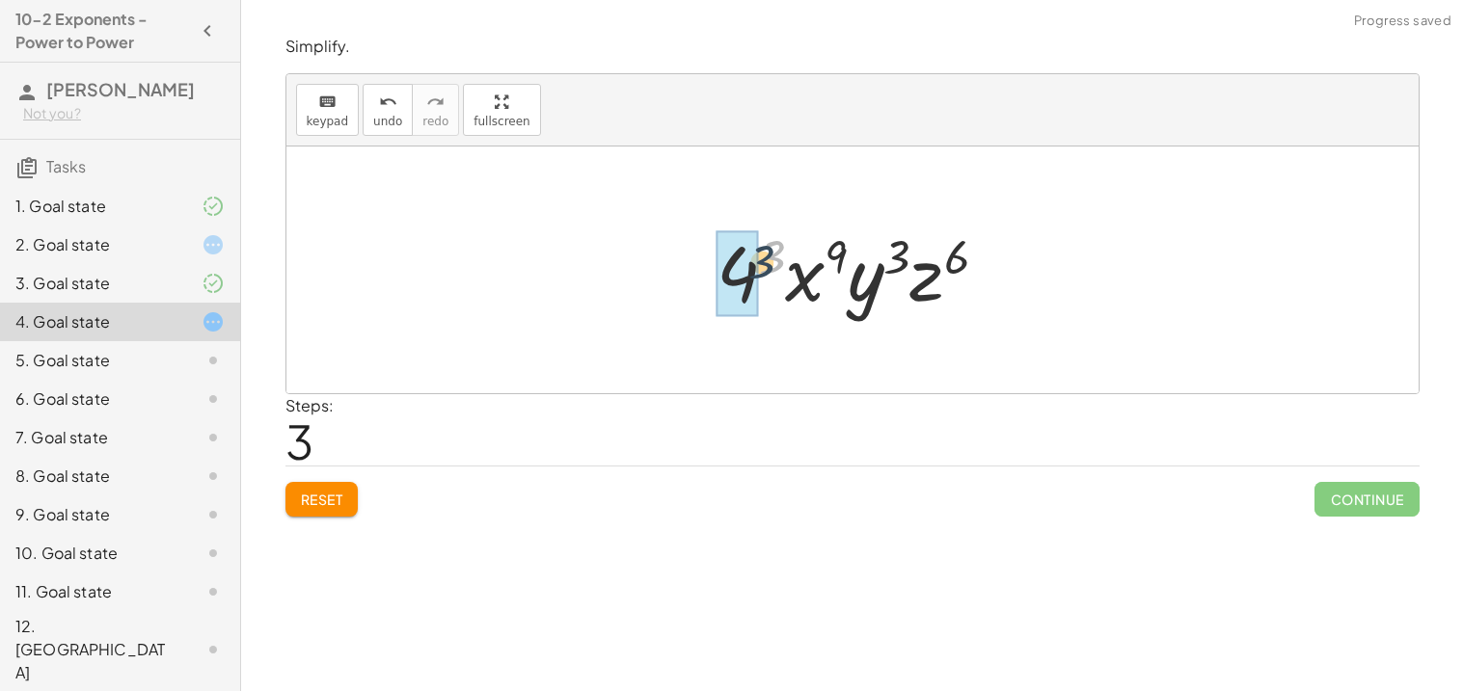
drag, startPoint x: 776, startPoint y: 260, endPoint x: 746, endPoint y: 281, distance: 36.1
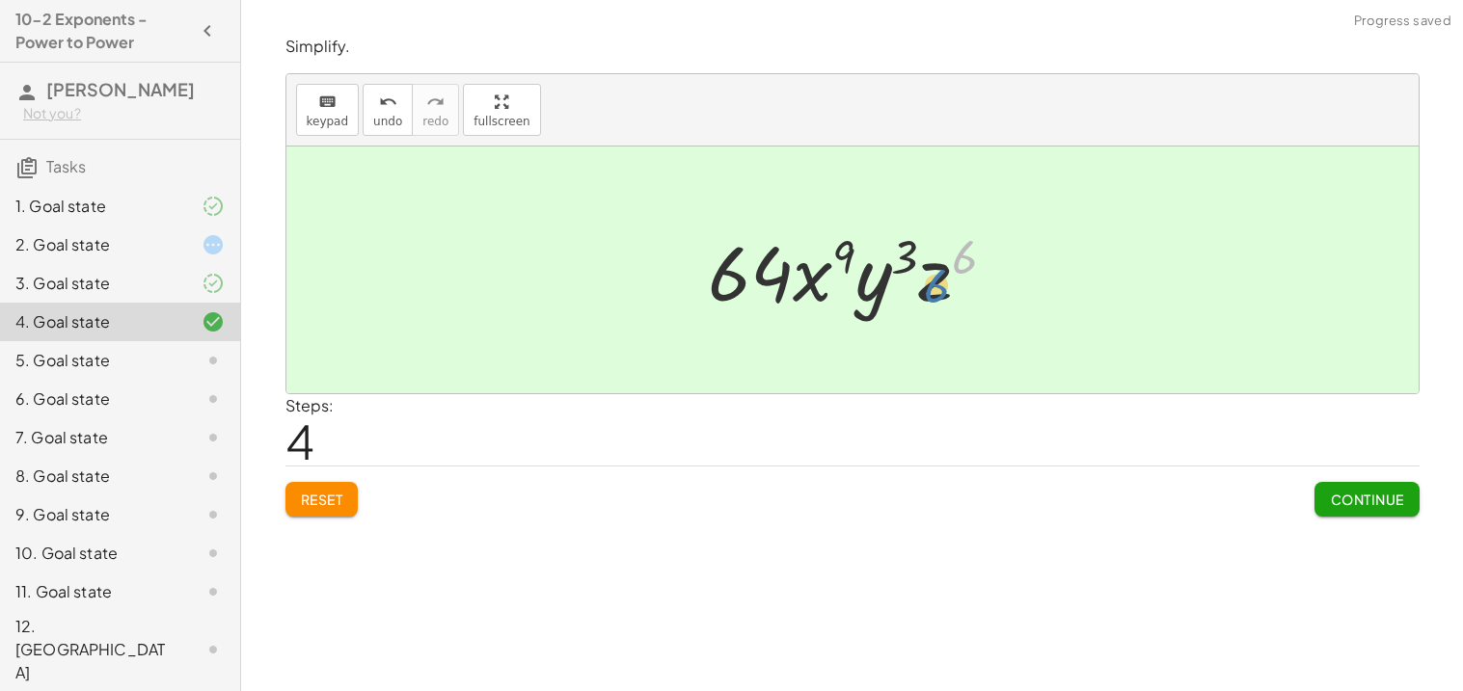
drag, startPoint x: 957, startPoint y: 261, endPoint x: 924, endPoint y: 290, distance: 43.7
click at [924, 290] on div at bounding box center [859, 270] width 323 height 99
click at [1350, 503] on span "Continue" at bounding box center [1366, 499] width 73 height 17
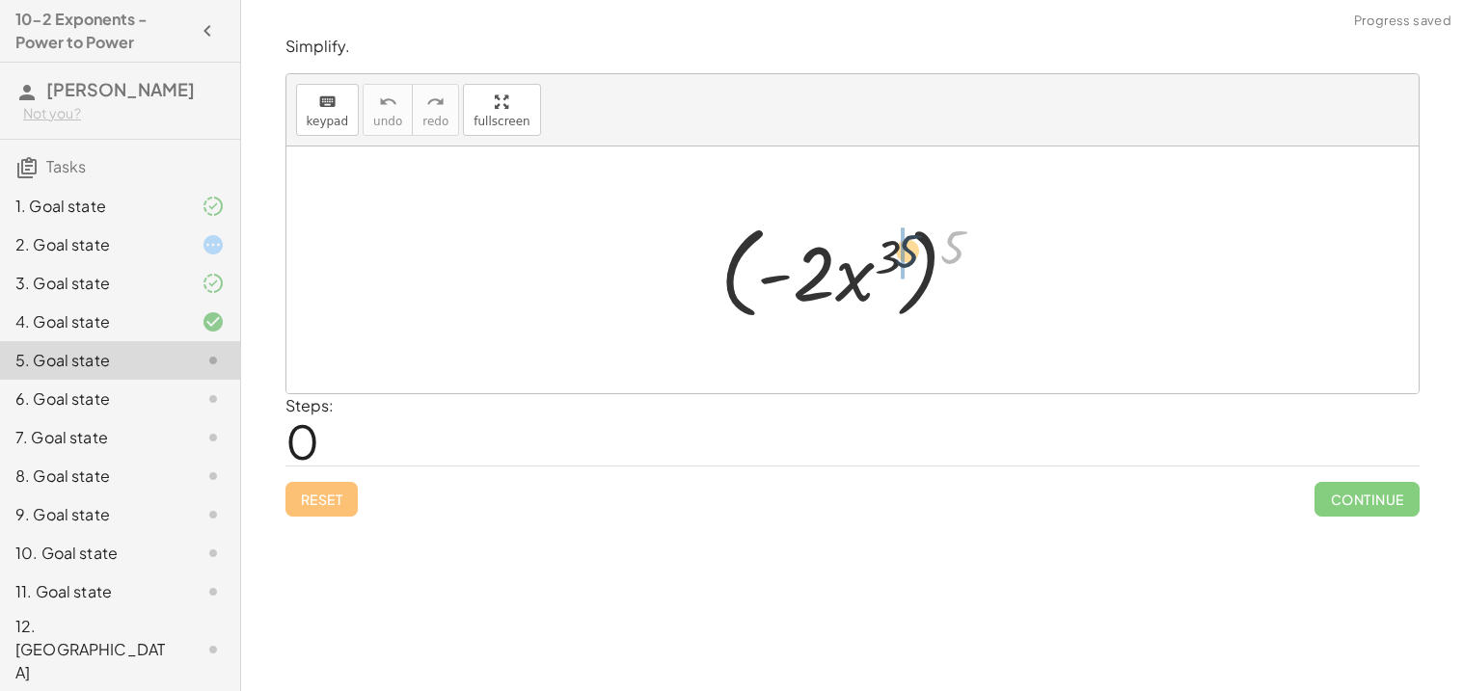
drag, startPoint x: 959, startPoint y: 244, endPoint x: 905, endPoint y: 251, distance: 54.4
click at [905, 251] on div at bounding box center [860, 270] width 298 height 111
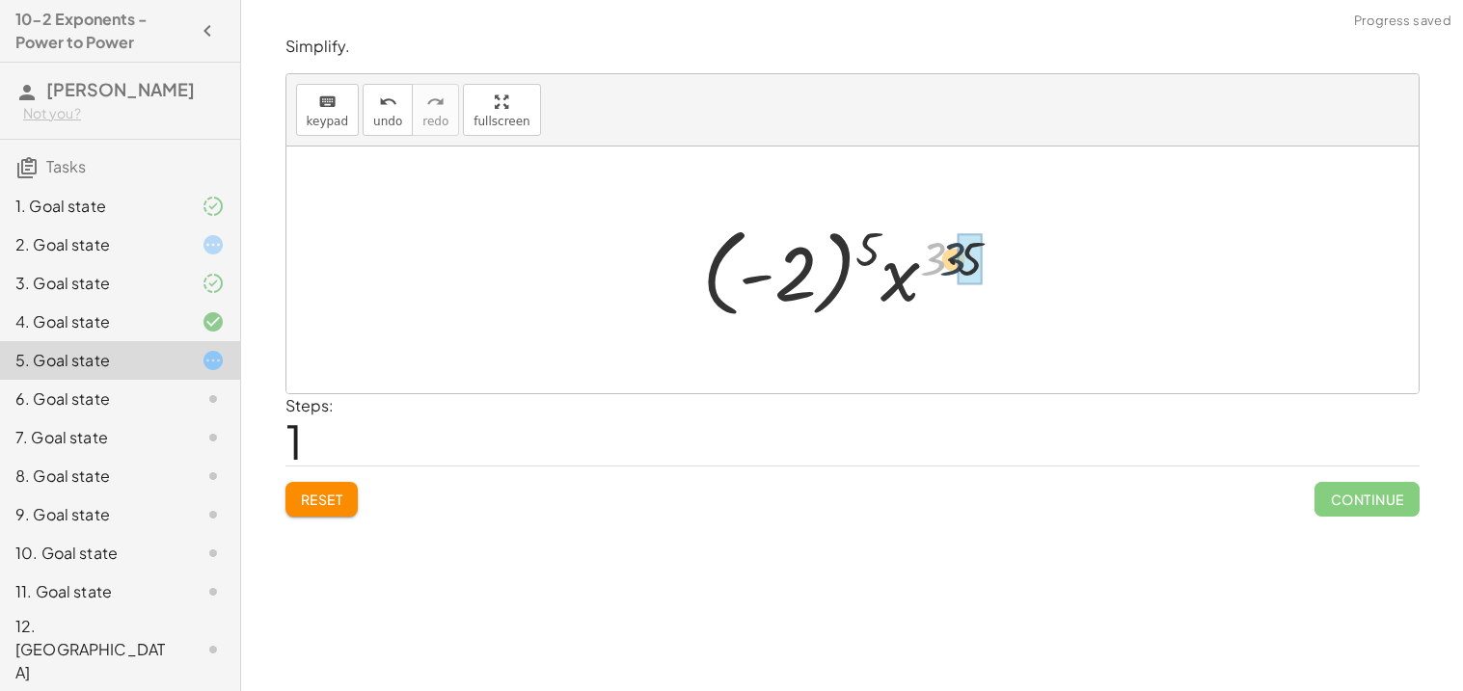
drag, startPoint x: 928, startPoint y: 259, endPoint x: 960, endPoint y: 263, distance: 32.1
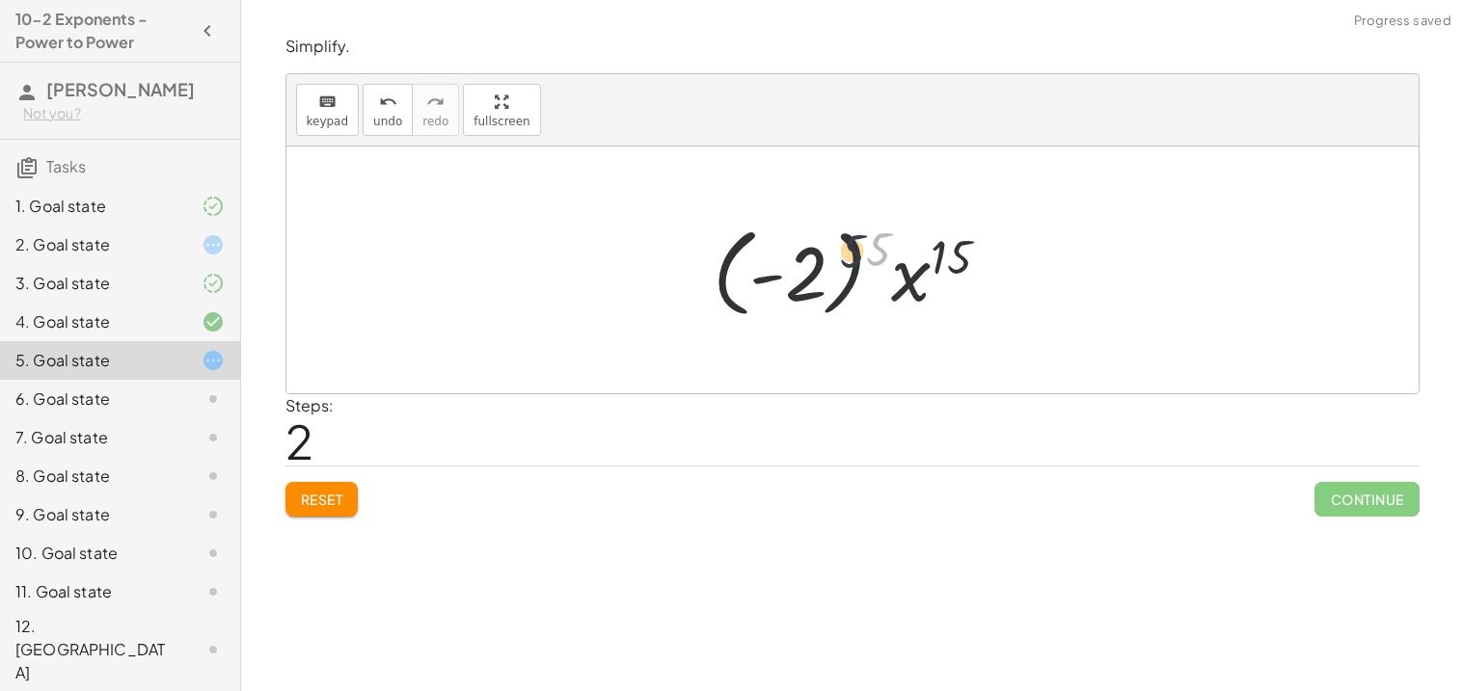
drag, startPoint x: 879, startPoint y: 252, endPoint x: 835, endPoint y: 257, distance: 44.6
click at [835, 257] on div at bounding box center [859, 270] width 312 height 107
drag, startPoint x: 879, startPoint y: 251, endPoint x: 805, endPoint y: 274, distance: 77.8
click at [805, 274] on div at bounding box center [859, 270] width 312 height 107
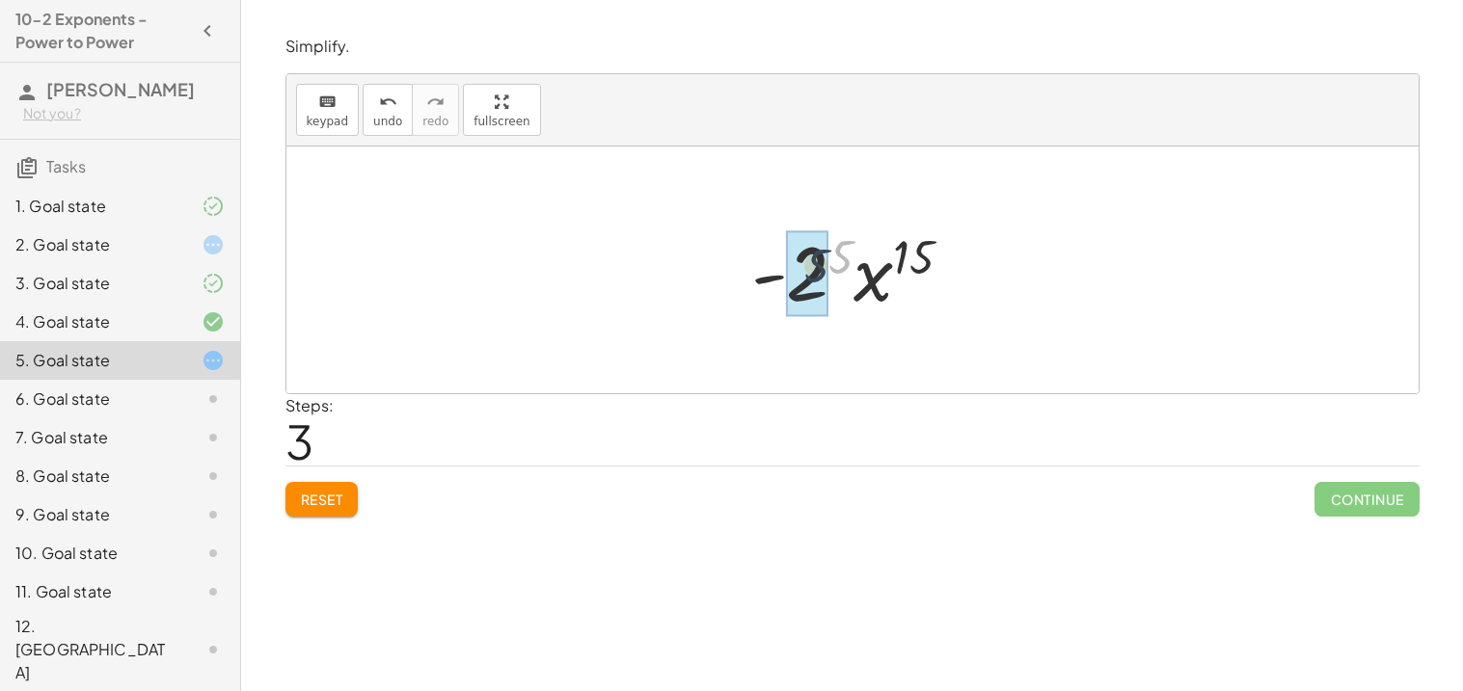
drag, startPoint x: 846, startPoint y: 258, endPoint x: 811, endPoint y: 270, distance: 36.6
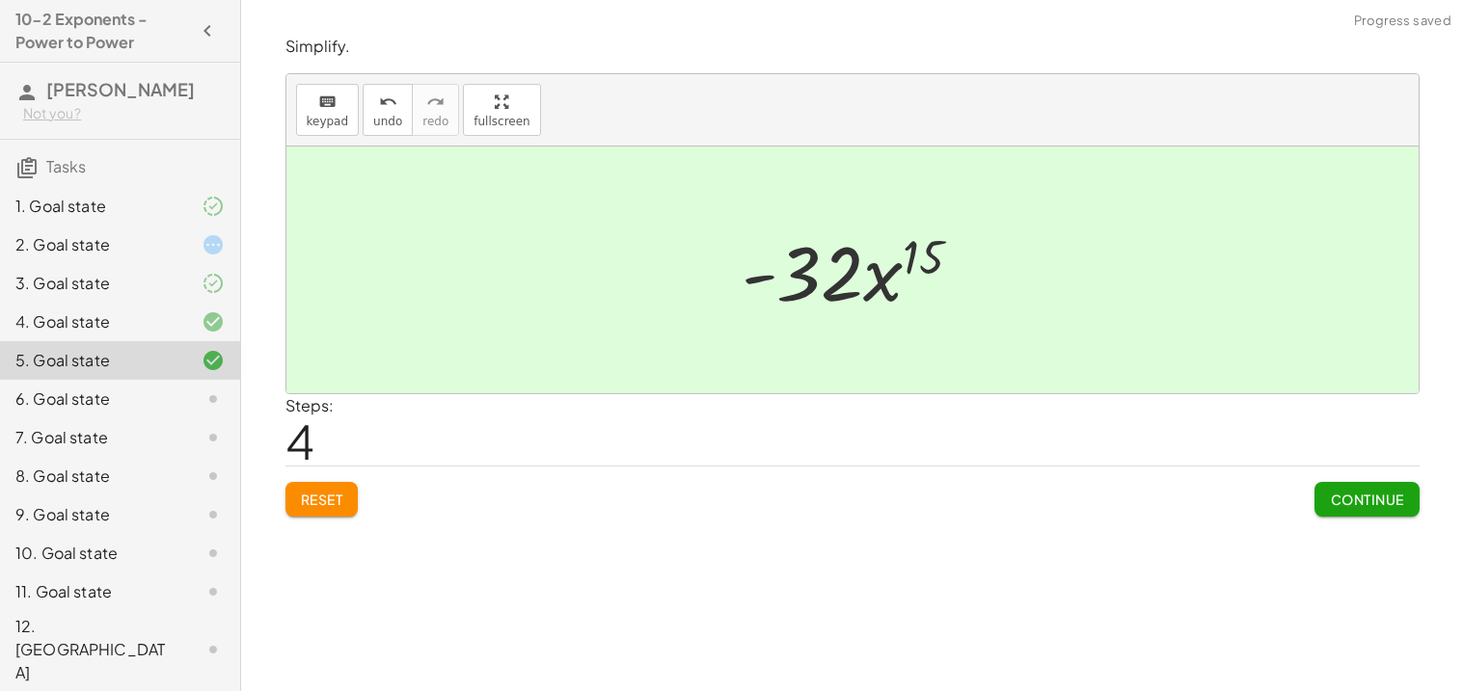
click at [1380, 489] on button "Continue" at bounding box center [1366, 499] width 104 height 35
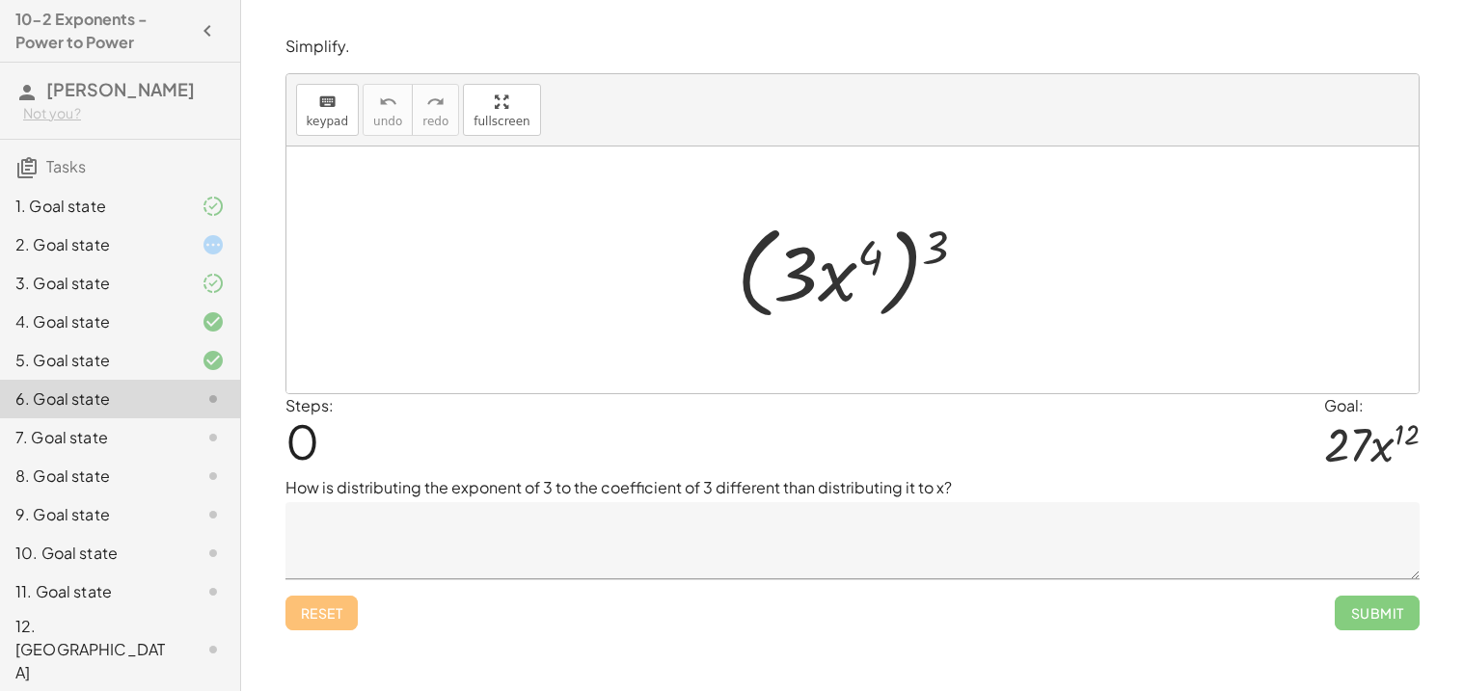
click at [549, 492] on p "How is distributing the exponent of 3 to the coefficient of 3 different than di…" at bounding box center [852, 487] width 1134 height 23
click at [550, 493] on p "How is distributing the exponent of 3 to the coefficient of 3 different than di…" at bounding box center [852, 487] width 1134 height 23
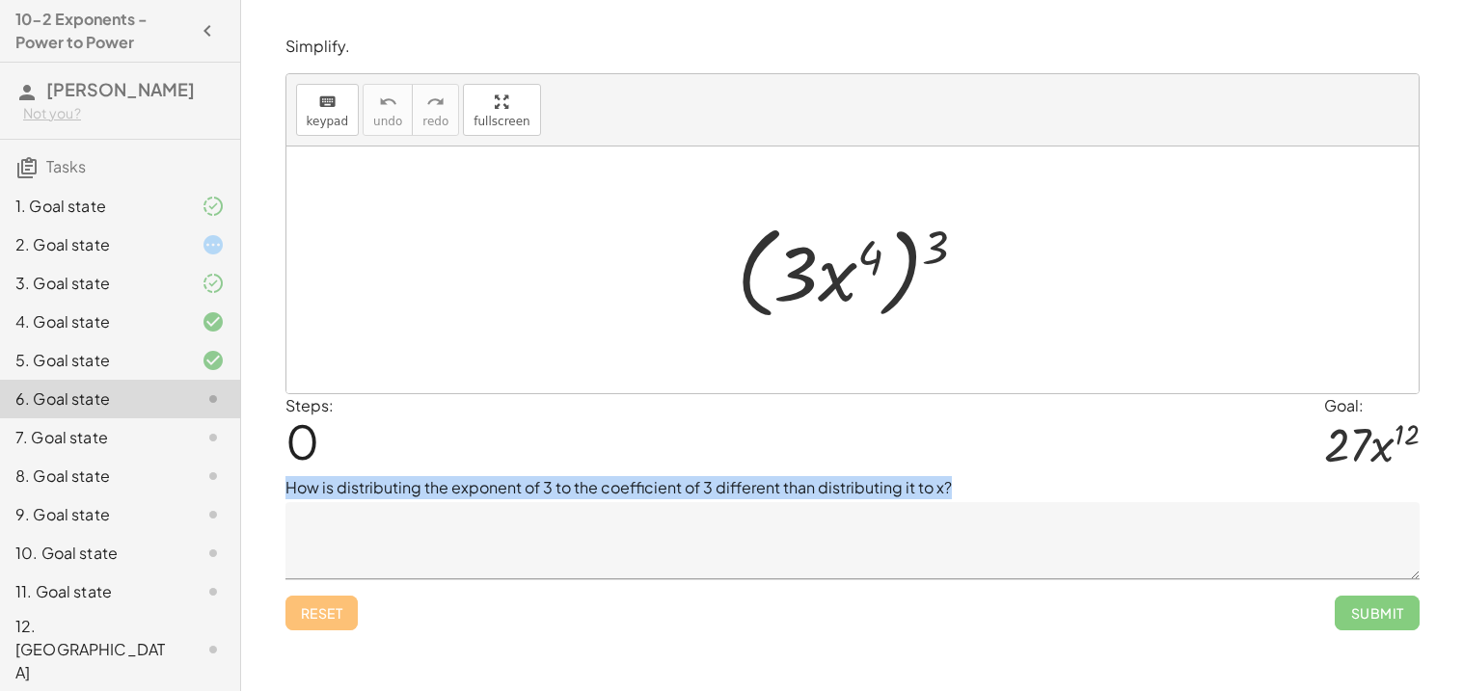
click at [550, 493] on p "How is distributing the exponent of 3 to the coefficient of 3 different than di…" at bounding box center [852, 487] width 1134 height 23
click at [571, 278] on div at bounding box center [852, 270] width 1132 height 247
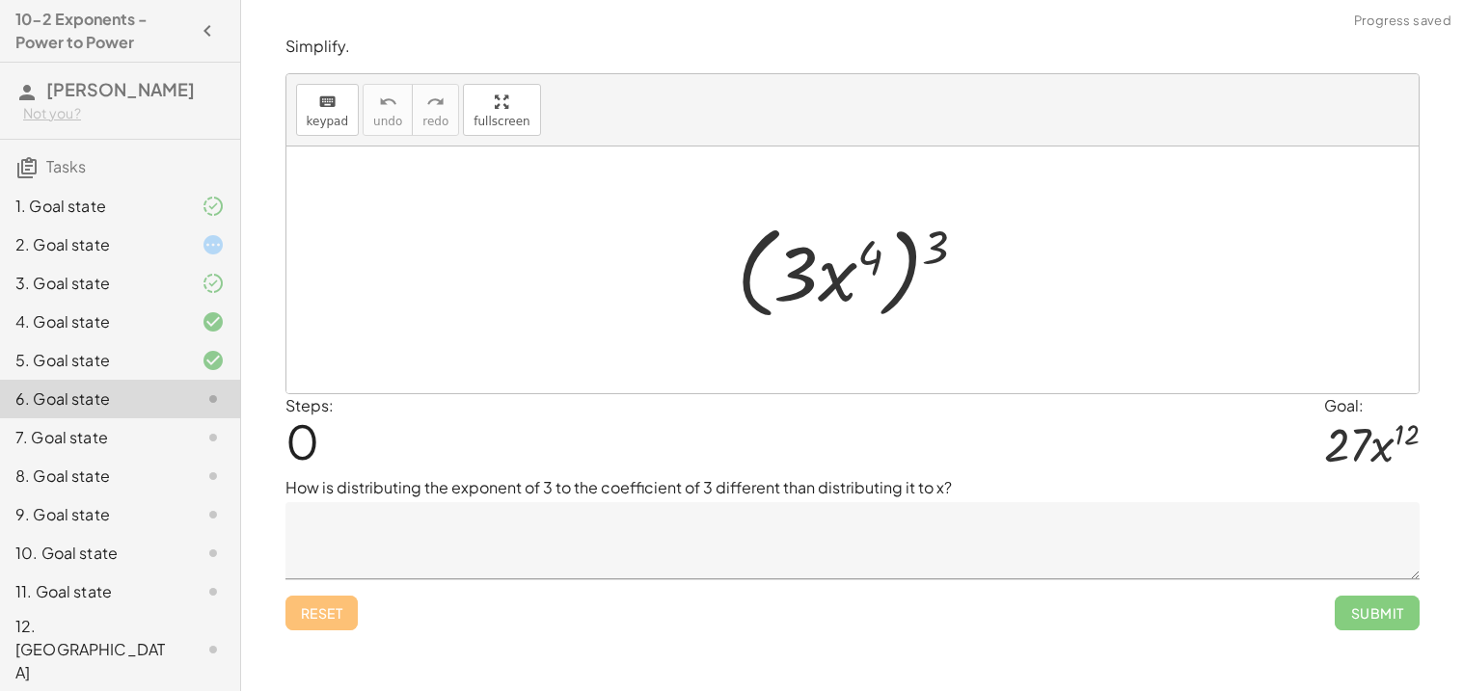
click at [571, 278] on div at bounding box center [852, 270] width 1132 height 247
drag, startPoint x: 943, startPoint y: 256, endPoint x: 883, endPoint y: 260, distance: 60.0
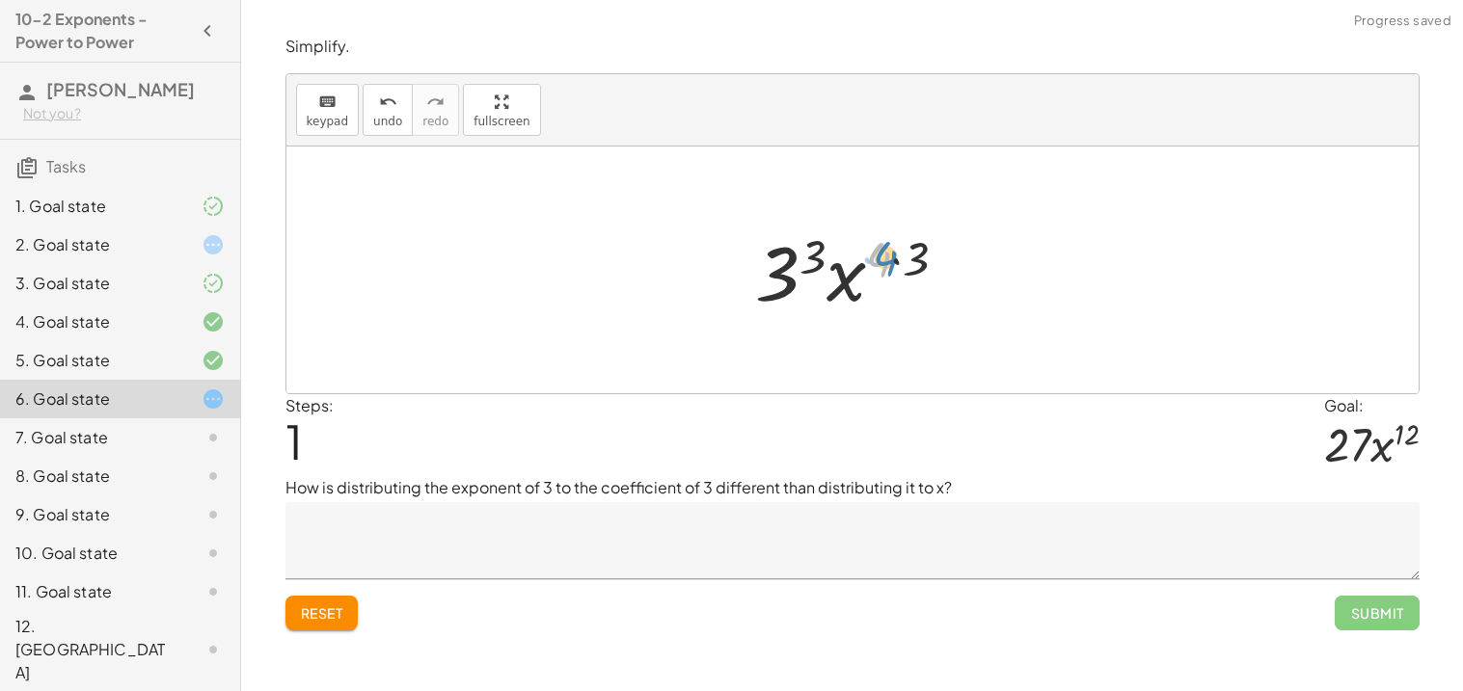
click at [878, 264] on div at bounding box center [859, 270] width 226 height 99
click at [726, 462] on div "Steps: 1 Goal: · 27 · x 12" at bounding box center [852, 435] width 1134 height 83
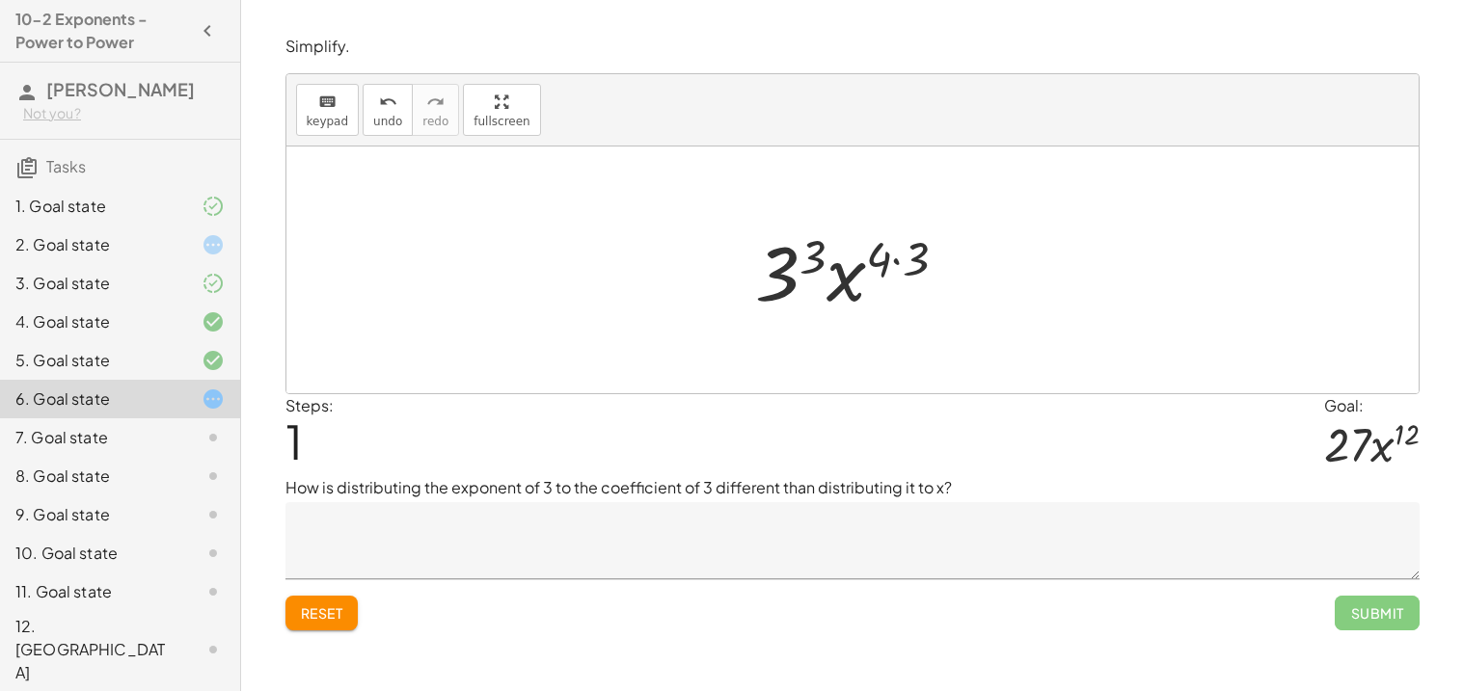
click at [758, 484] on p "How is distributing the exponent of 3 to the coefficient of 3 different than di…" at bounding box center [852, 487] width 1134 height 23
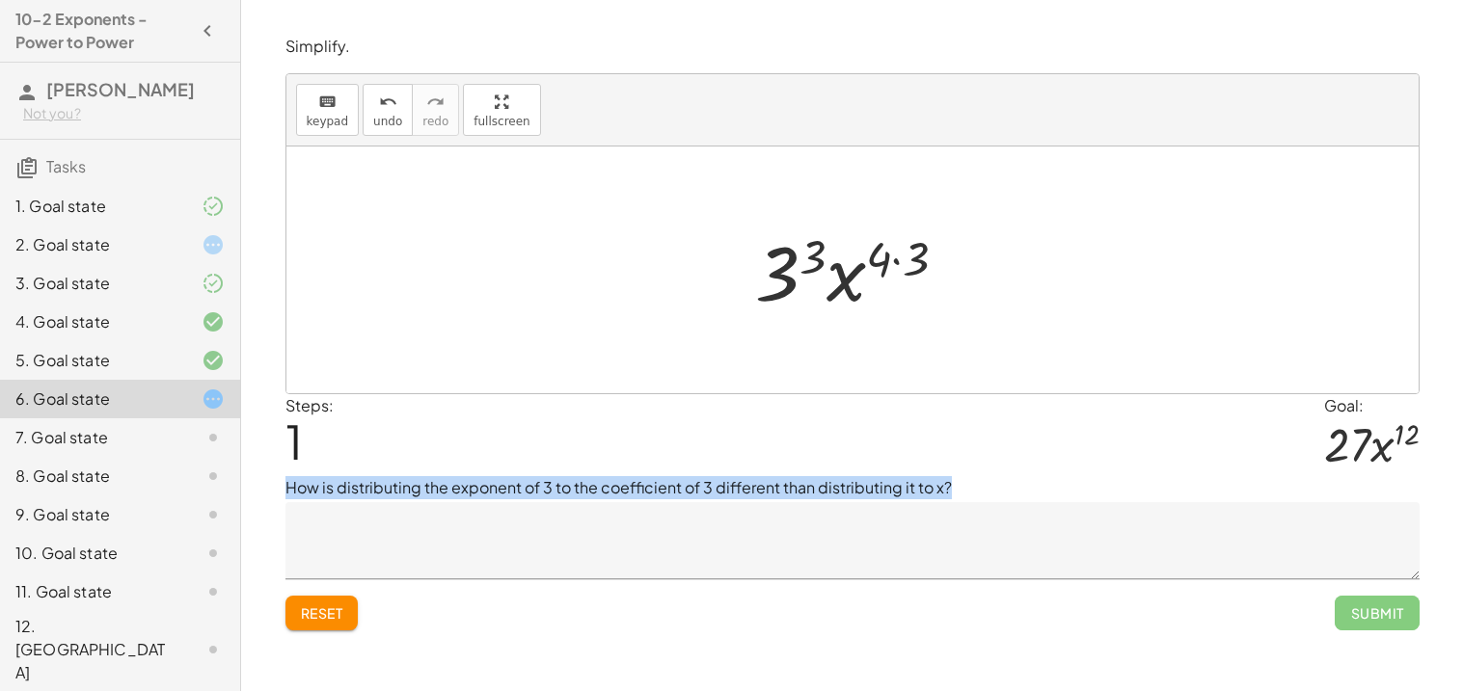
click at [759, 485] on p "How is distributing the exponent of 3 to the coefficient of 3 different than di…" at bounding box center [852, 487] width 1134 height 23
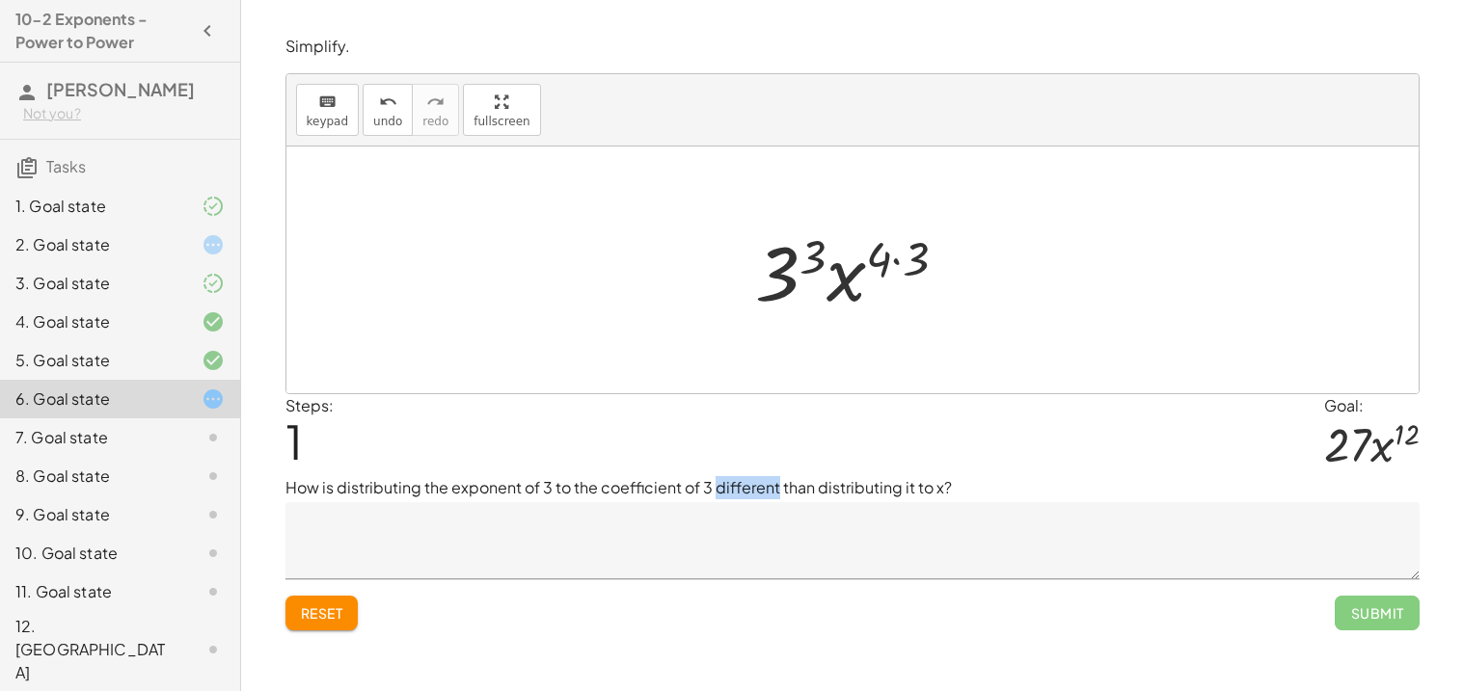
click at [759, 485] on p "How is distributing the exponent of 3 to the coefficient of 3 different than di…" at bounding box center [852, 487] width 1134 height 23
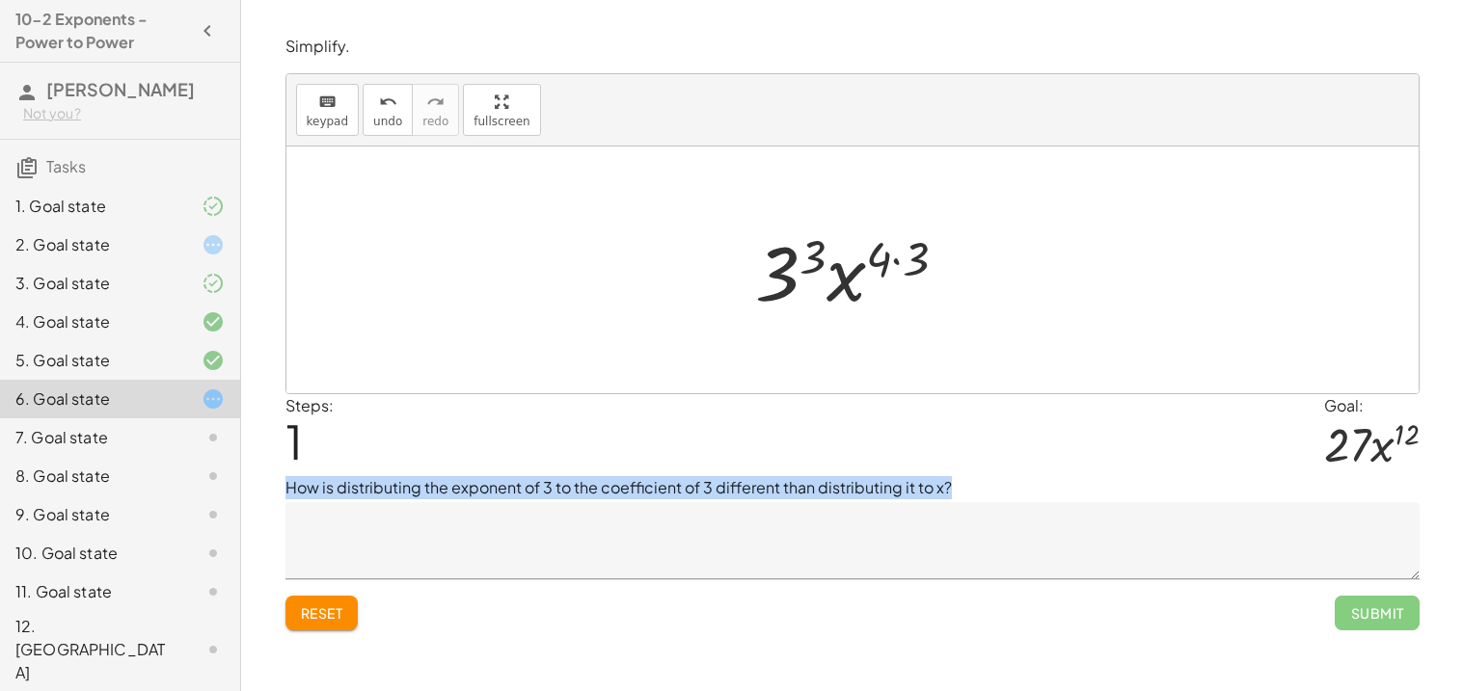
click at [759, 485] on p "How is distributing the exponent of 3 to the coefficient of 3 different than di…" at bounding box center [852, 487] width 1134 height 23
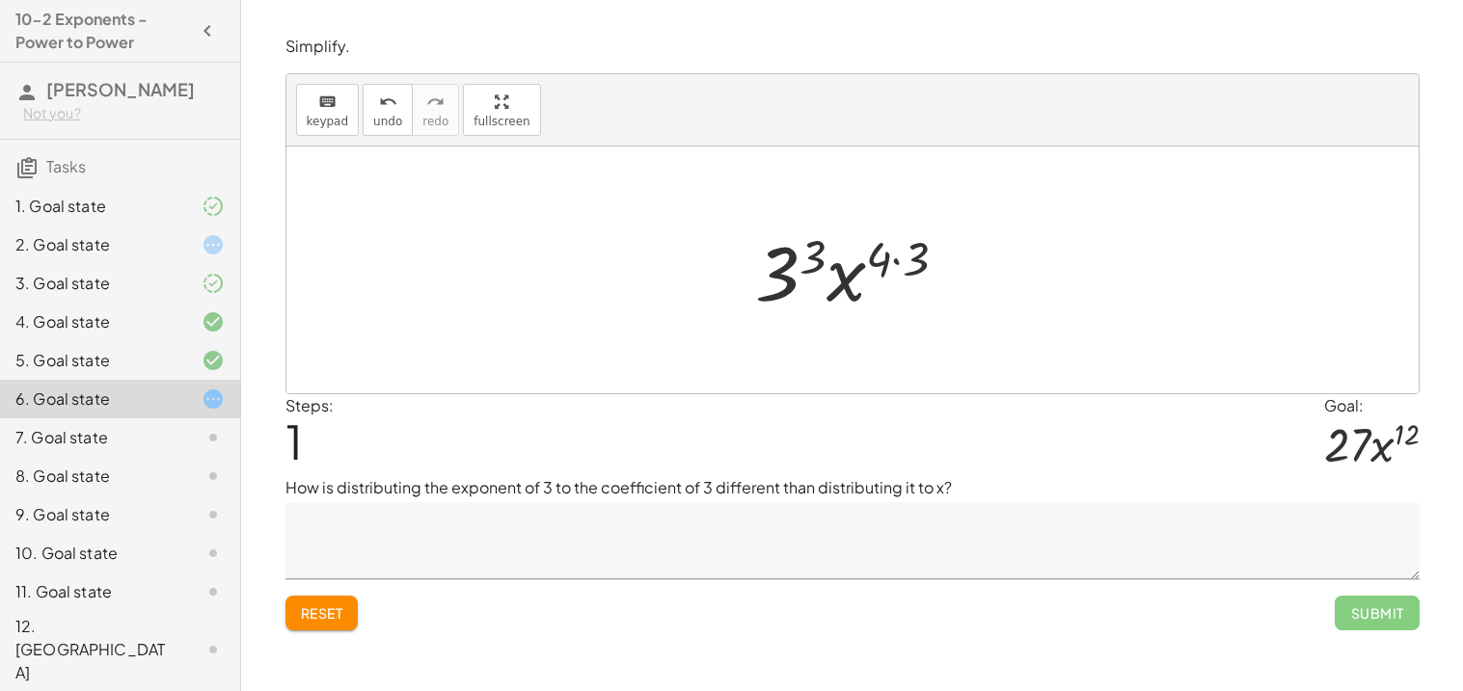
click at [759, 485] on p "How is distributing the exponent of 3 to the coefficient of 3 different than di…" at bounding box center [852, 487] width 1134 height 23
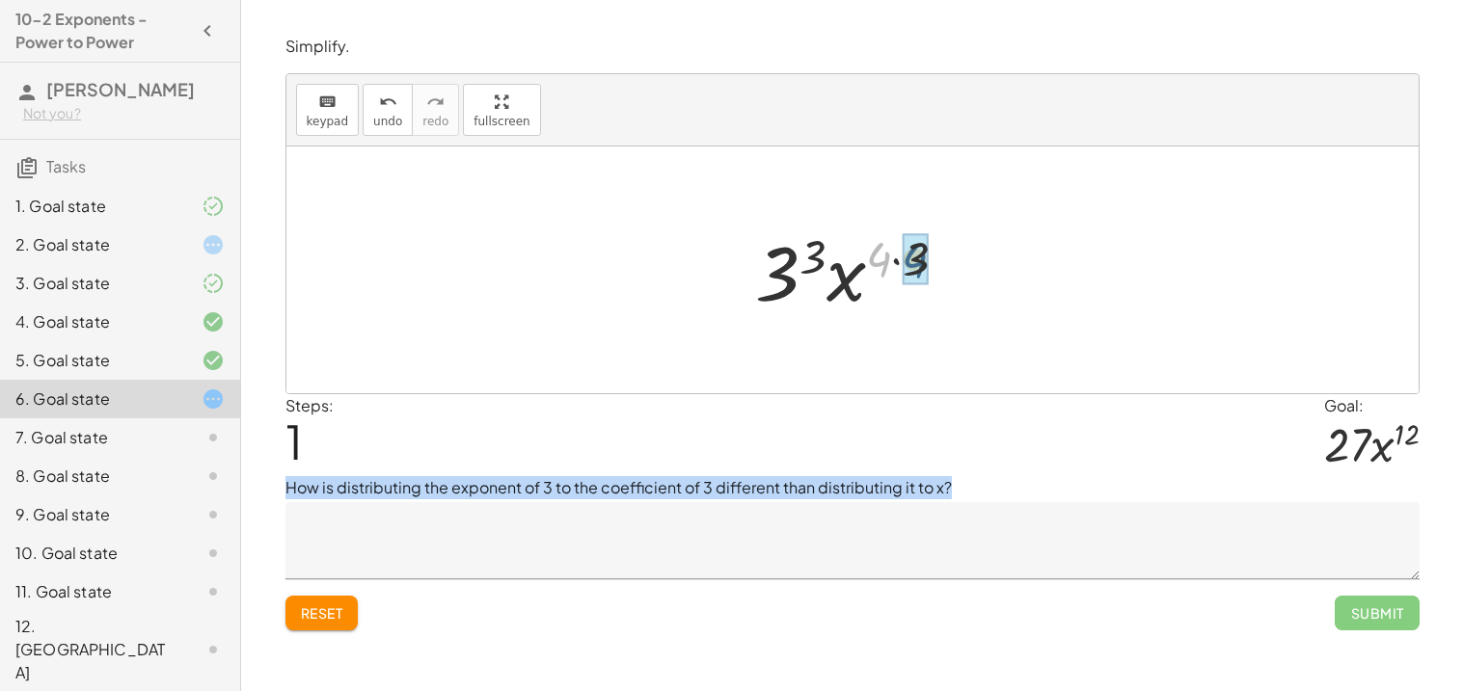
drag, startPoint x: 875, startPoint y: 253, endPoint x: 915, endPoint y: 255, distance: 40.5
drag, startPoint x: 835, startPoint y: 257, endPoint x: 798, endPoint y: 274, distance: 40.1
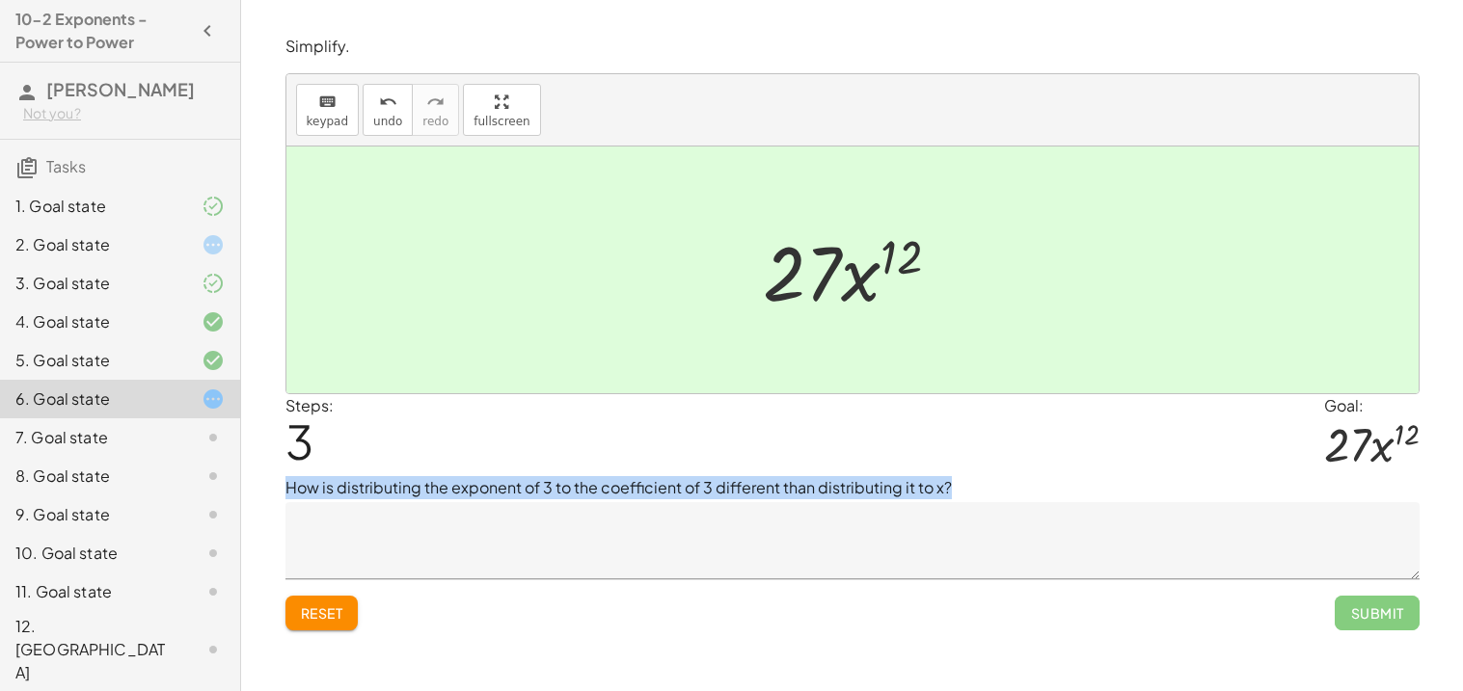
click at [529, 535] on textarea at bounding box center [852, 540] width 1134 height 77
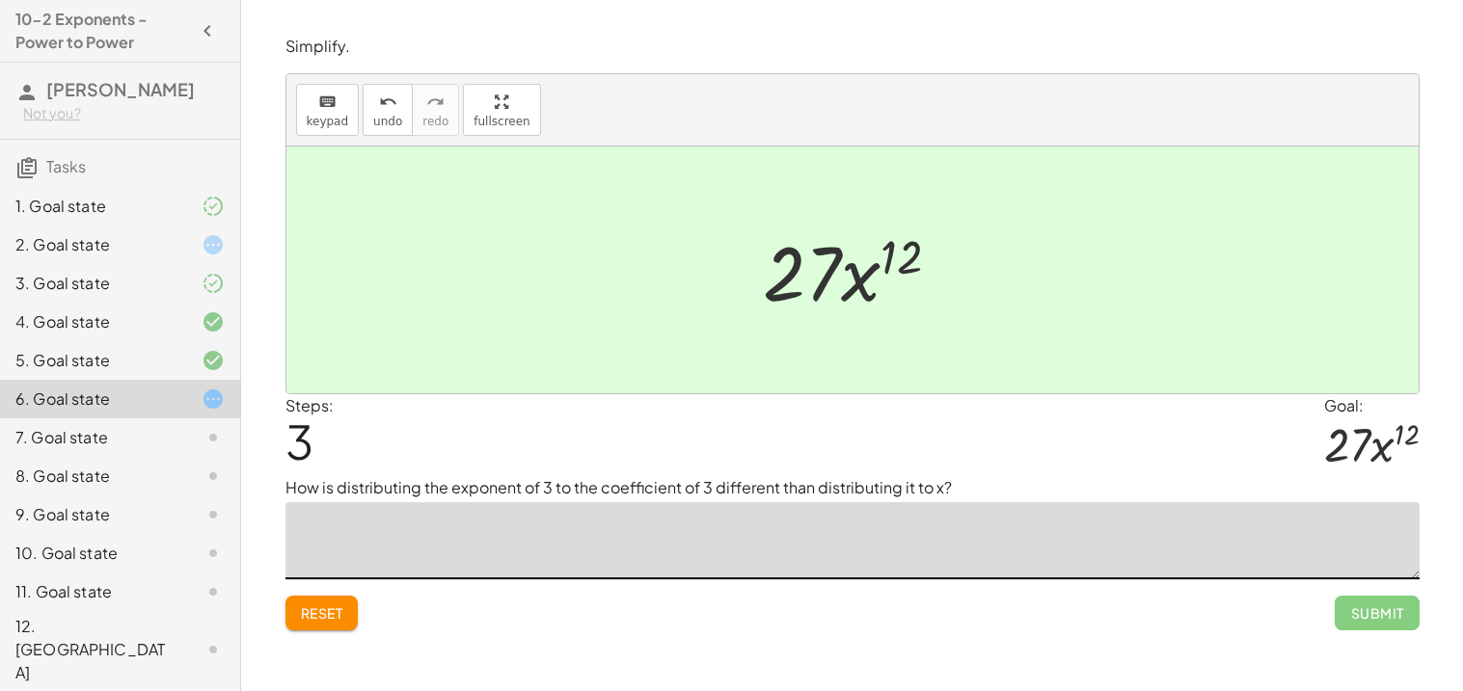
click at [529, 535] on textarea at bounding box center [852, 540] width 1134 height 77
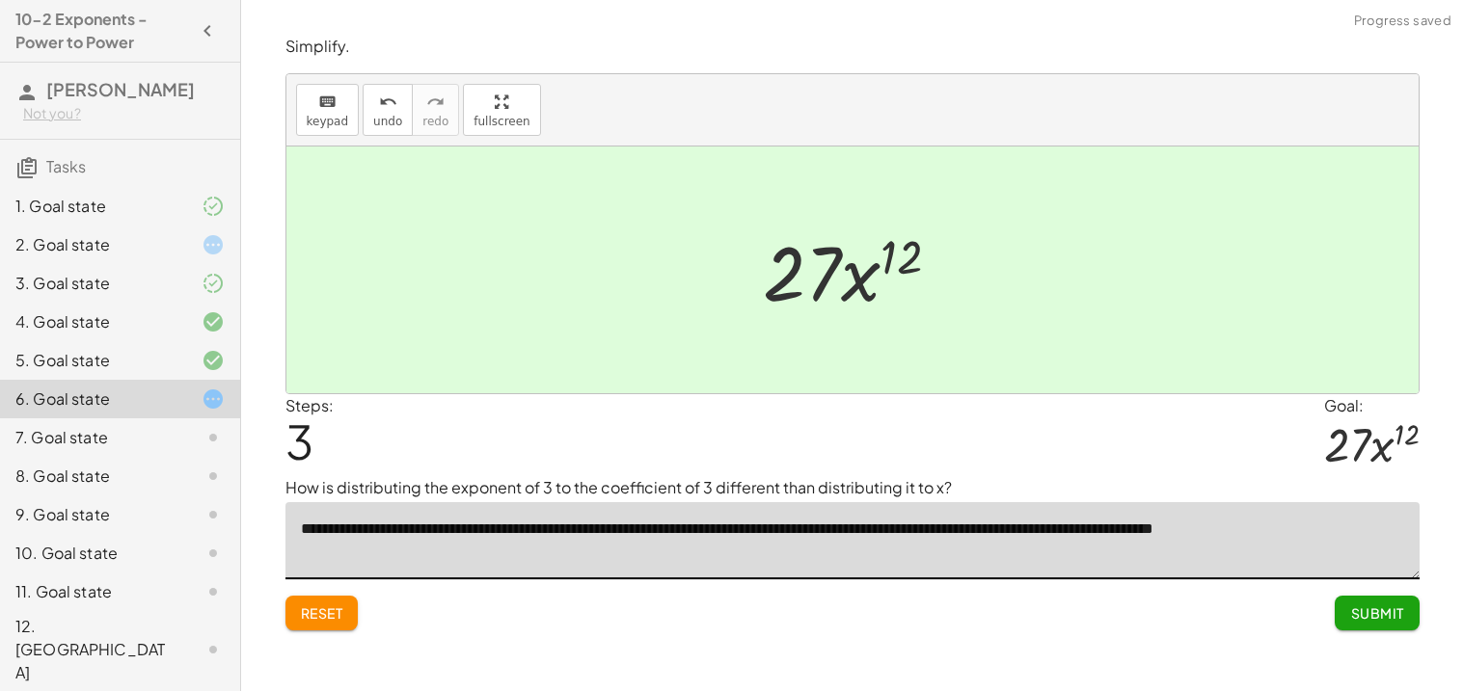
click at [416, 536] on textarea "**********" at bounding box center [852, 540] width 1134 height 77
type textarea "**********"
click at [1368, 611] on span "Submit" at bounding box center [1376, 613] width 53 height 17
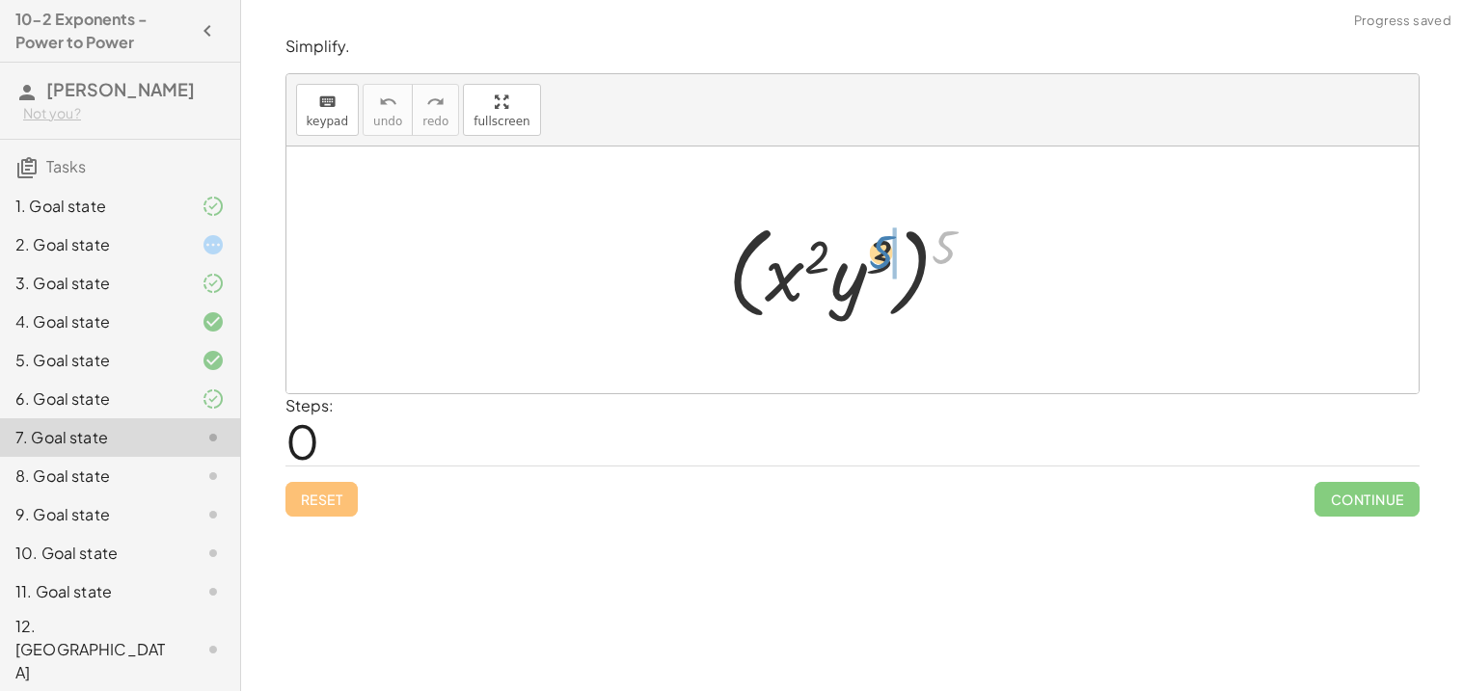
drag, startPoint x: 936, startPoint y: 251, endPoint x: 871, endPoint y: 257, distance: 65.8
click at [871, 257] on div at bounding box center [859, 270] width 282 height 111
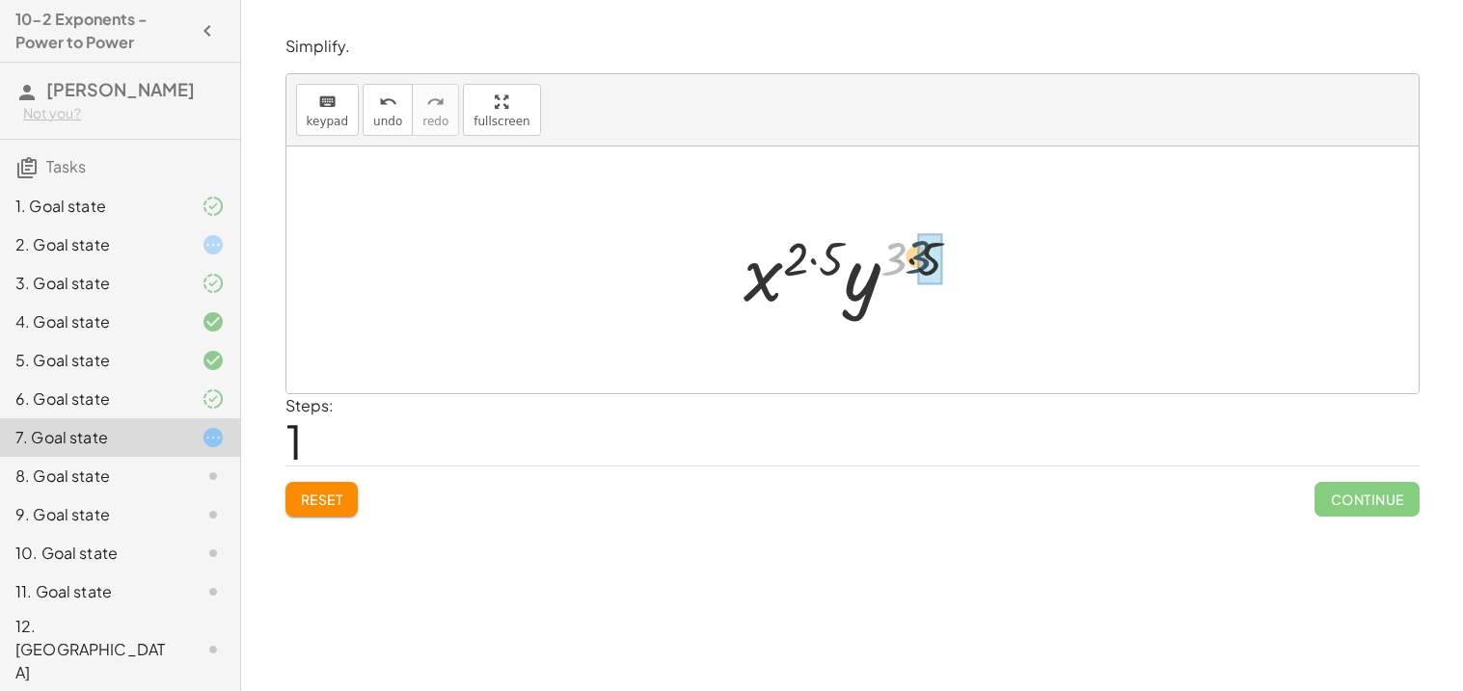
drag, startPoint x: 889, startPoint y: 268, endPoint x: 913, endPoint y: 266, distance: 24.2
click at [913, 266] on div at bounding box center [860, 270] width 253 height 99
drag, startPoint x: 799, startPoint y: 258, endPoint x: 824, endPoint y: 260, distance: 25.1
click at [824, 260] on div at bounding box center [859, 270] width 231 height 99
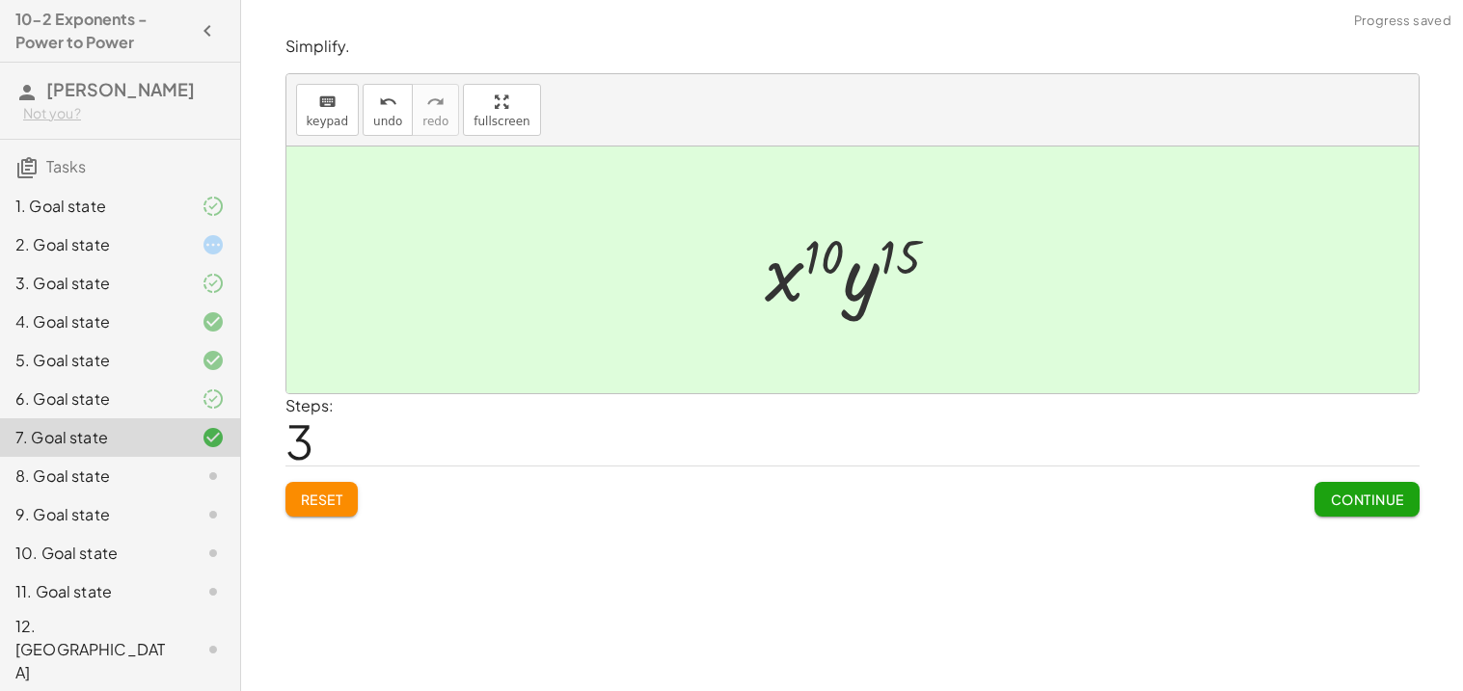
click at [1346, 494] on span "Continue" at bounding box center [1366, 499] width 73 height 17
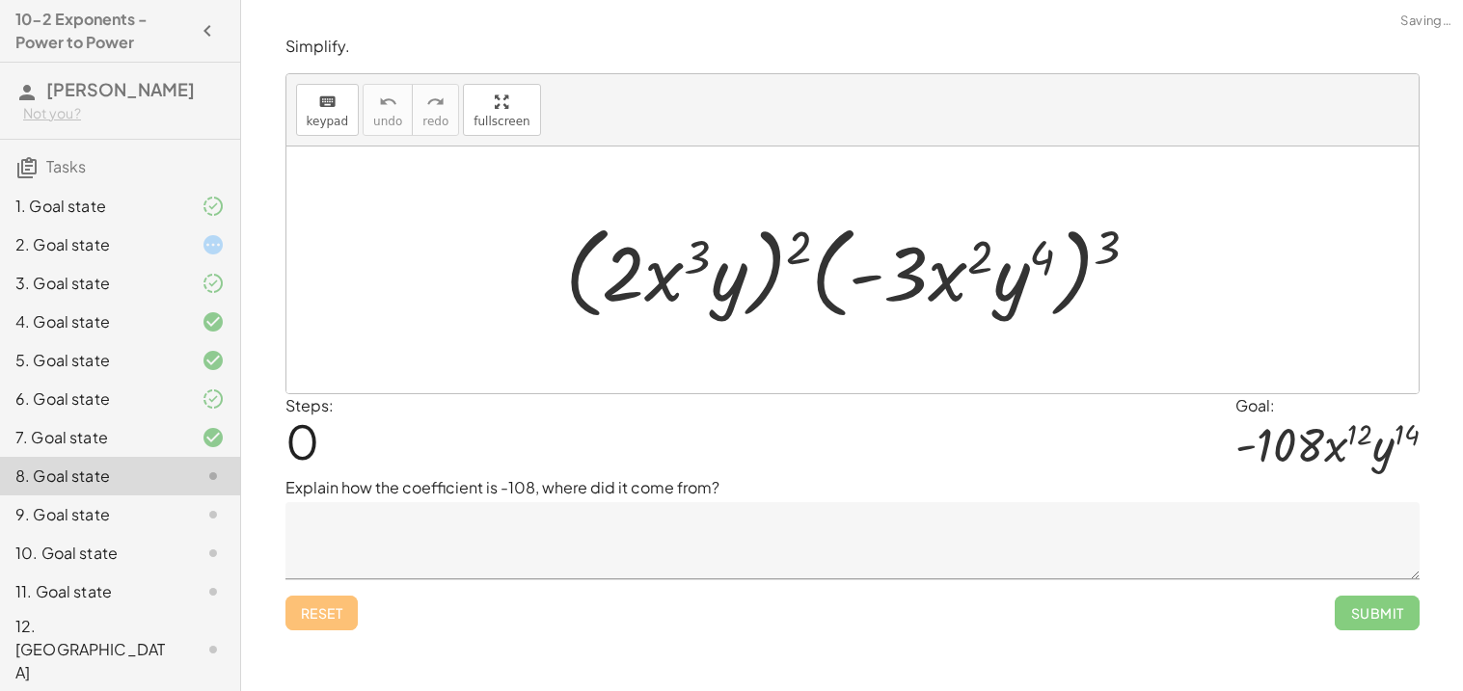
click at [194, 522] on div at bounding box center [198, 514] width 54 height 23
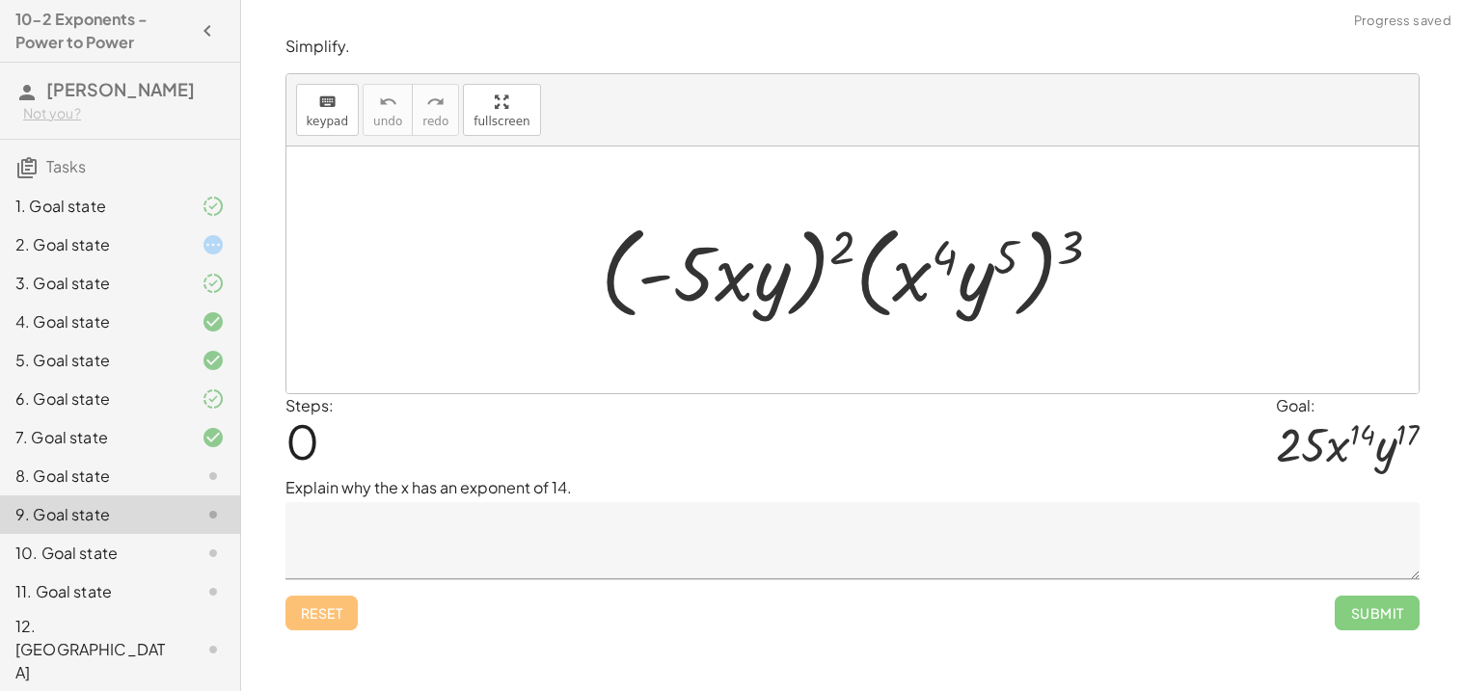
click at [196, 552] on div at bounding box center [198, 553] width 54 height 23
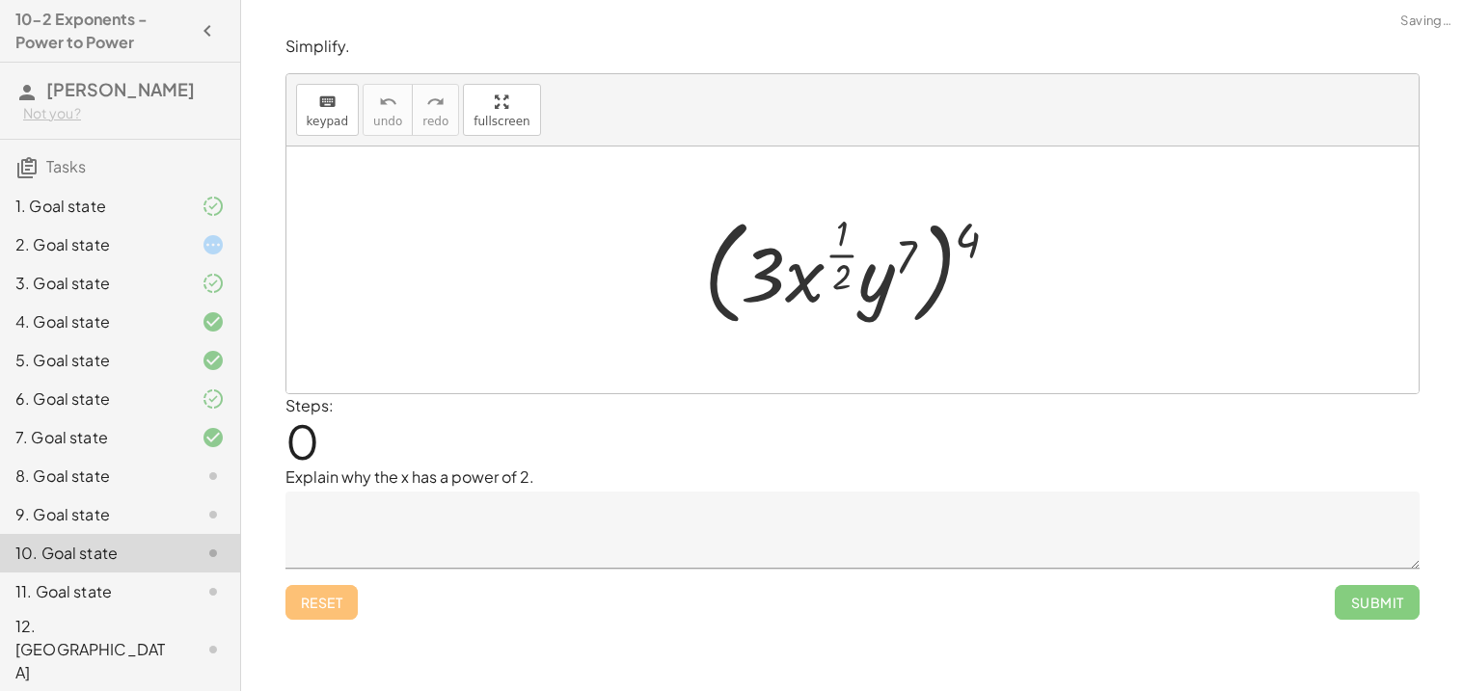
click at [199, 573] on div "11. Goal state" at bounding box center [120, 592] width 240 height 39
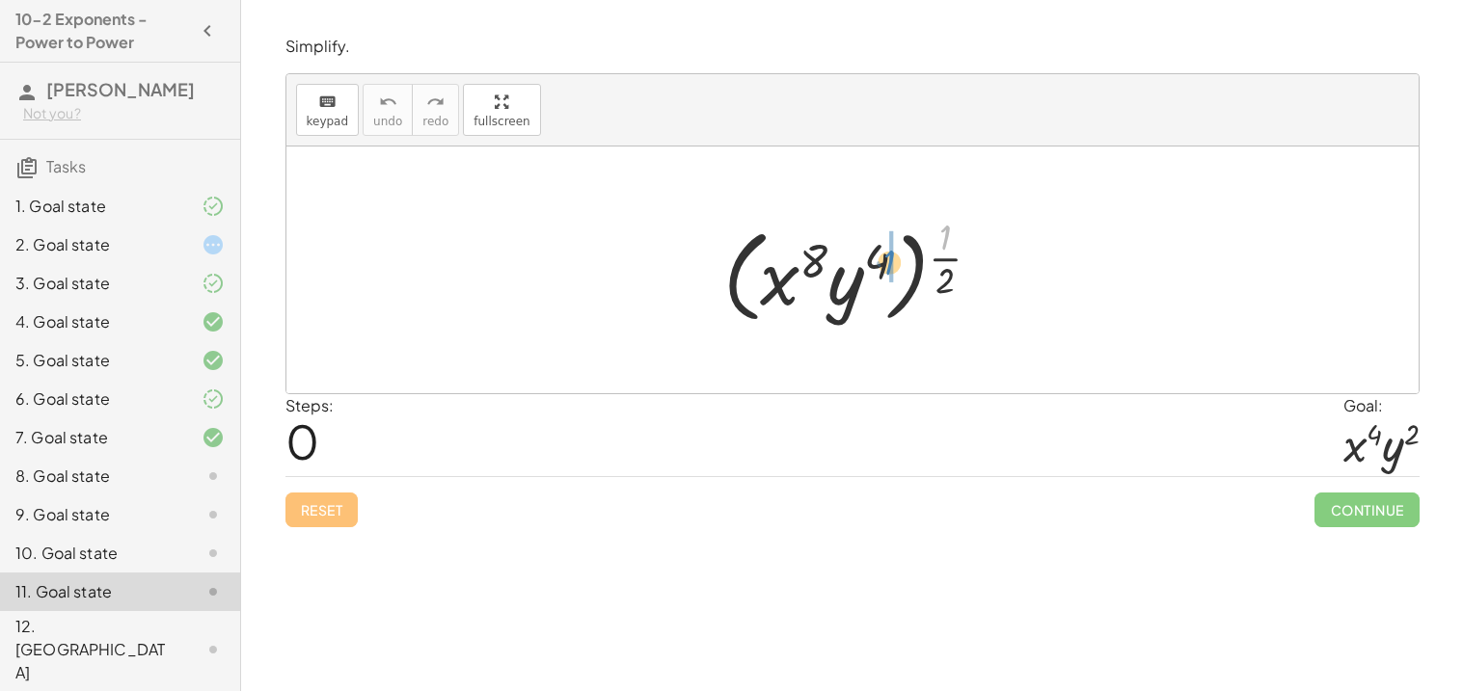
drag, startPoint x: 946, startPoint y: 237, endPoint x: 891, endPoint y: 262, distance: 60.4
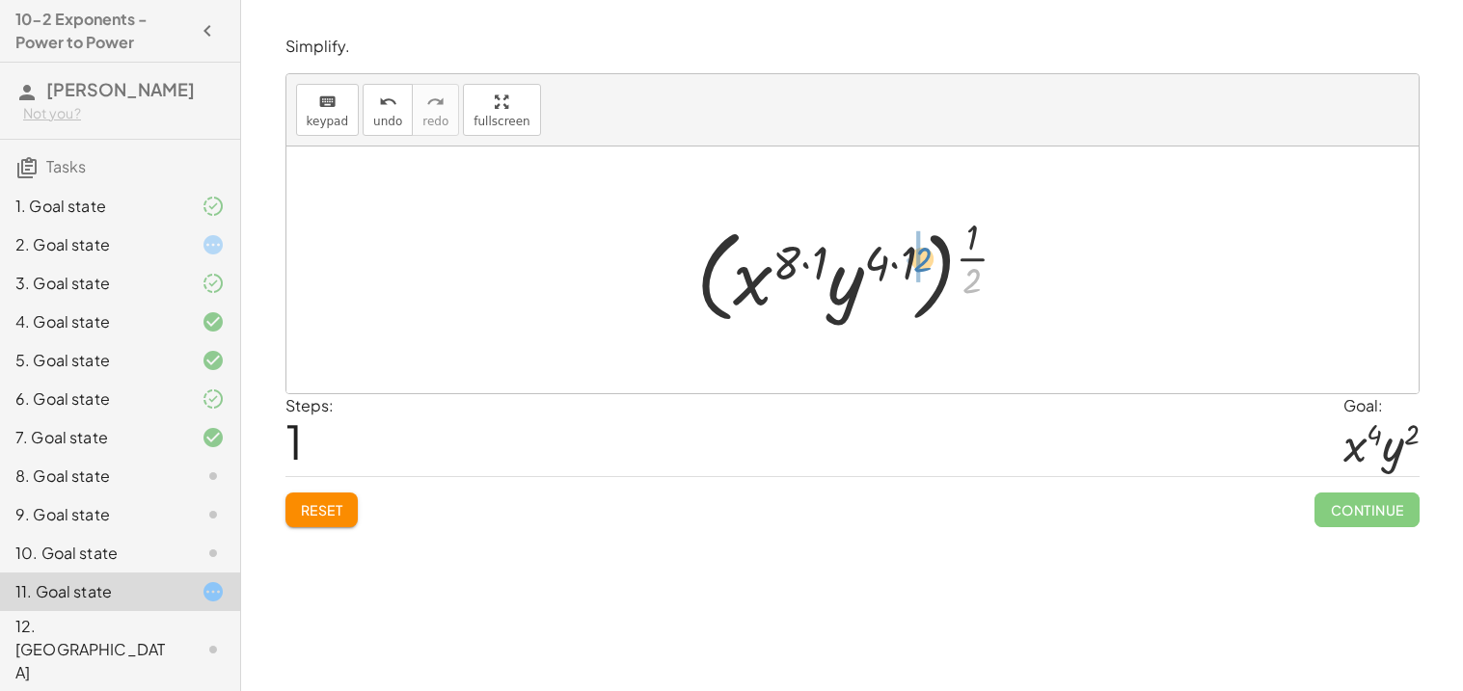
drag, startPoint x: 972, startPoint y: 280, endPoint x: 913, endPoint y: 258, distance: 62.5
click at [913, 258] on div at bounding box center [860, 270] width 346 height 120
click at [913, 258] on div at bounding box center [859, 270] width 326 height 114
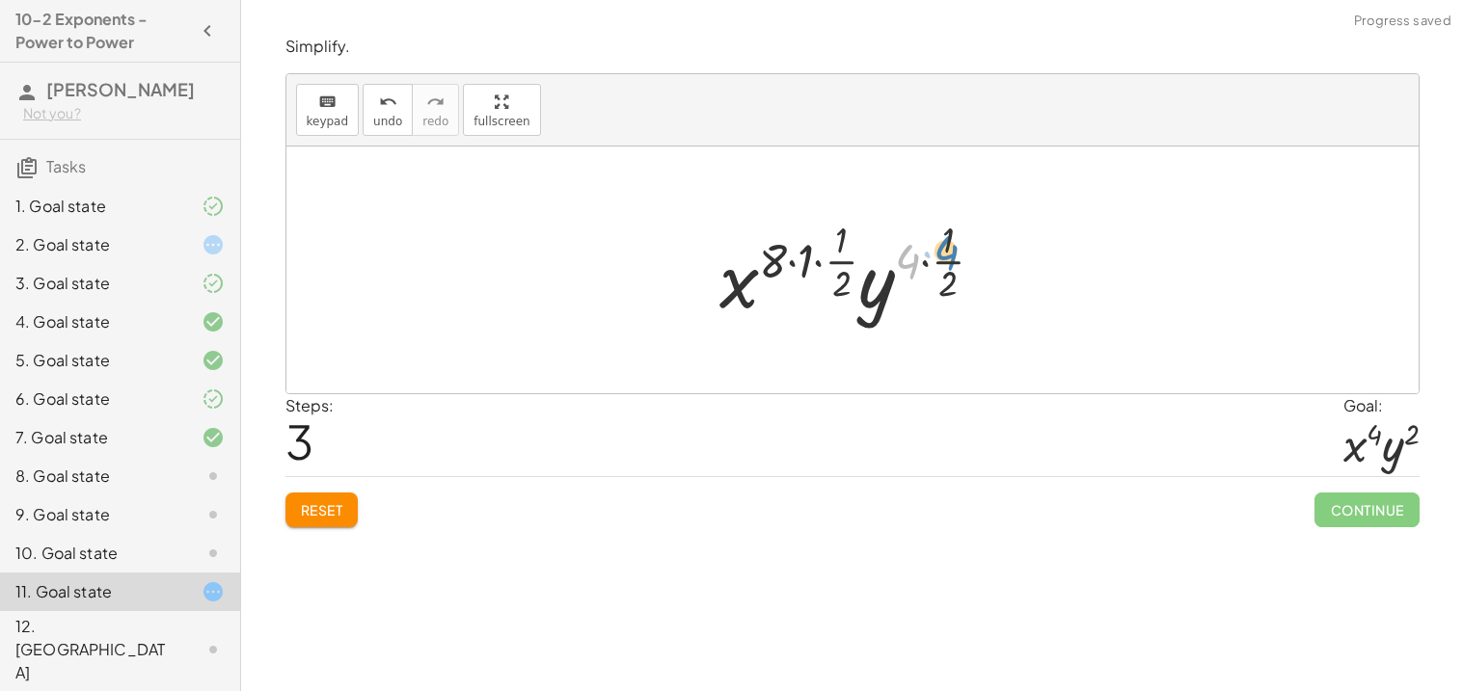
drag, startPoint x: 914, startPoint y: 259, endPoint x: 953, endPoint y: 243, distance: 41.9
click at [953, 243] on div at bounding box center [859, 270] width 299 height 114
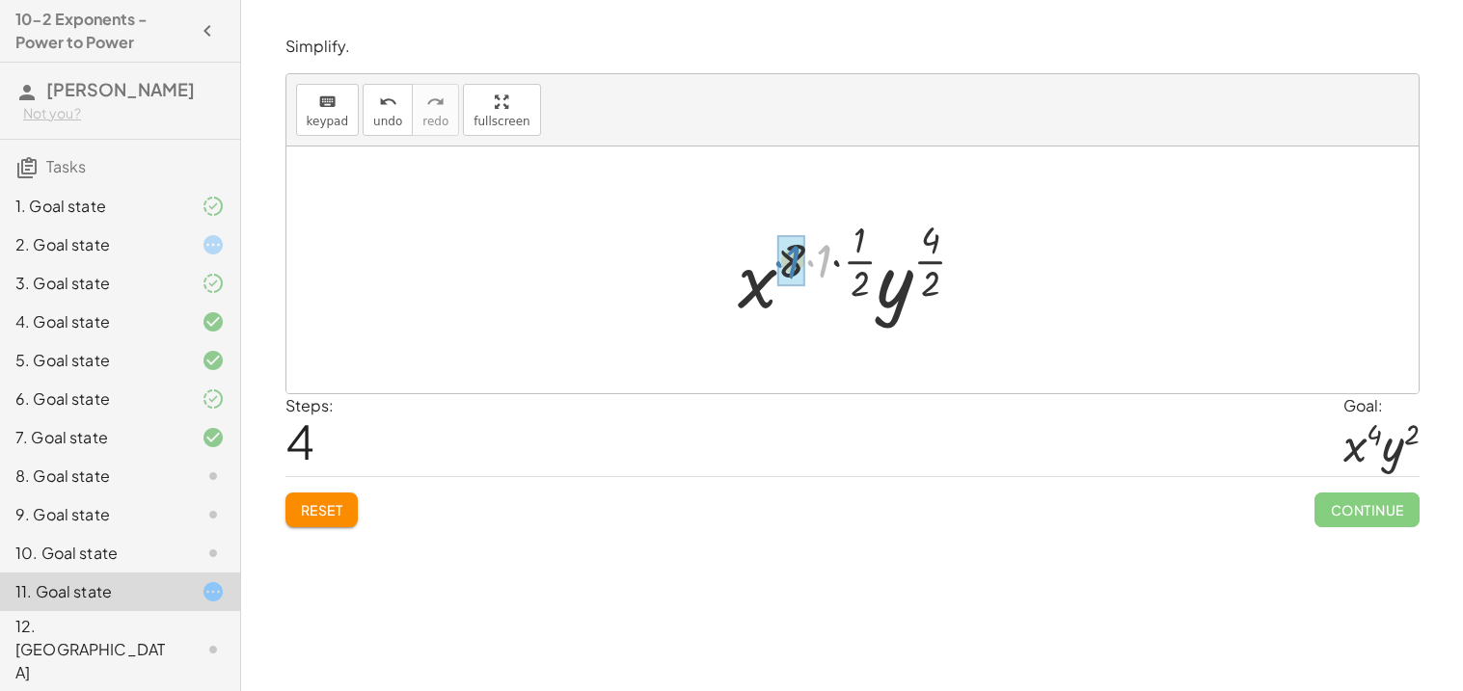
drag, startPoint x: 831, startPoint y: 254, endPoint x: 798, endPoint y: 255, distance: 32.8
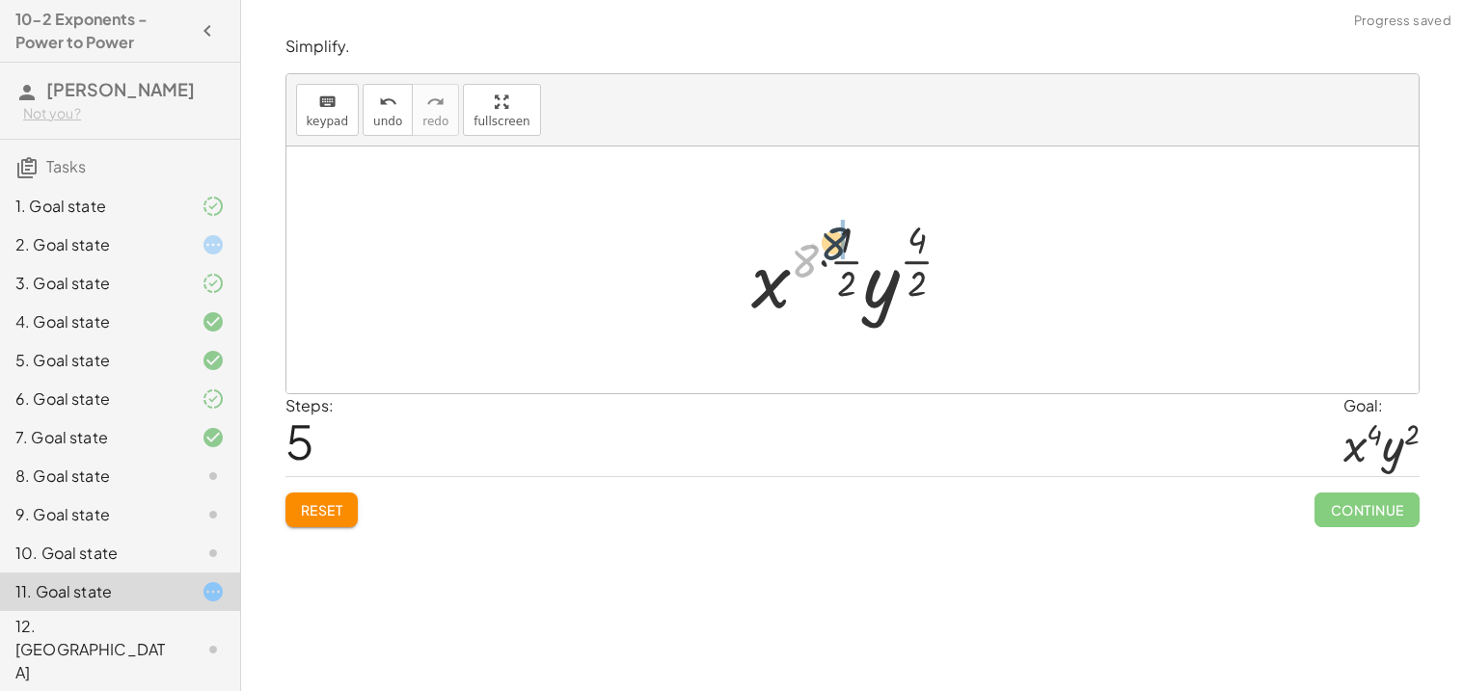
drag, startPoint x: 801, startPoint y: 257, endPoint x: 836, endPoint y: 240, distance: 38.8
click at [836, 240] on div at bounding box center [860, 270] width 236 height 114
drag, startPoint x: 826, startPoint y: 243, endPoint x: 826, endPoint y: 280, distance: 36.6
drag, startPoint x: 897, startPoint y: 241, endPoint x: 898, endPoint y: 285, distance: 44.4
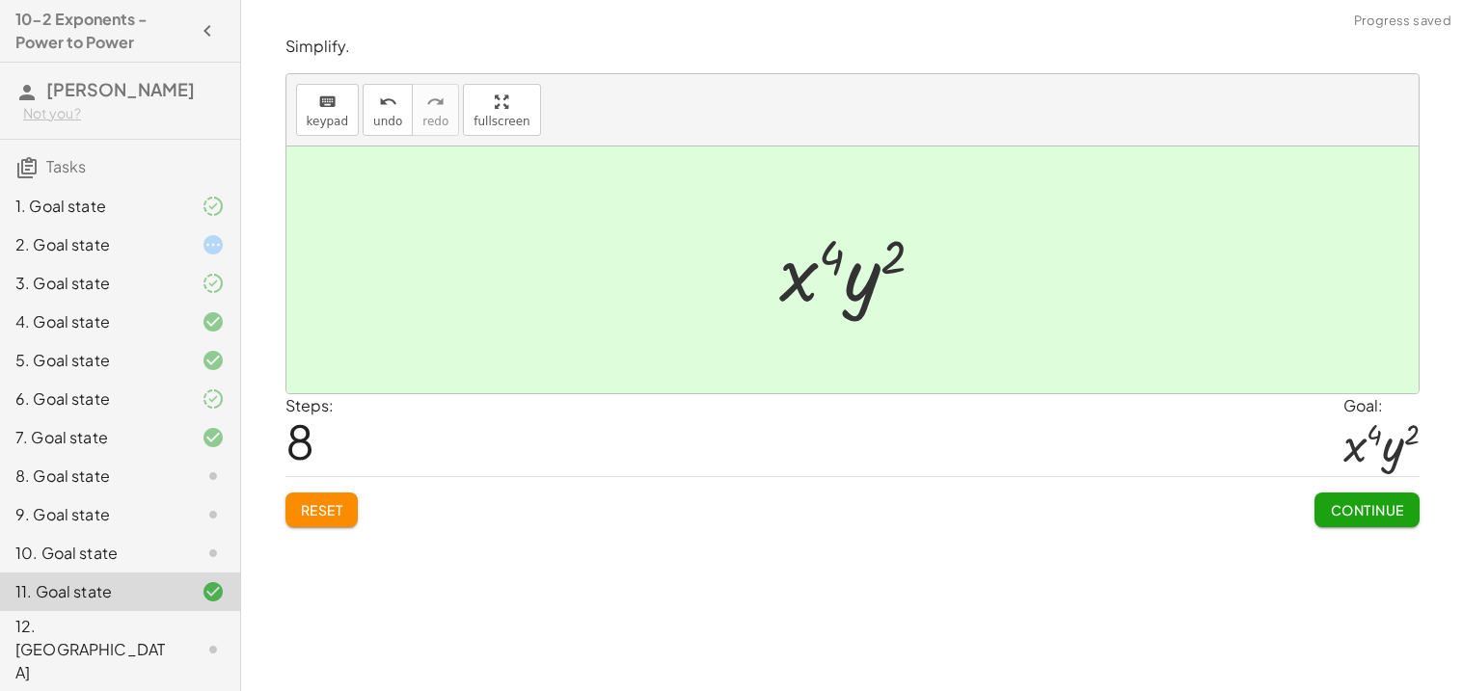
click at [1328, 490] on div "Continue" at bounding box center [1366, 502] width 104 height 50
click at [1338, 502] on span "Continue" at bounding box center [1366, 509] width 73 height 17
